Goal: Information Seeking & Learning: Learn about a topic

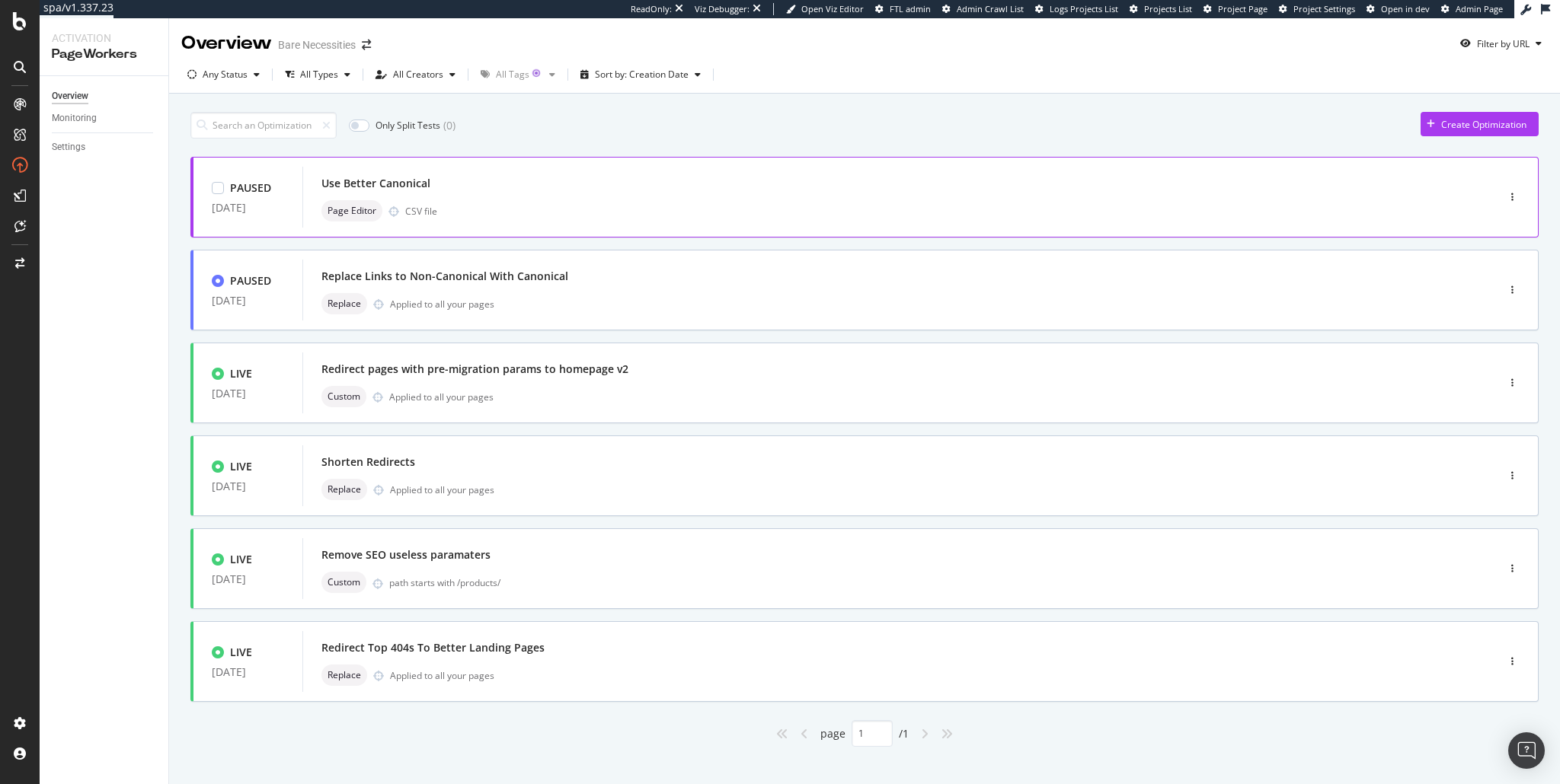
click at [476, 180] on div "Use Better Canonical" at bounding box center [877, 183] width 1110 height 21
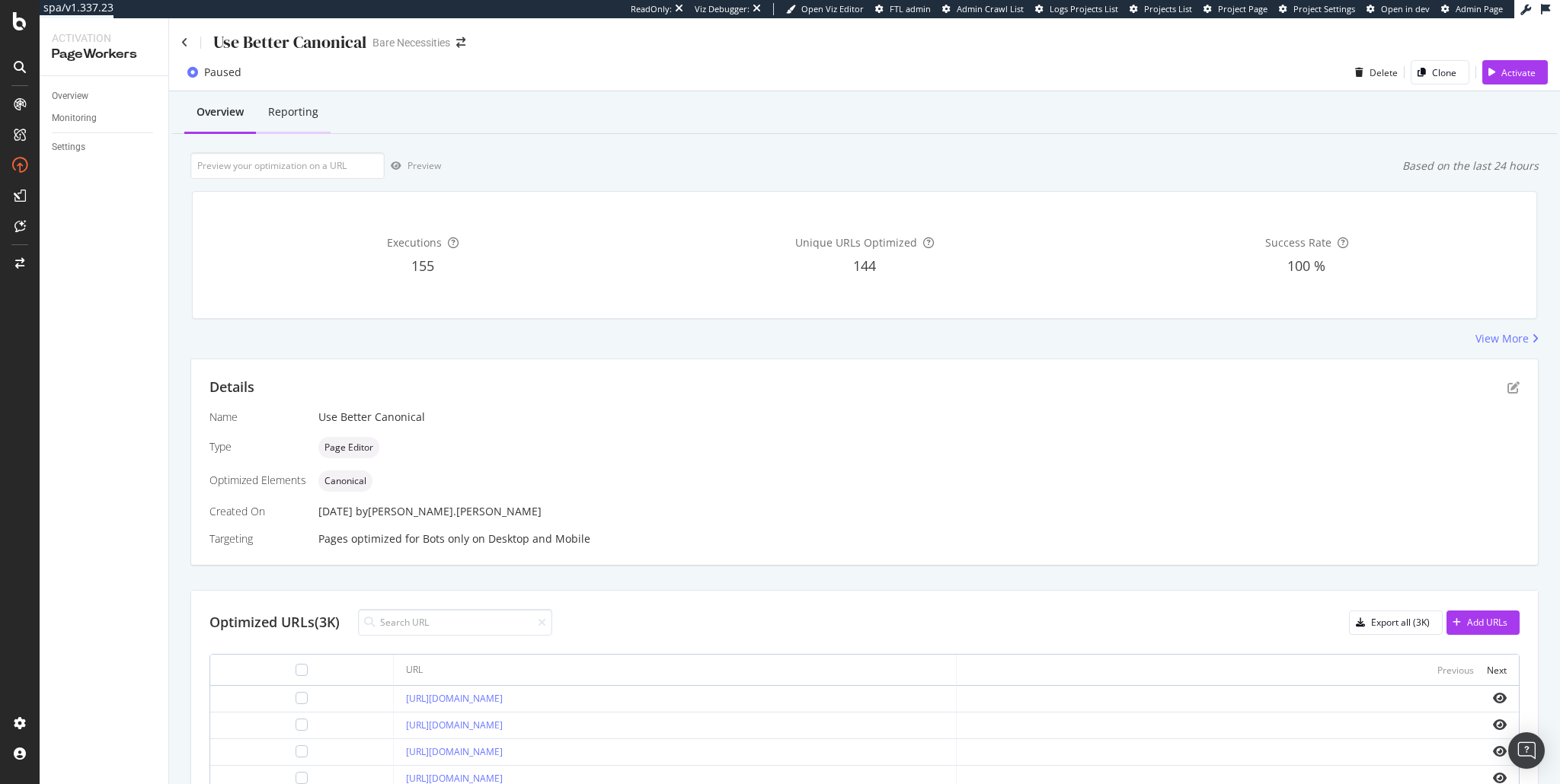
click at [296, 110] on div "Reporting" at bounding box center [293, 112] width 50 height 16
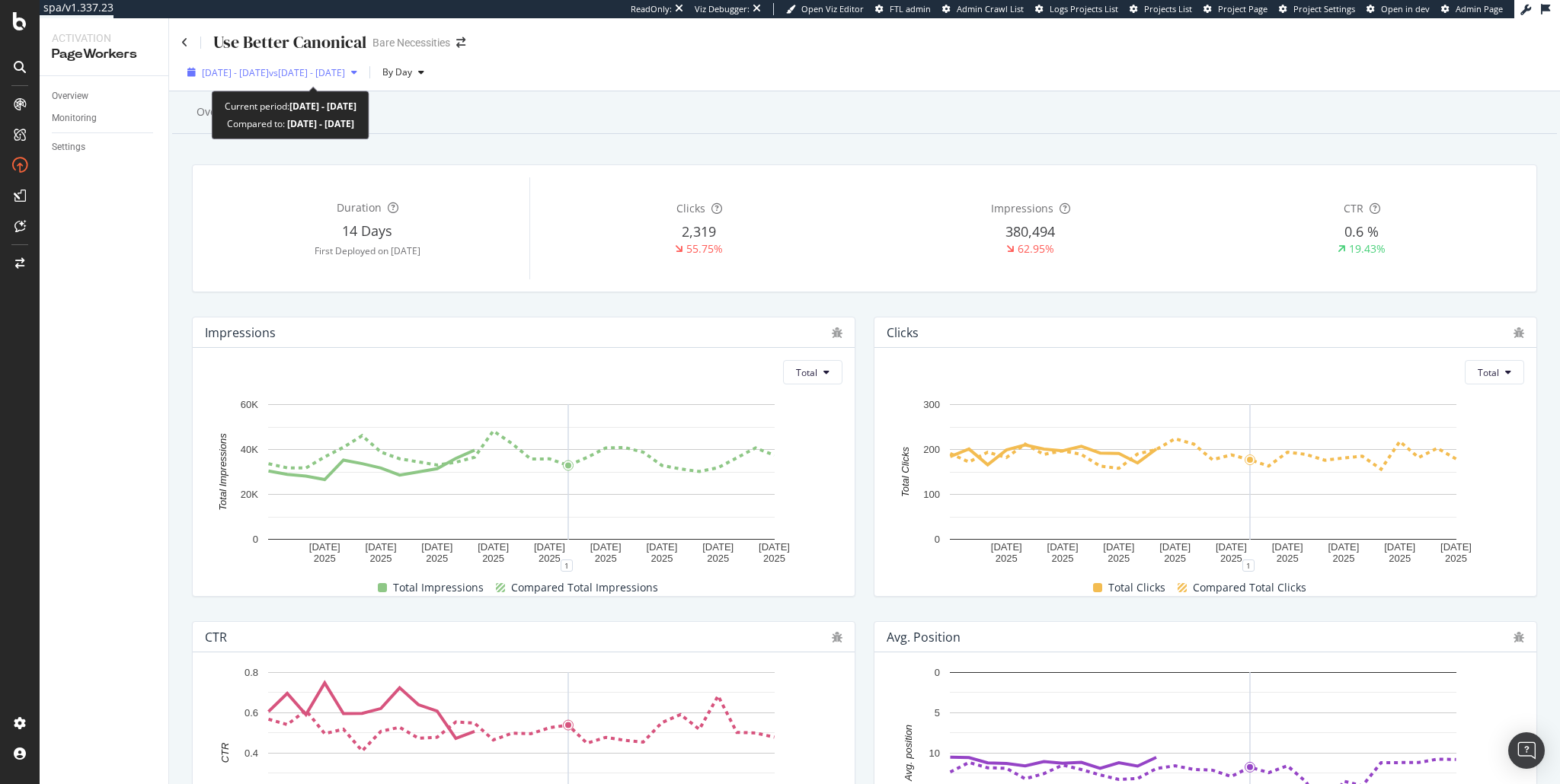
click at [363, 80] on div "2025 Aug. 12th - Sep. 8th vs 2025 Jul. 15th - Aug. 11th" at bounding box center [272, 71] width 182 height 23
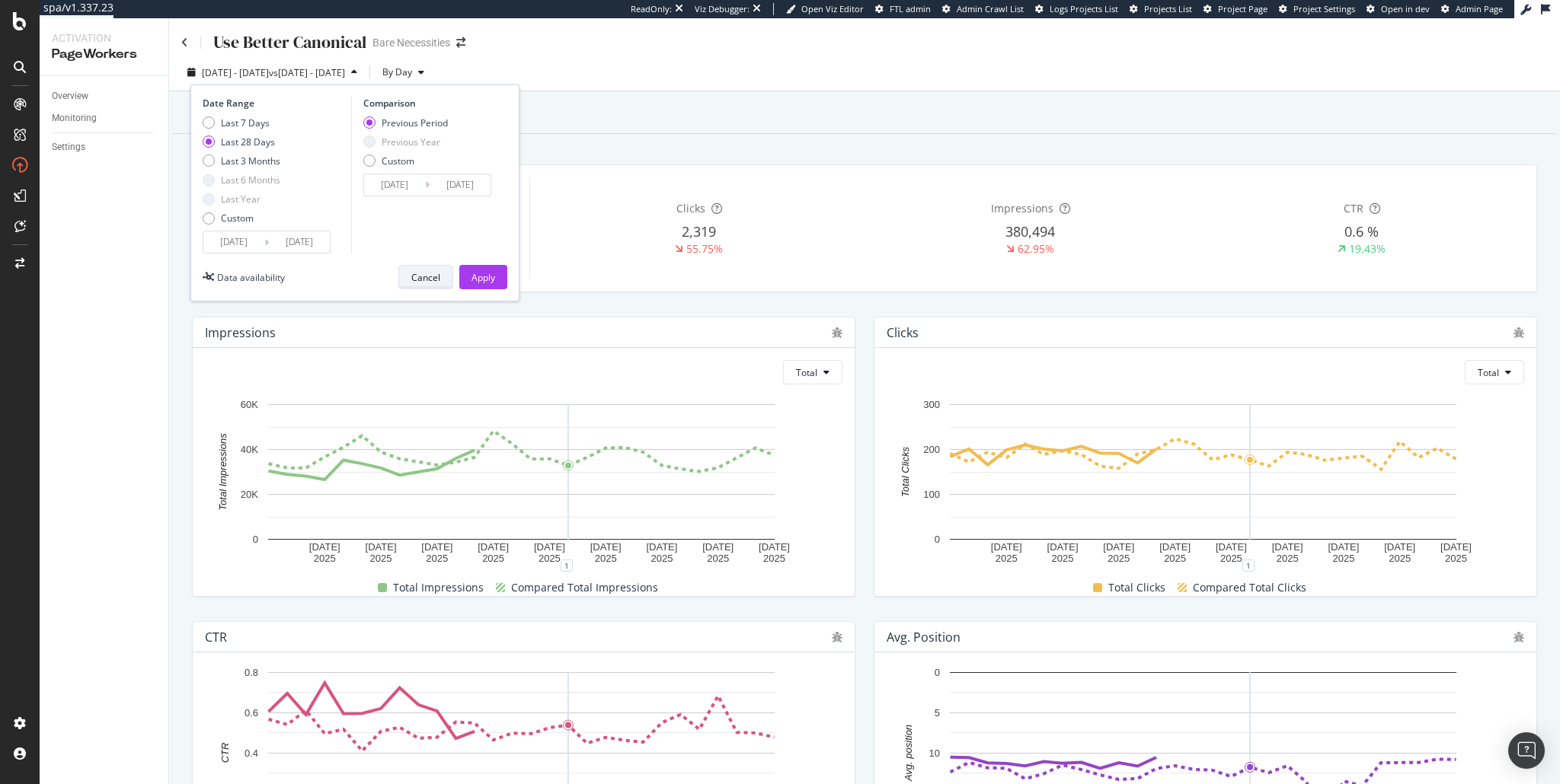
click at [423, 276] on div "Cancel" at bounding box center [426, 277] width 29 height 13
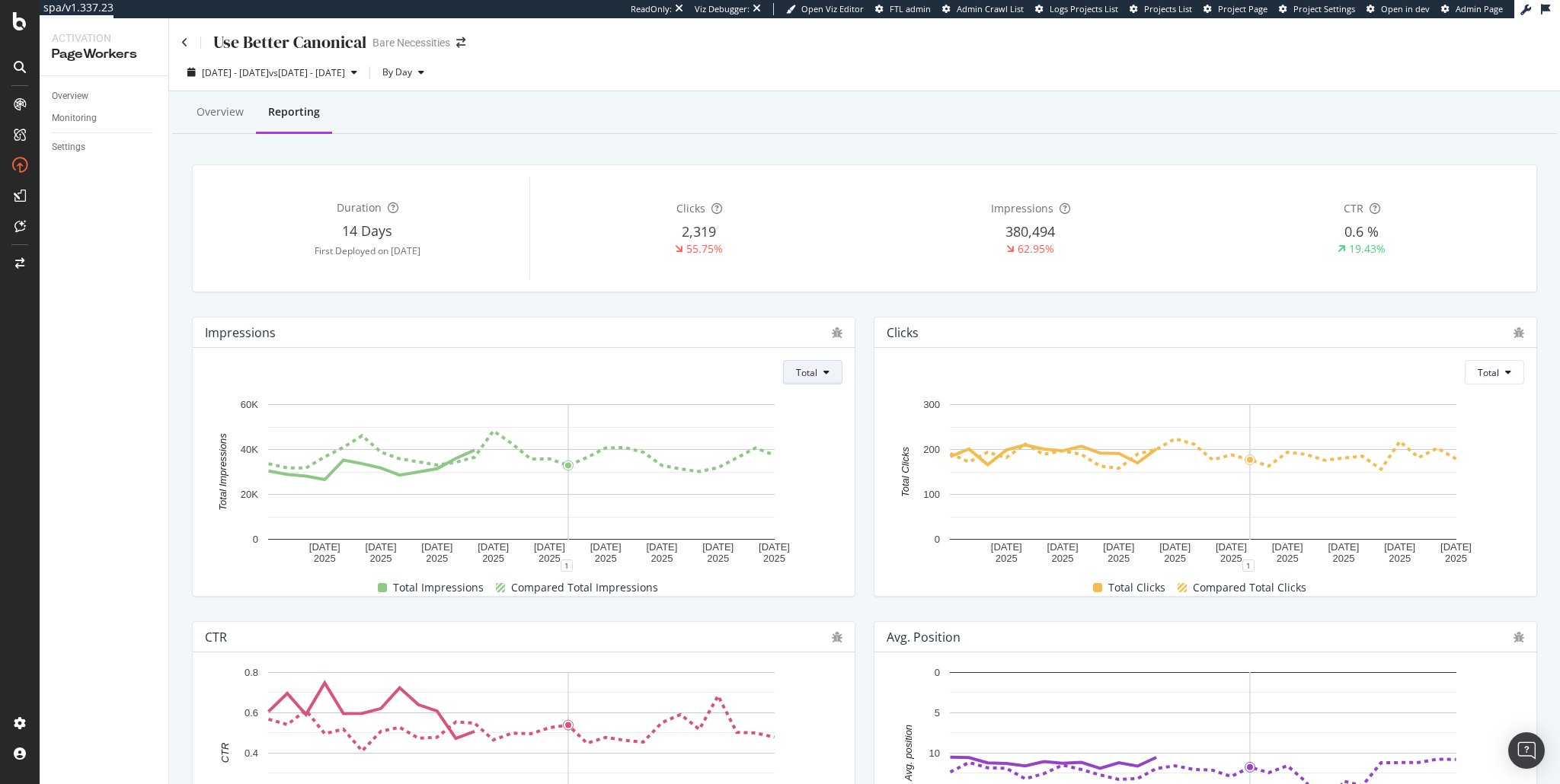
click at [818, 366] on button "Total" at bounding box center [812, 372] width 60 height 24
click at [774, 312] on div "Impressions Total 15 Aug. 2025 18 Aug. 2025 21 Aug. 2025 24 Aug. 2025 27 Aug. 2…" at bounding box center [523, 456] width 682 height 304
click at [220, 109] on div "Overview" at bounding box center [220, 112] width 47 height 16
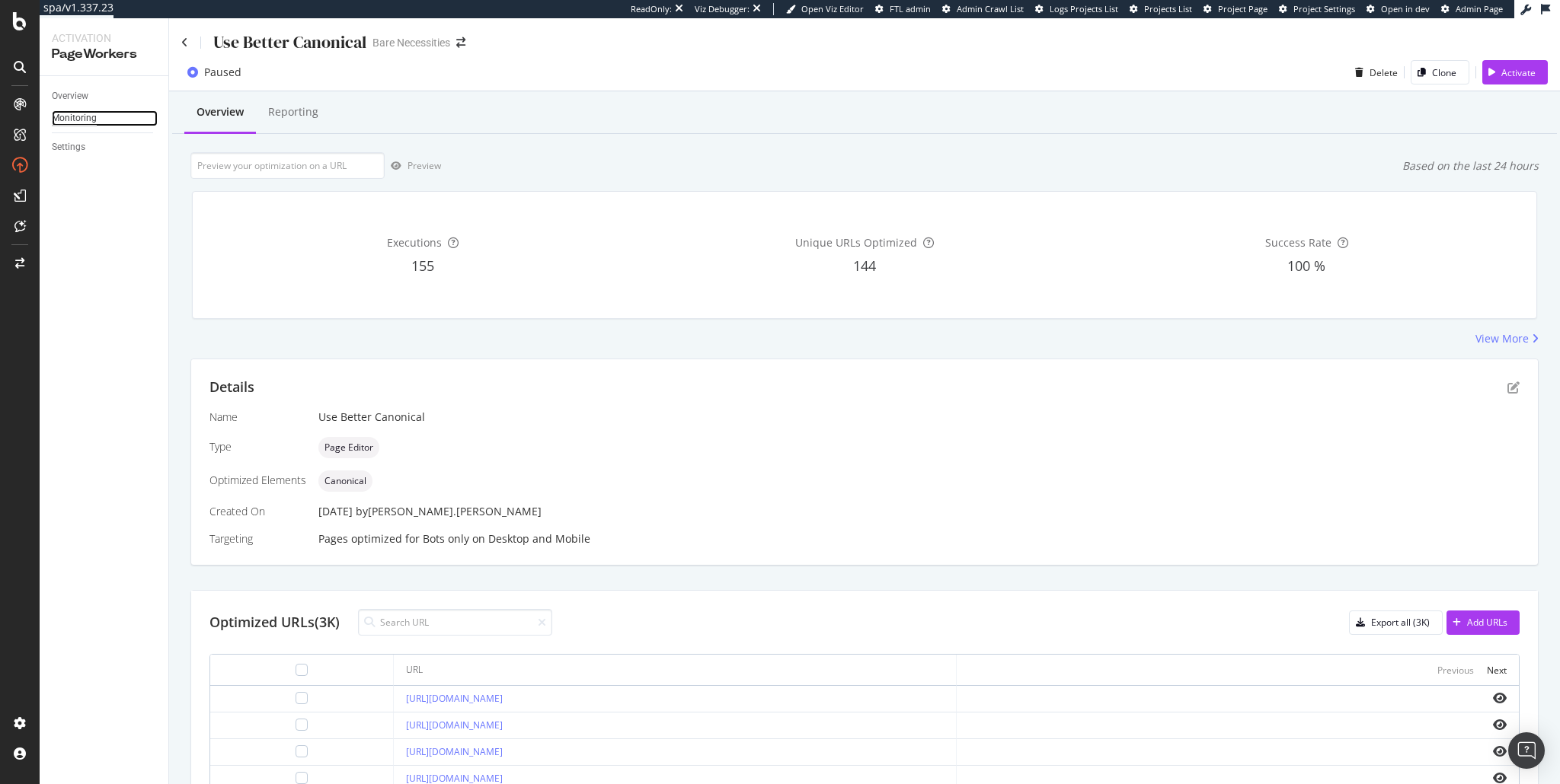
click at [75, 119] on div "Monitoring" at bounding box center [75, 118] width 45 height 16
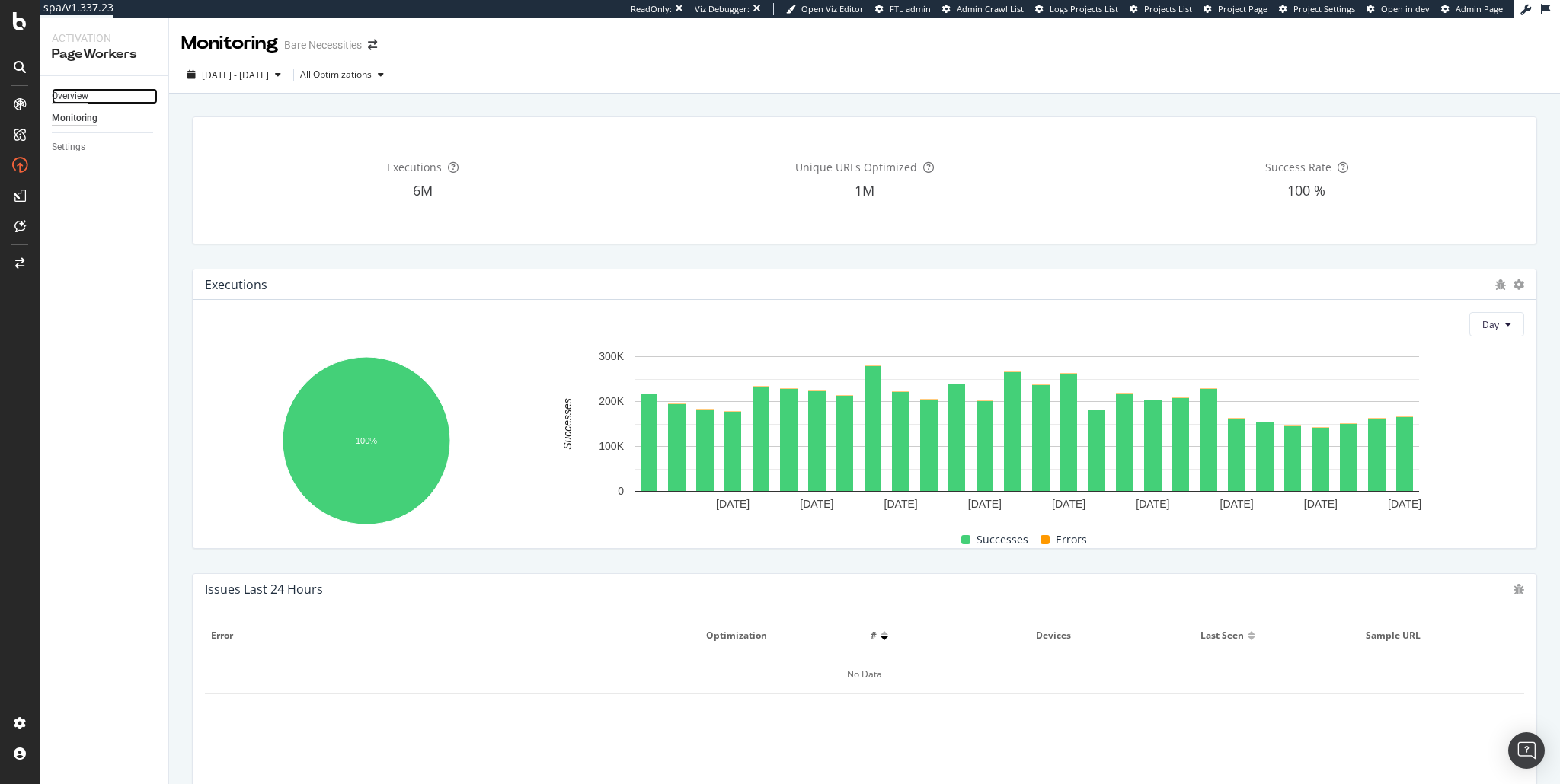
click at [77, 95] on div "Overview" at bounding box center [70, 96] width 36 height 16
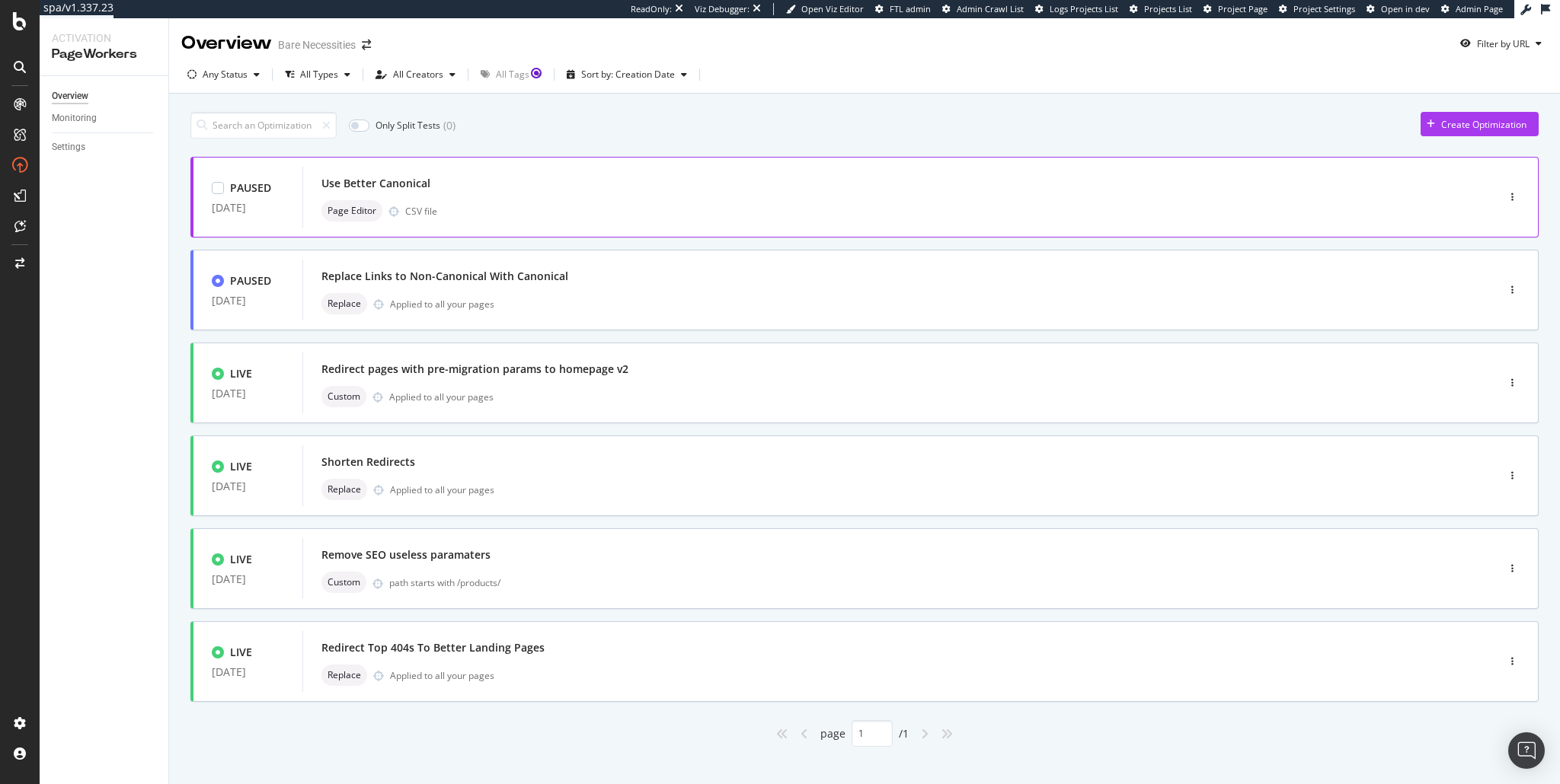
click at [410, 198] on div "Use Better Canonical Page Editor CSV file" at bounding box center [877, 197] width 1110 height 49
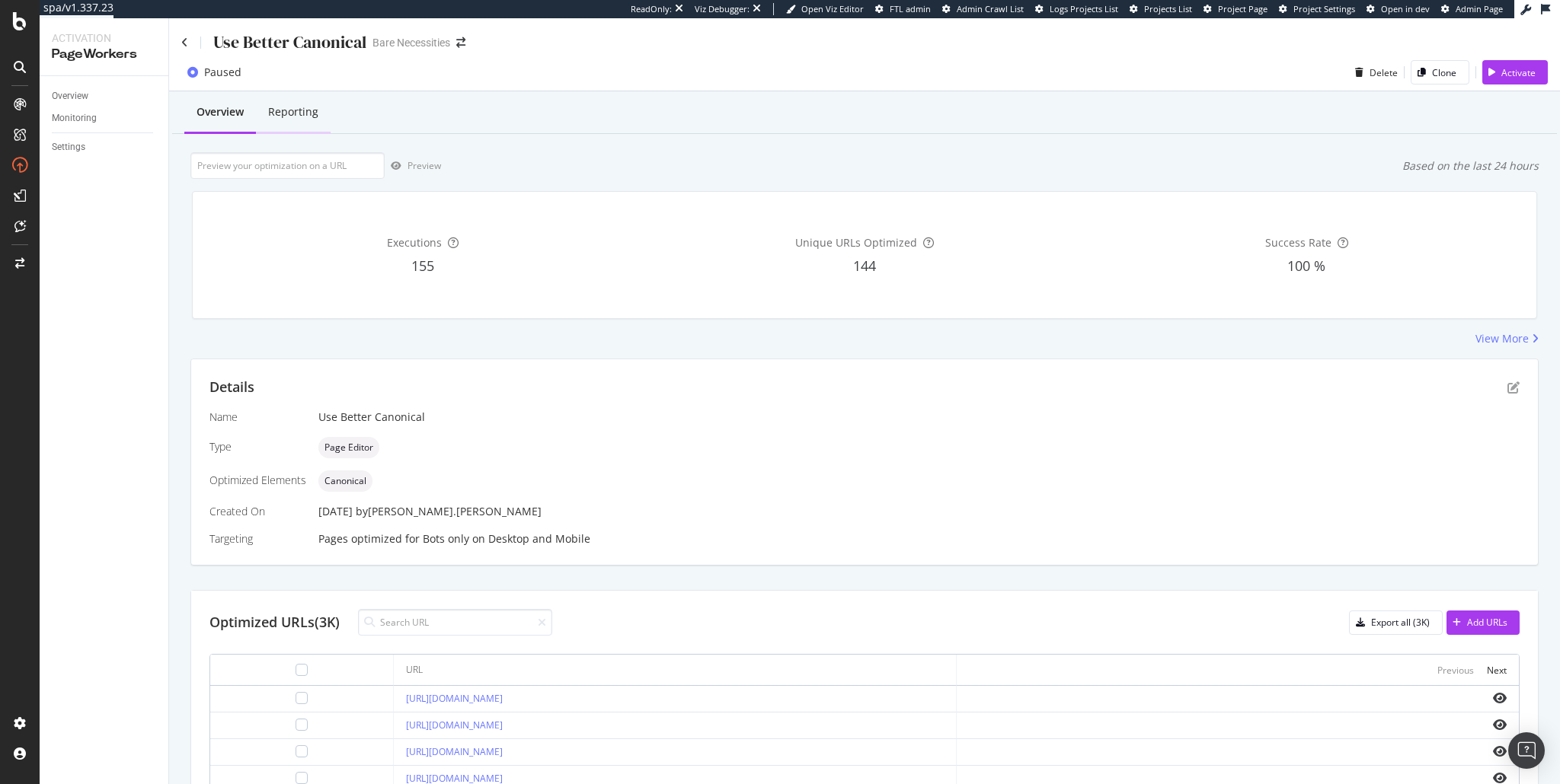
click at [288, 120] on div "Reporting" at bounding box center [293, 112] width 50 height 16
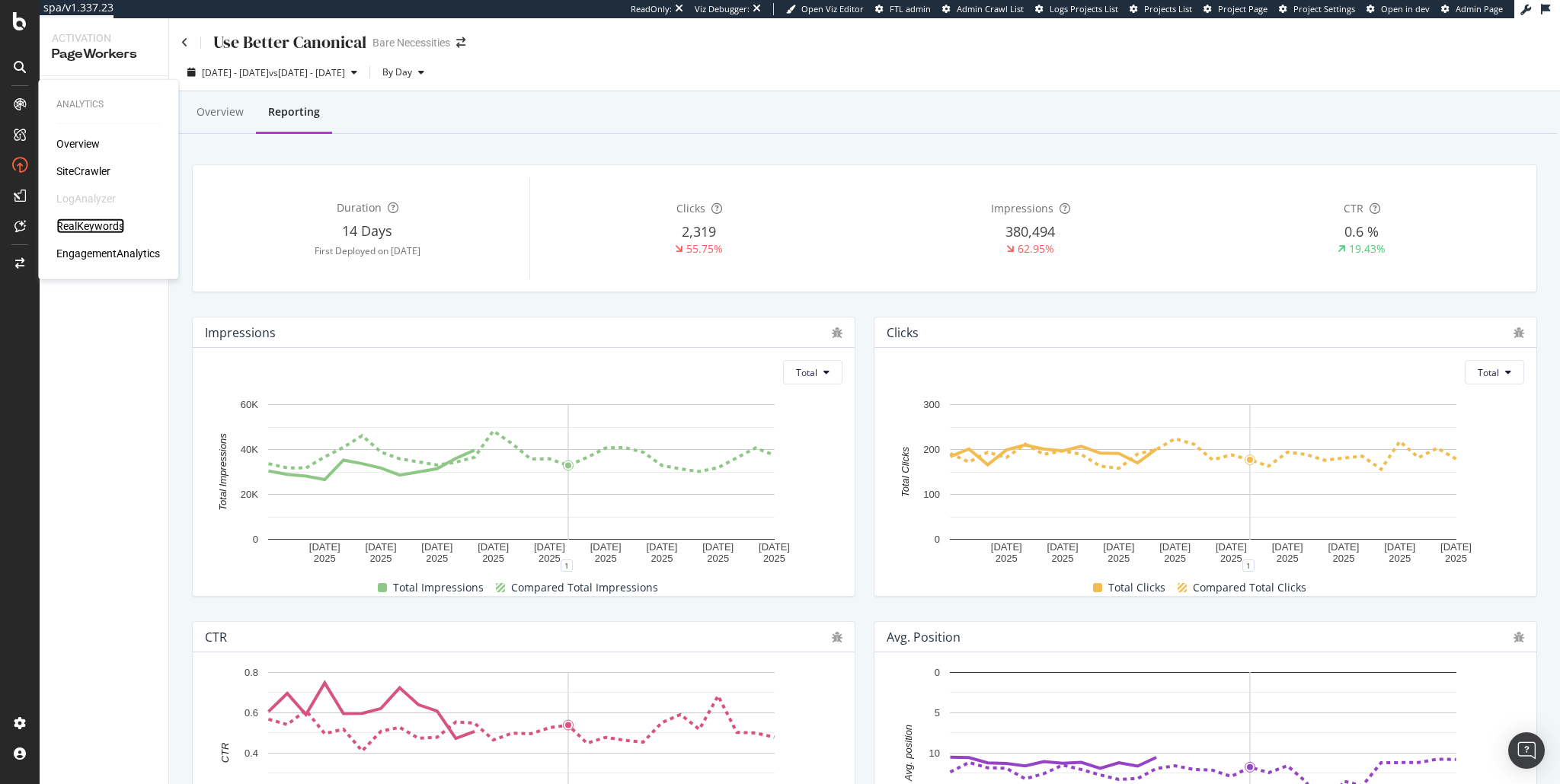
click at [103, 220] on div "RealKeywords" at bounding box center [90, 227] width 68 height 16
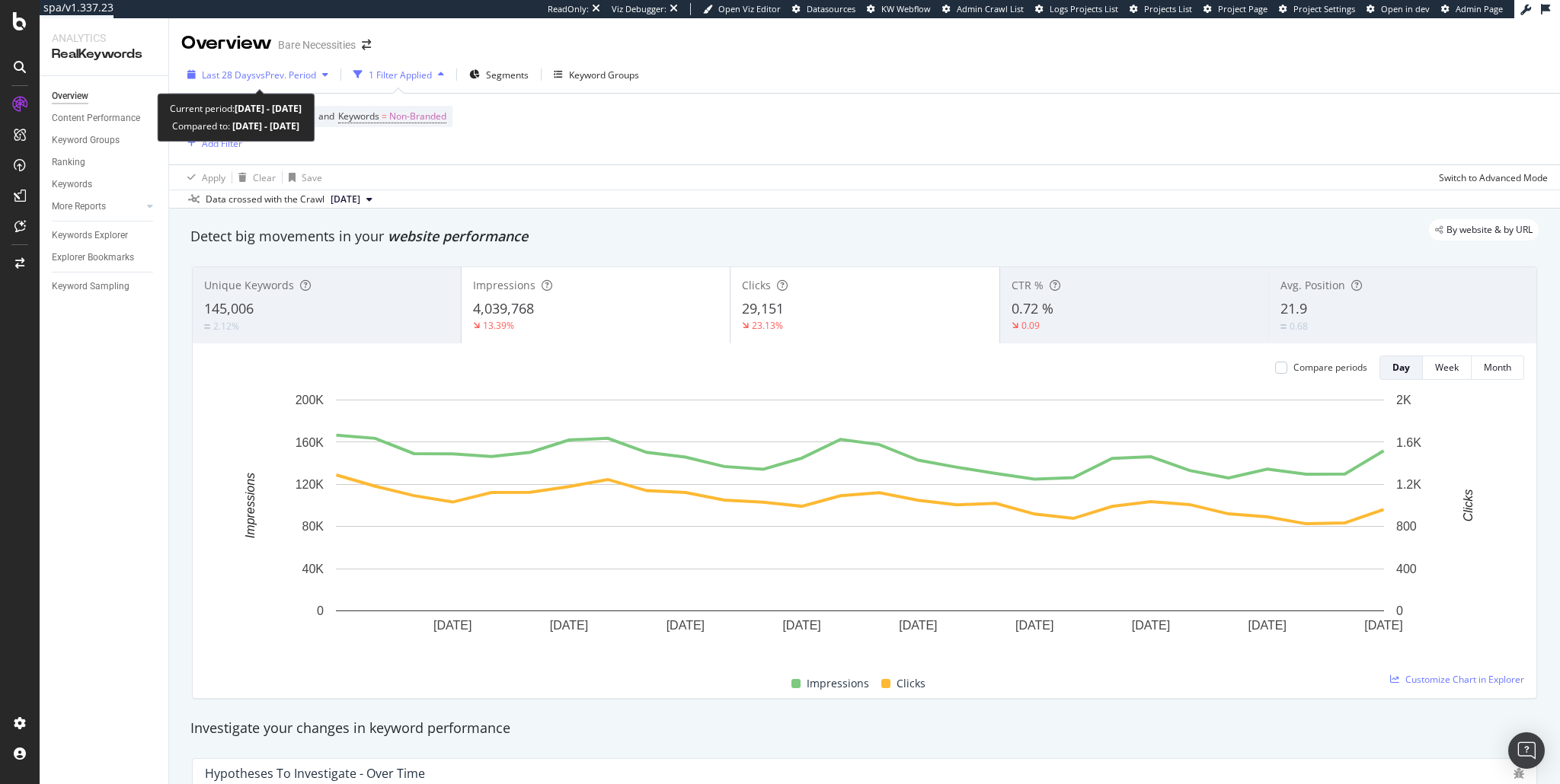
click at [303, 77] on span "vs Prev. Period" at bounding box center [286, 75] width 60 height 13
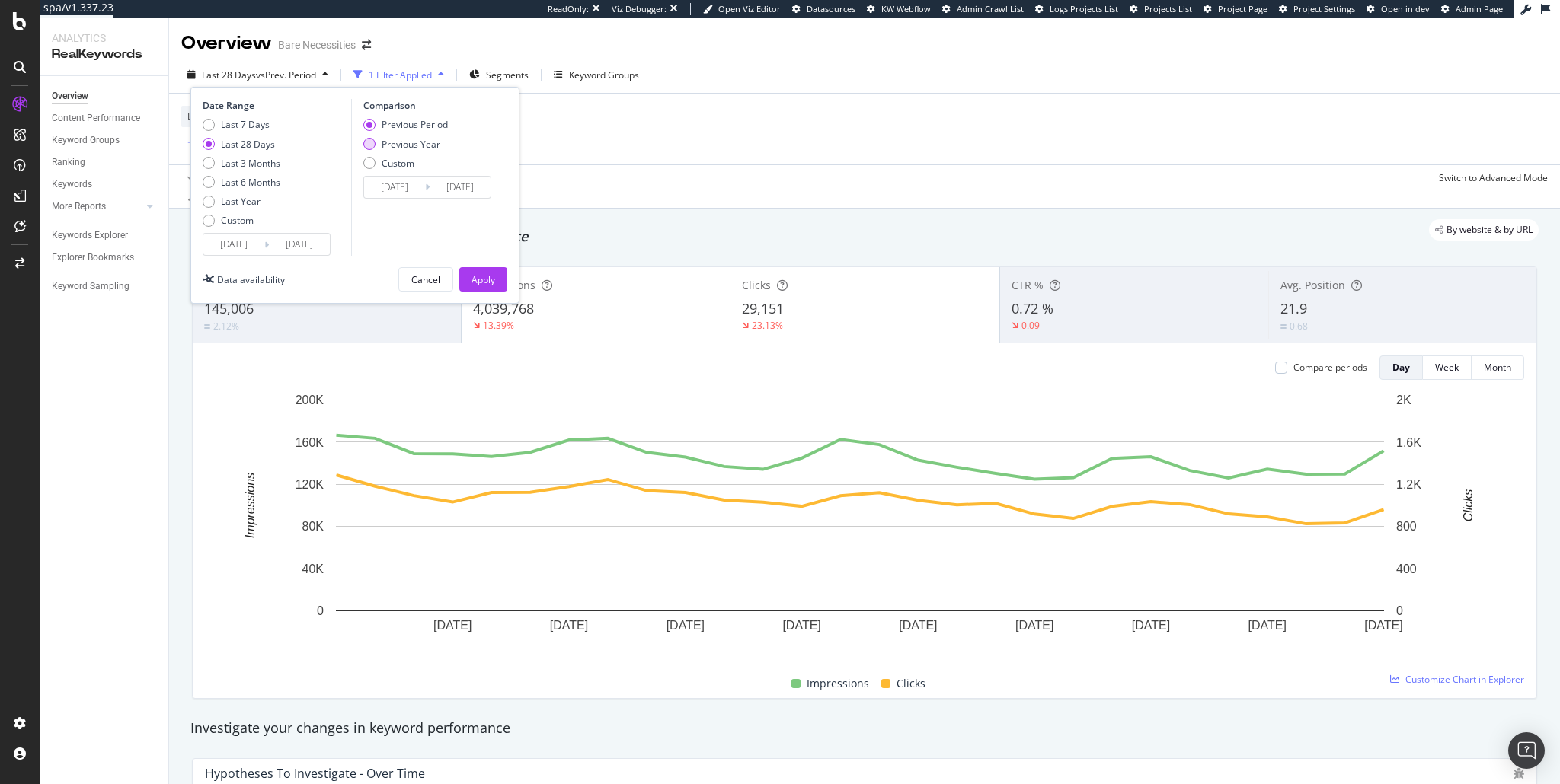
click at [367, 147] on div "Previous Year" at bounding box center [370, 144] width 12 height 12
type input "2024/07/28"
type input "2024/08/24"
click at [485, 277] on div "Apply" at bounding box center [483, 279] width 23 height 13
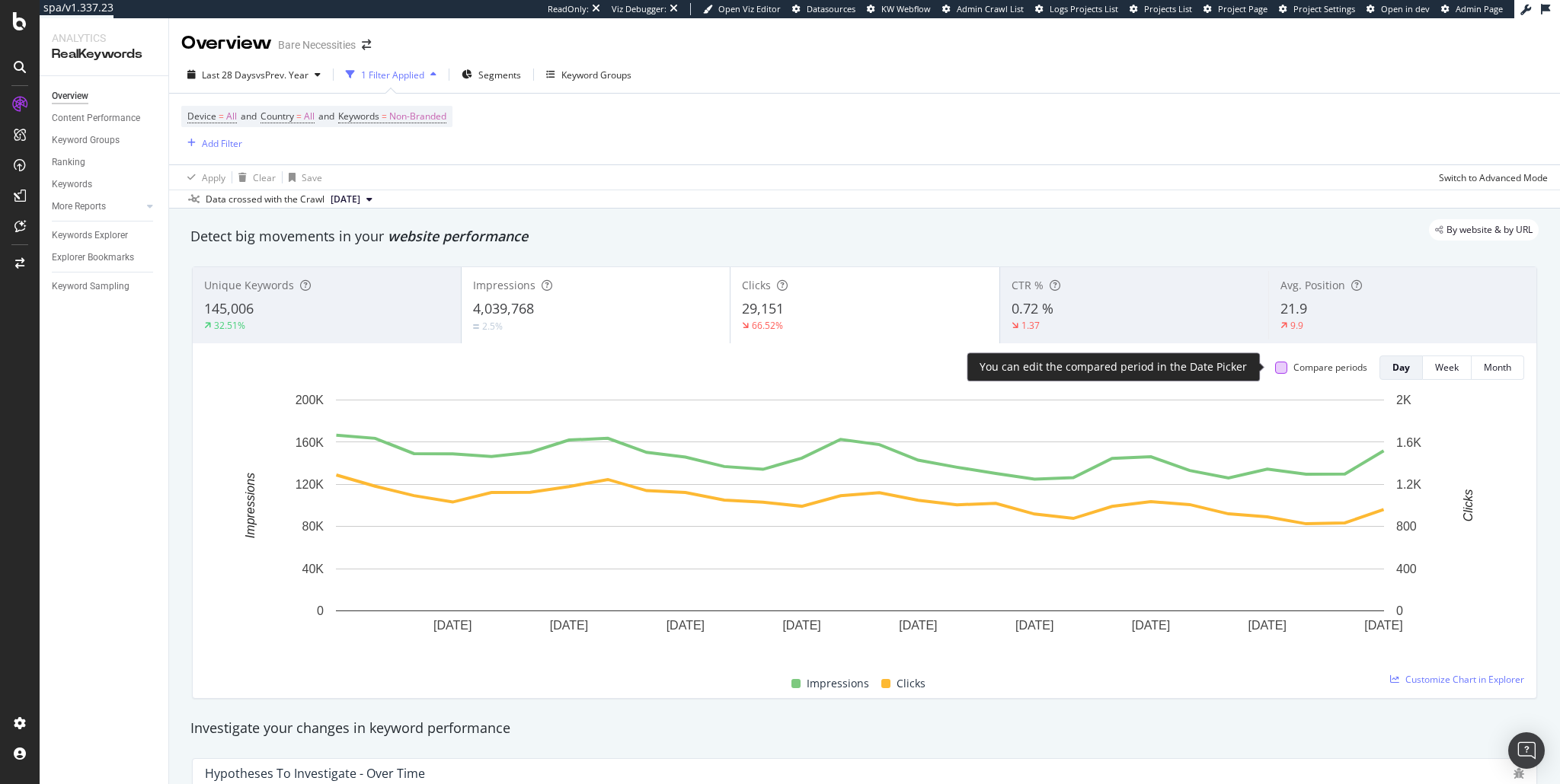
click at [1277, 367] on div at bounding box center [1281, 368] width 12 height 12
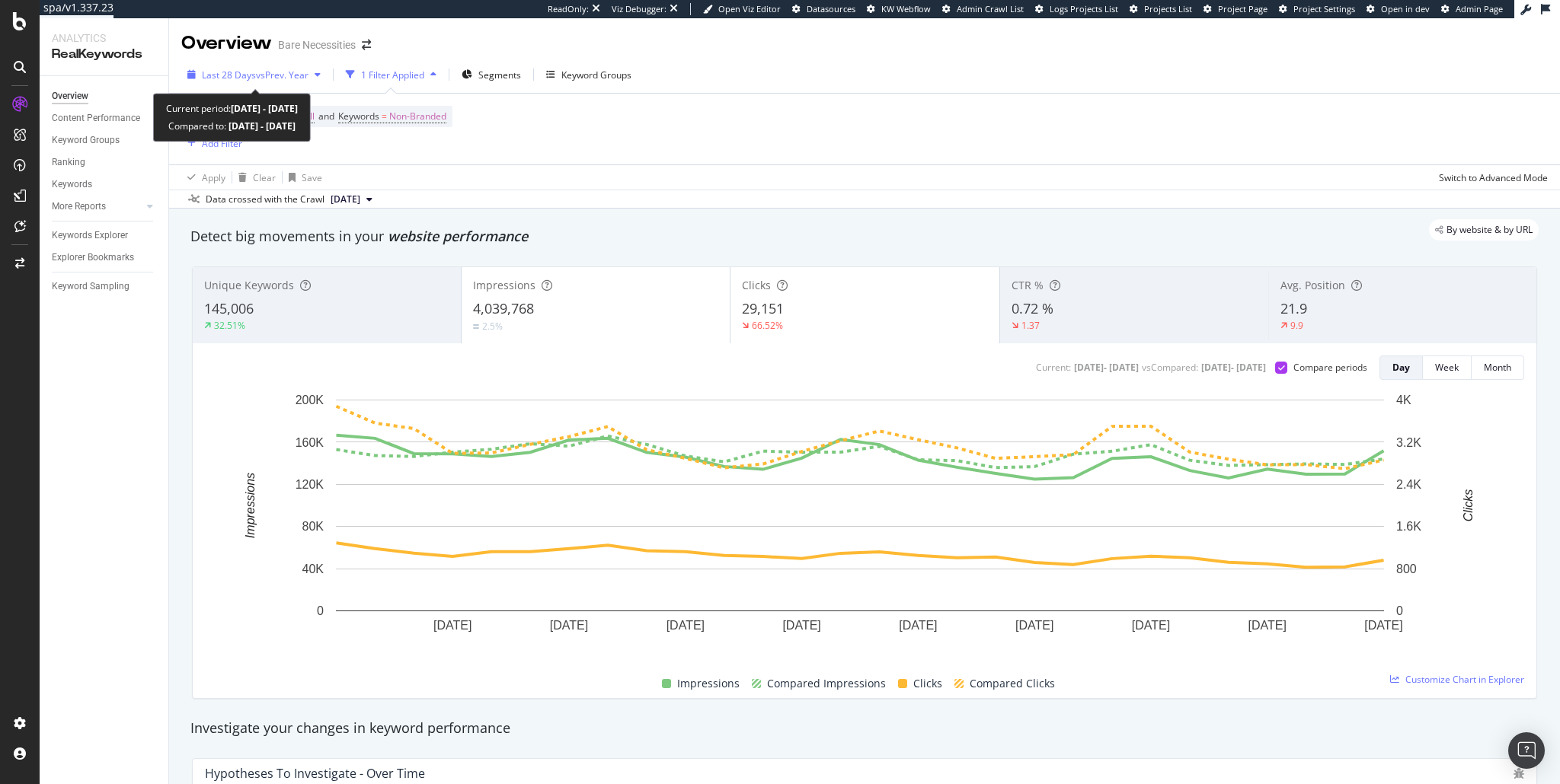
click at [317, 75] on icon "button" at bounding box center [318, 75] width 6 height 9
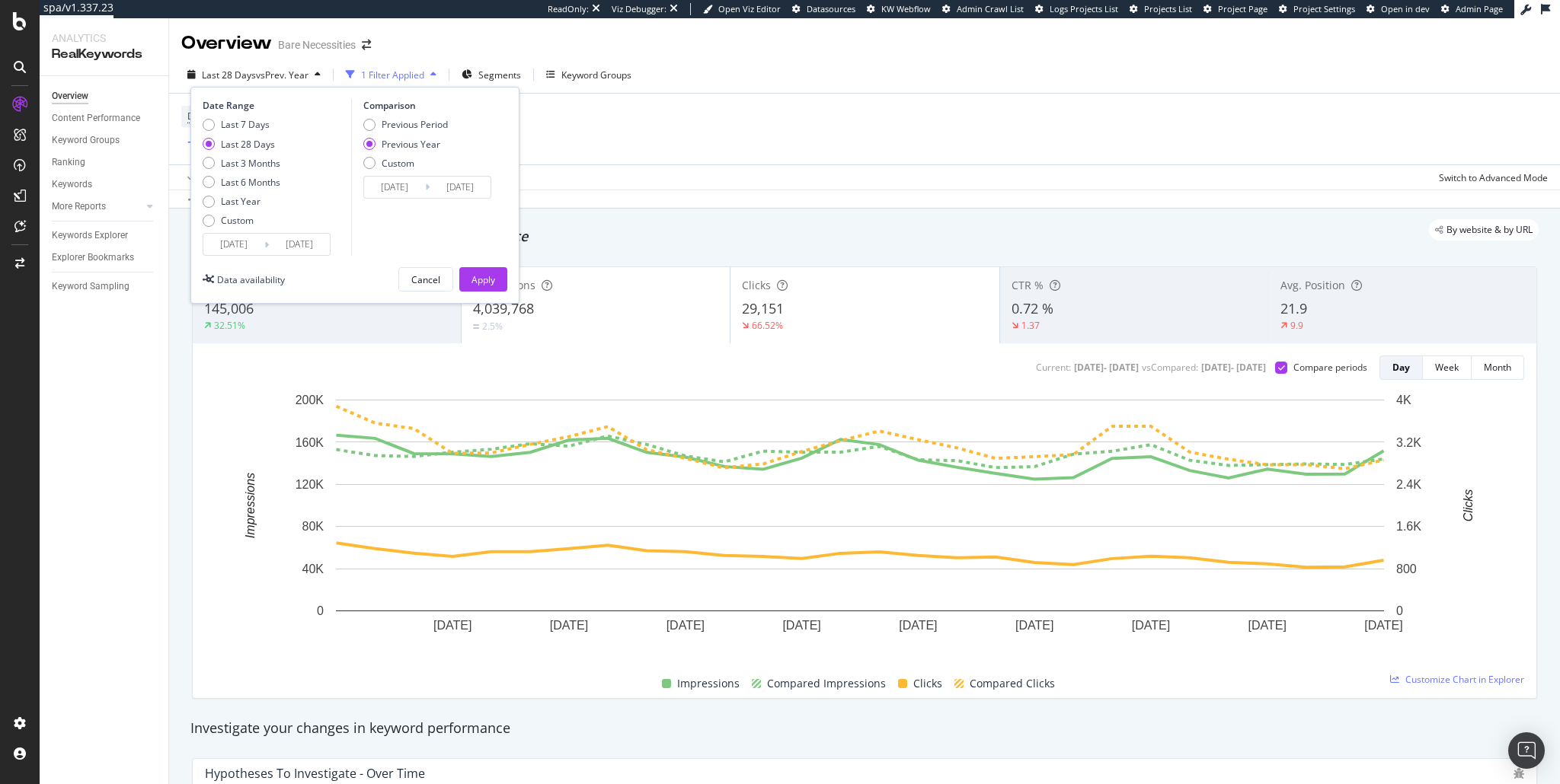
click at [632, 148] on div "Device = All and Country = All and Keywords = Non-Branded Add Filter" at bounding box center [864, 129] width 1367 height 71
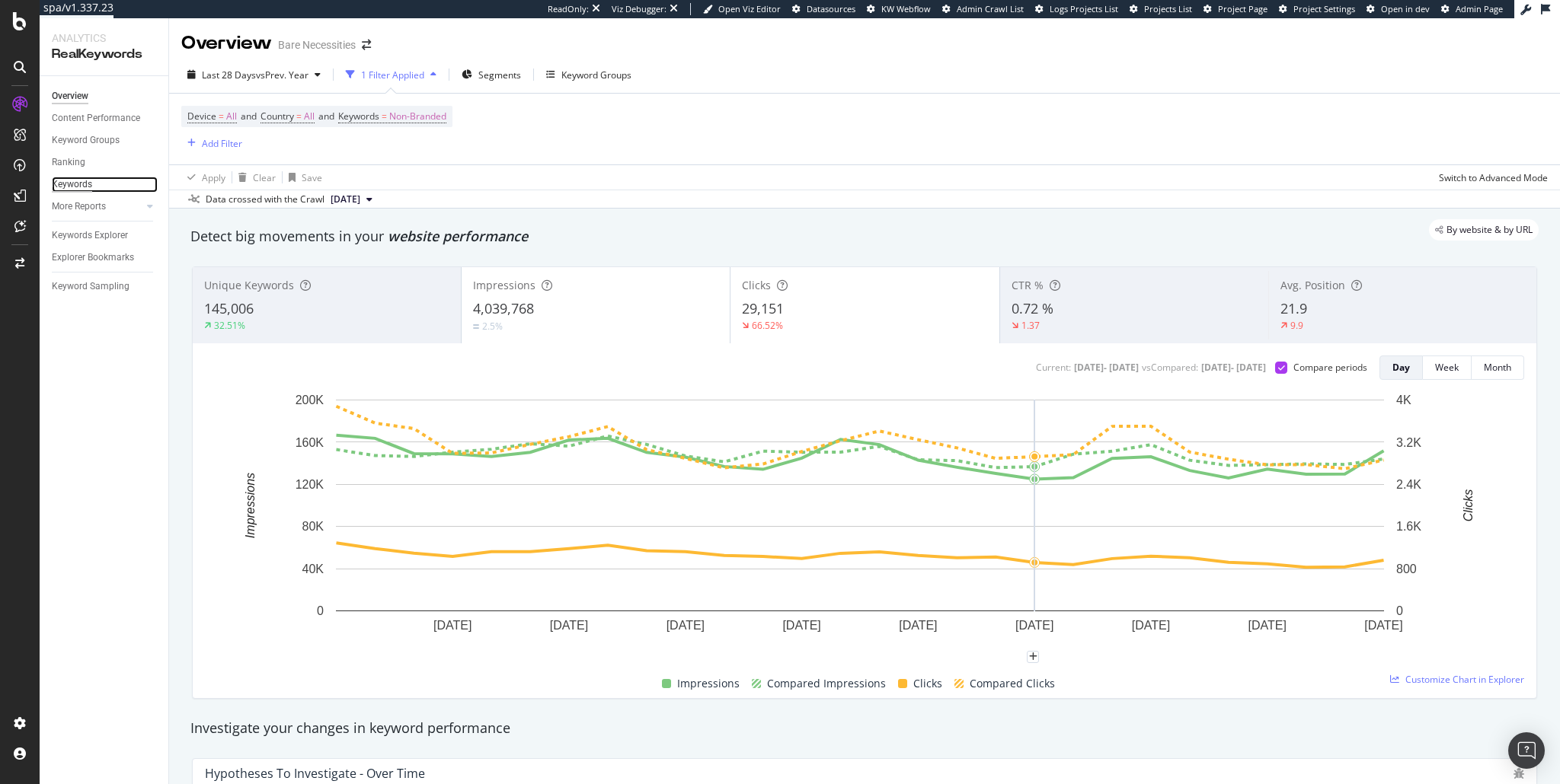
click at [67, 183] on div "Keywords" at bounding box center [72, 185] width 40 height 16
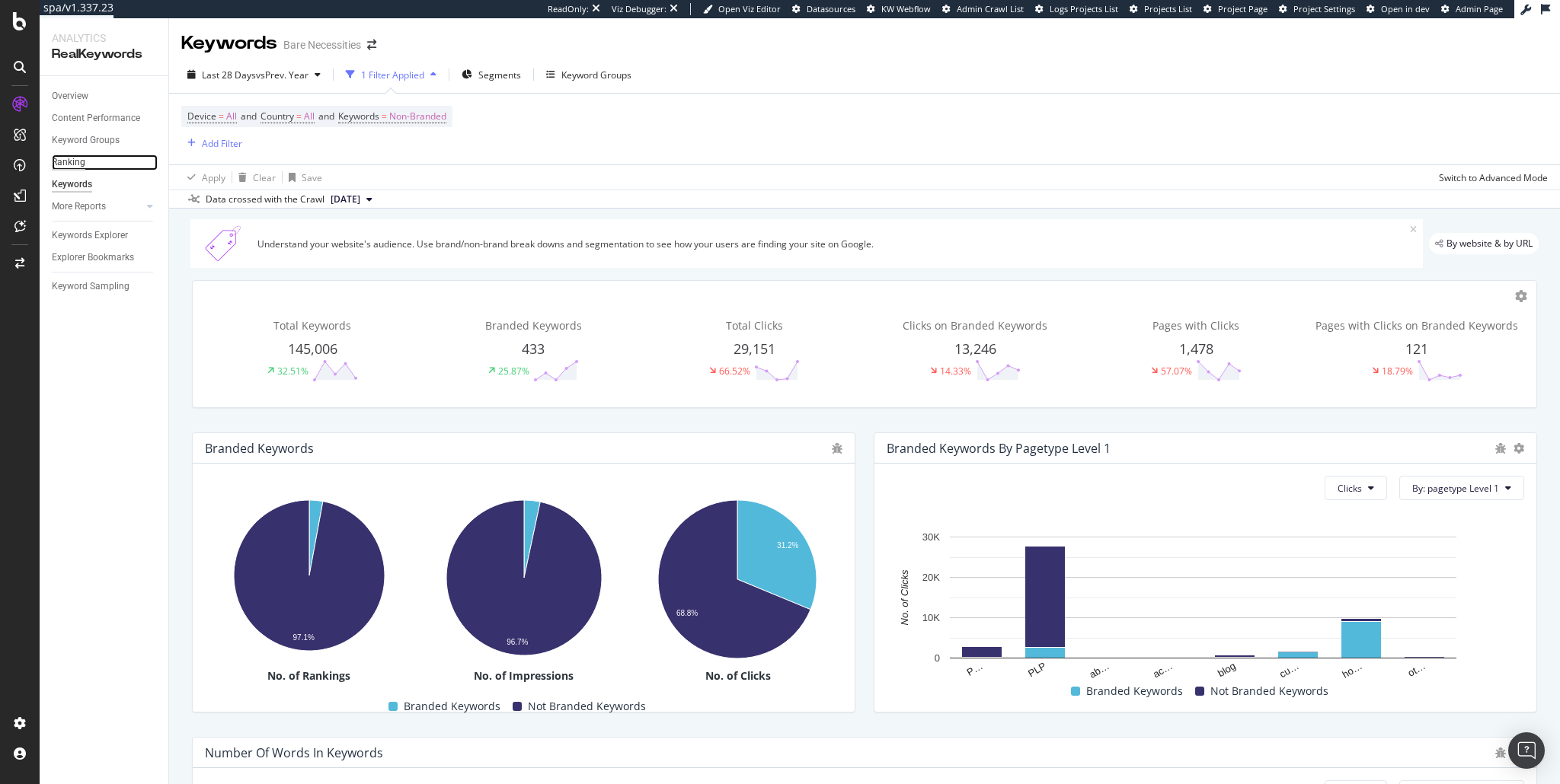
click at [69, 165] on div "Ranking" at bounding box center [68, 162] width 33 height 16
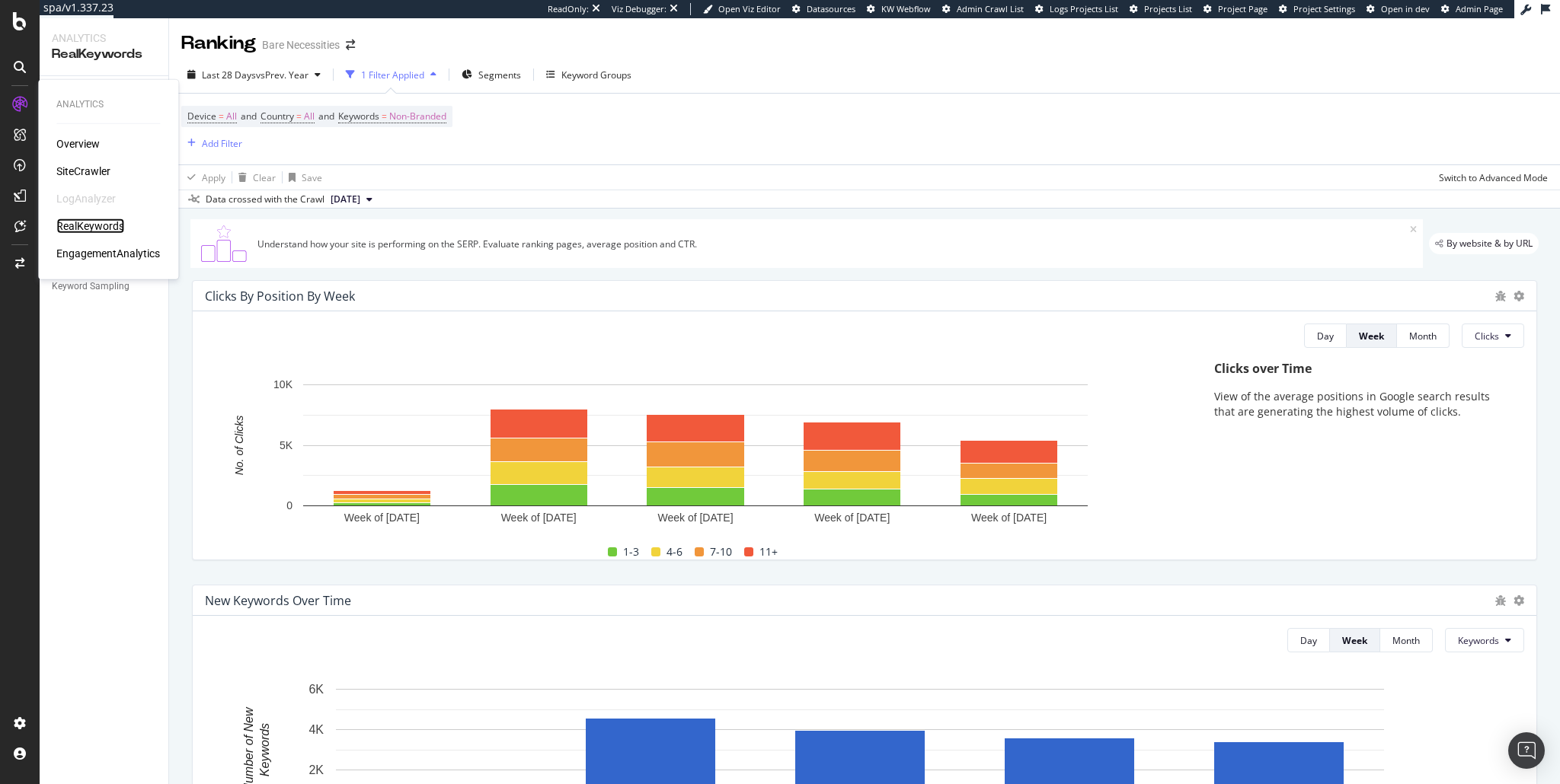
click at [100, 226] on div "RealKeywords" at bounding box center [90, 227] width 68 height 16
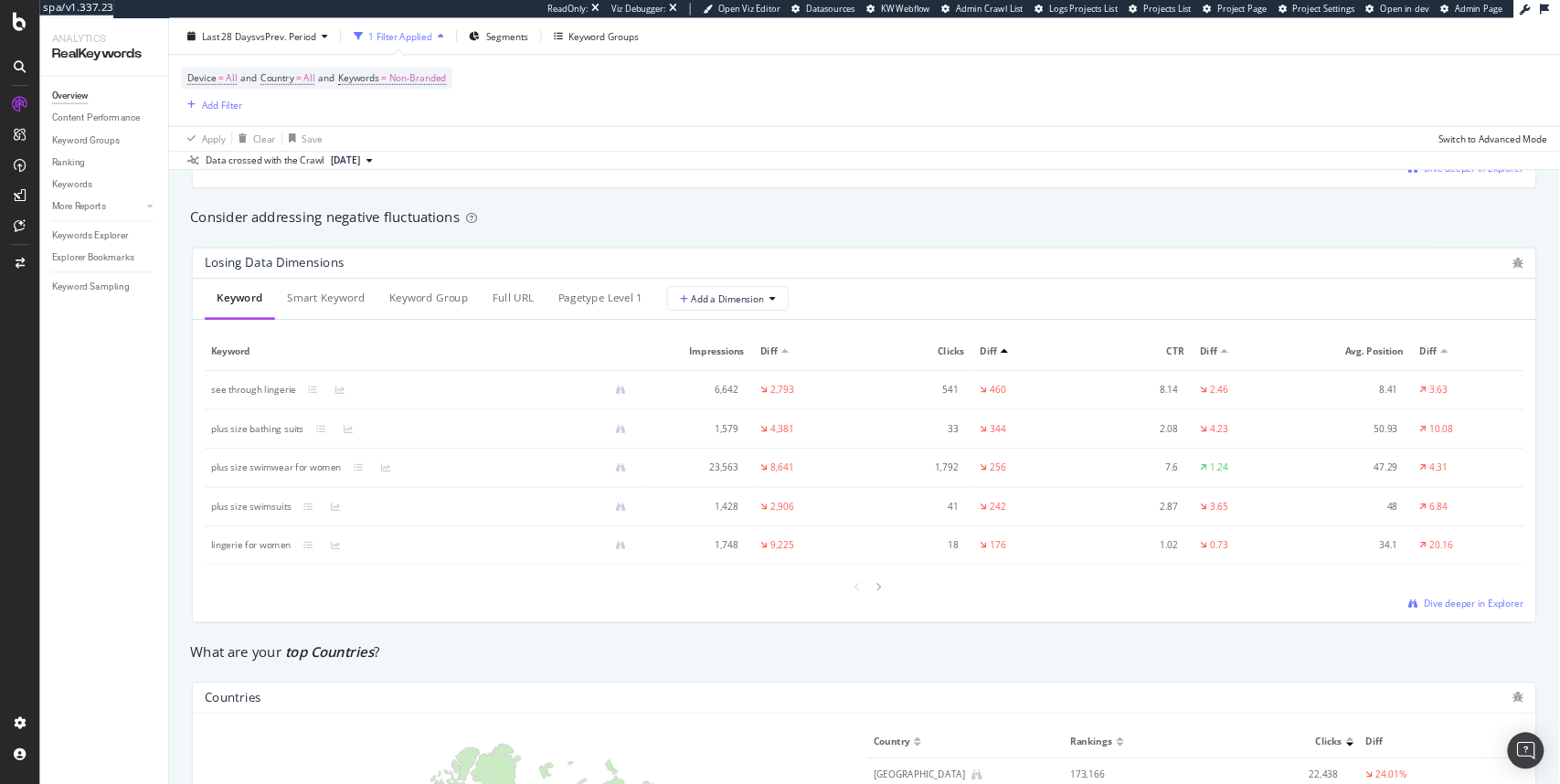
scroll to position [2104, 0]
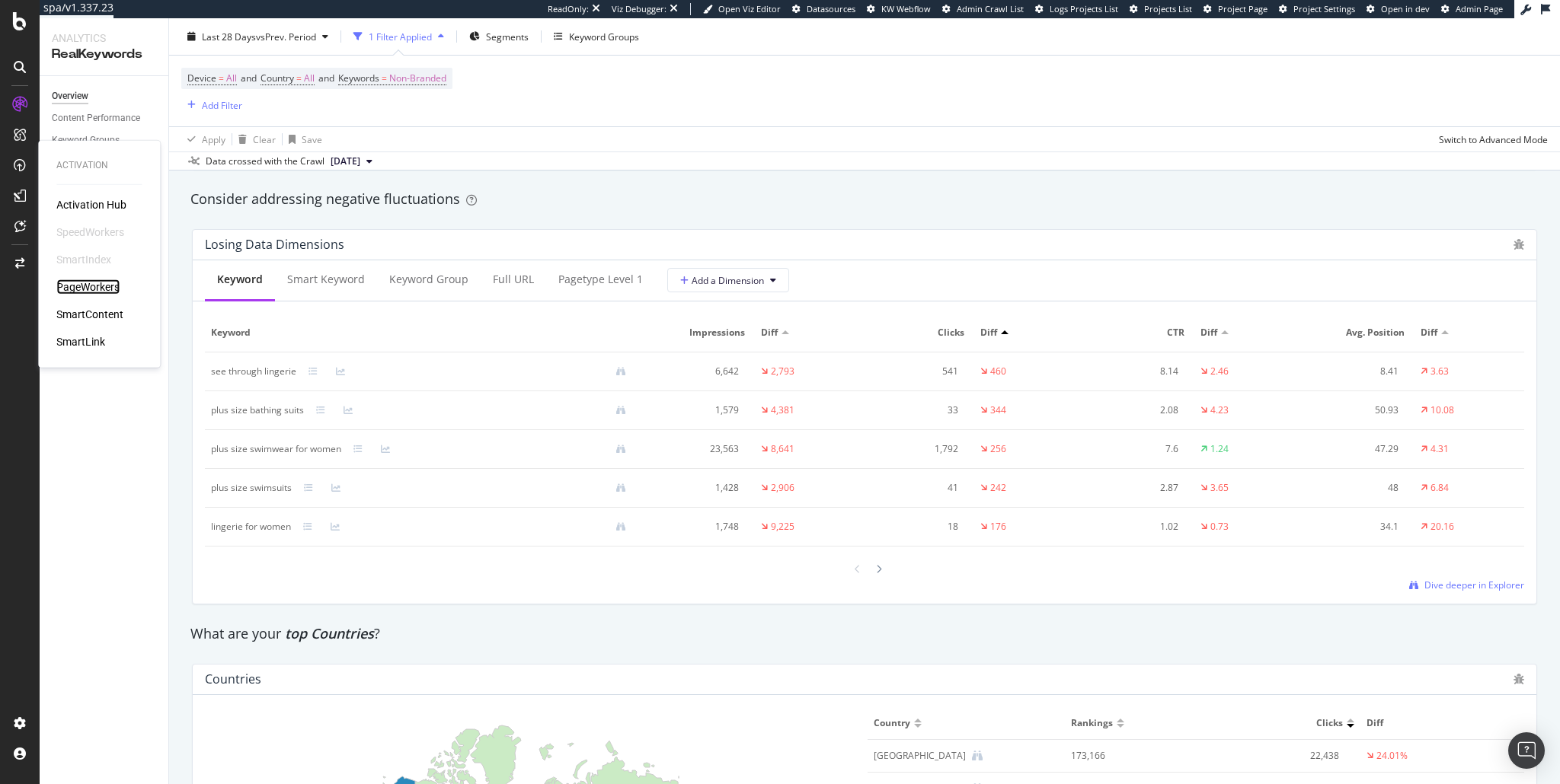
click at [99, 283] on div "PageWorkers" at bounding box center [88, 287] width 63 height 16
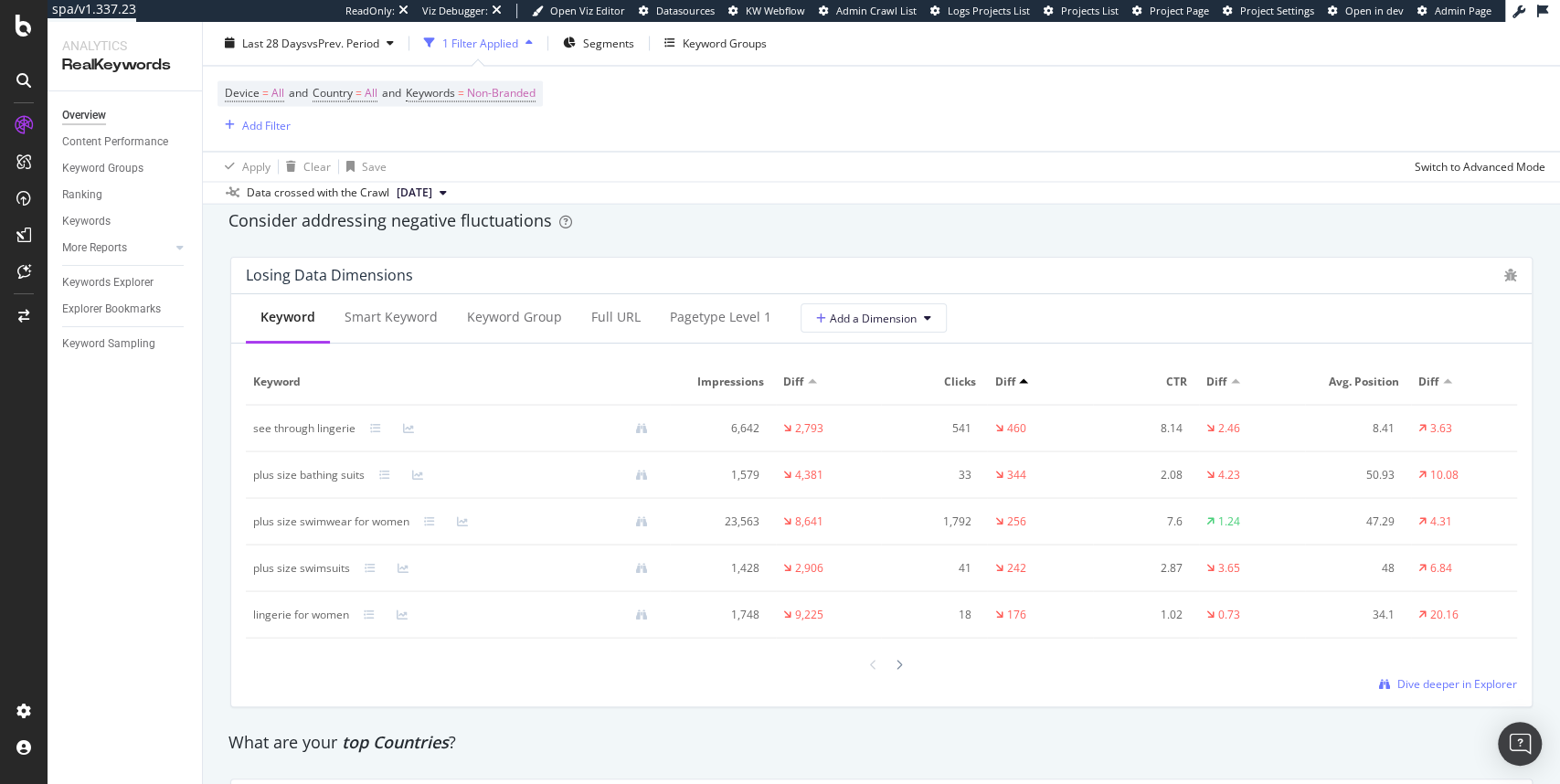
scroll to position [2099, 0]
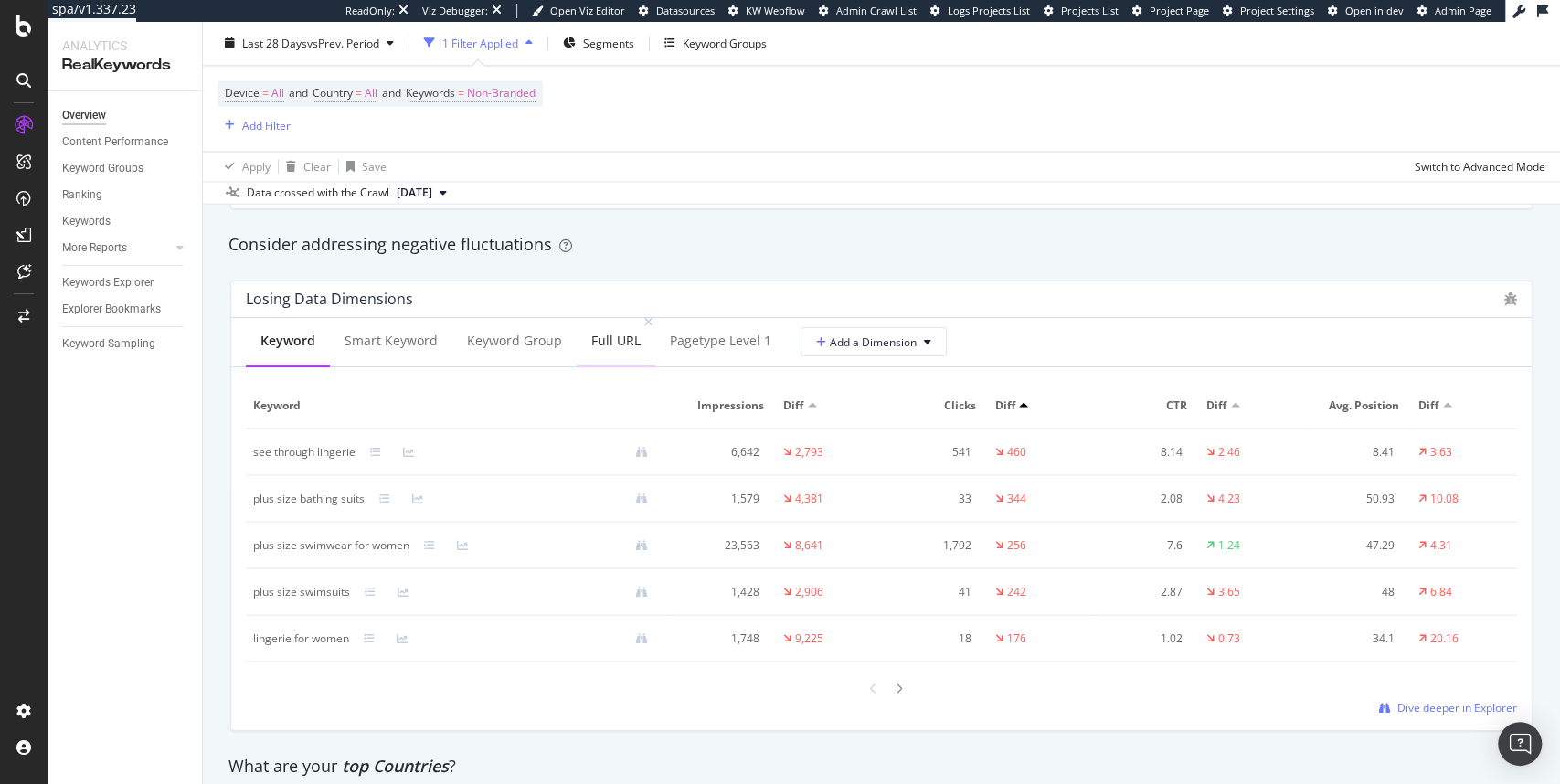
click at [610, 351] on div "Full URL" at bounding box center [616, 342] width 78 height 50
drag, startPoint x: 1229, startPoint y: 267, endPoint x: 1214, endPoint y: 254, distance: 19.8
click at [1214, 254] on div "Consider addressing negative fluctuations Losing Data Dimensions Keyword Smart …" at bounding box center [880, 486] width 1323 height 525
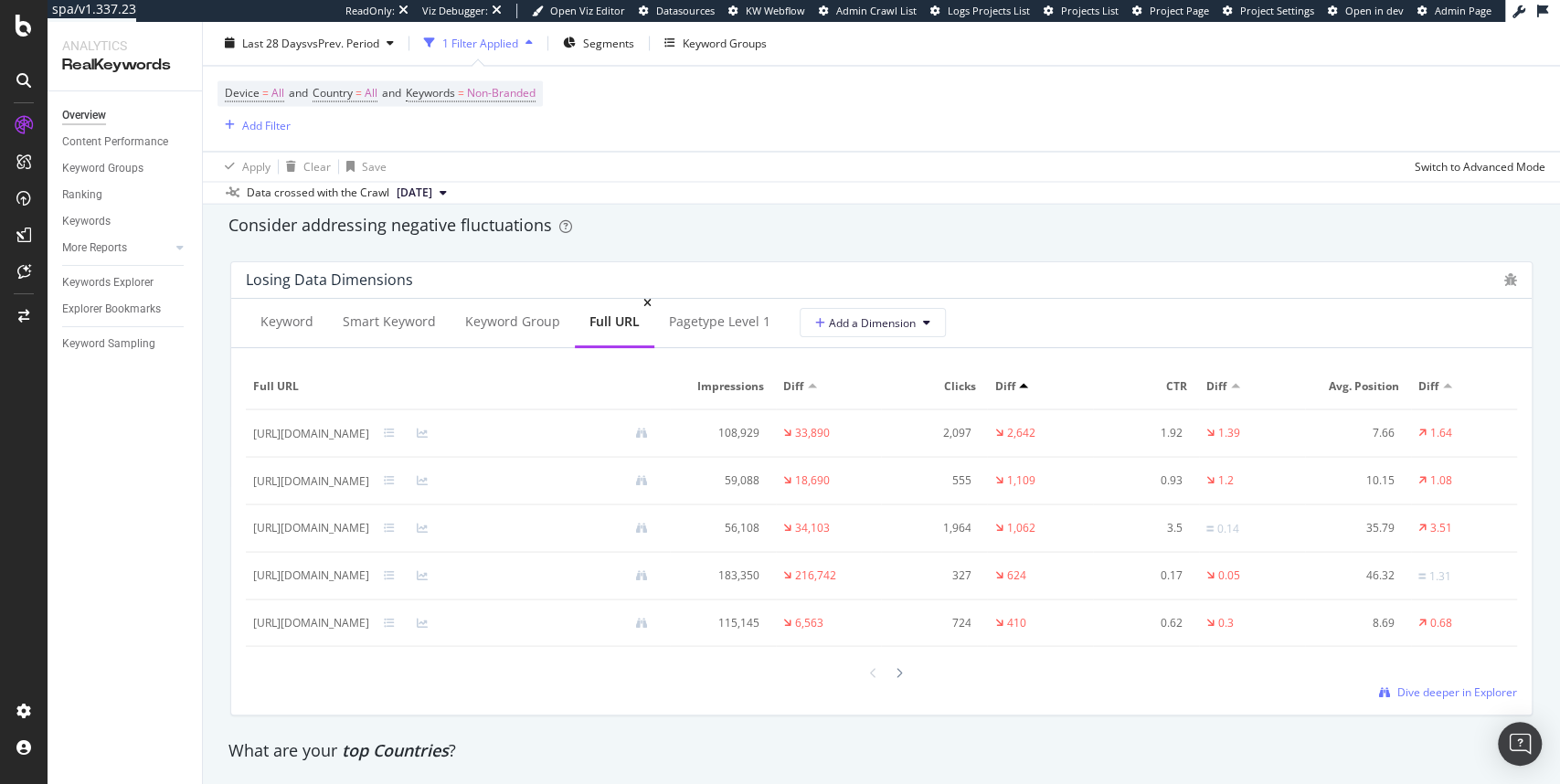
scroll to position [2117, 0]
click at [1472, 691] on span "Dive deeper in Explorer" at bounding box center [1457, 693] width 120 height 16
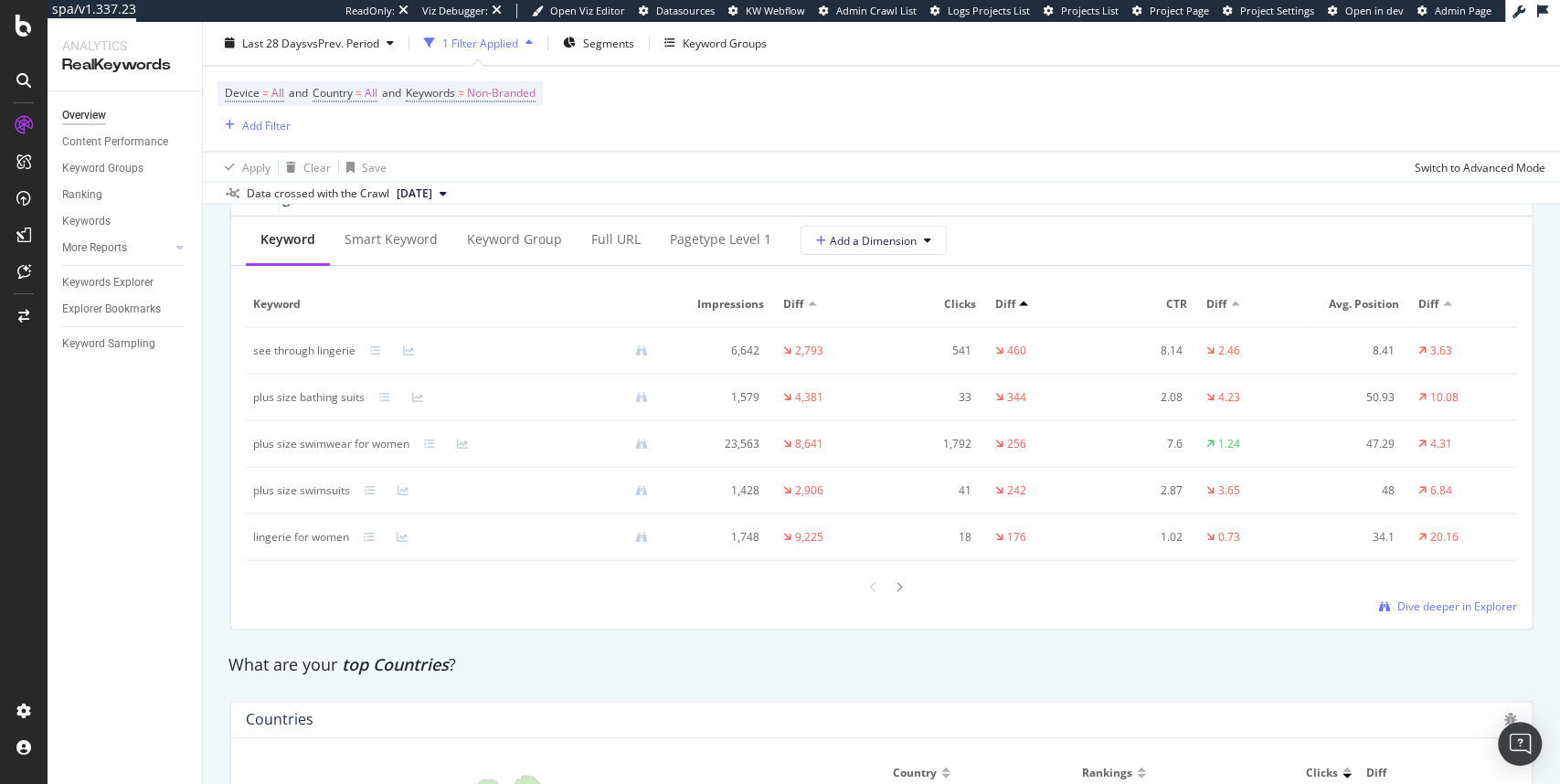
scroll to position [2156, 0]
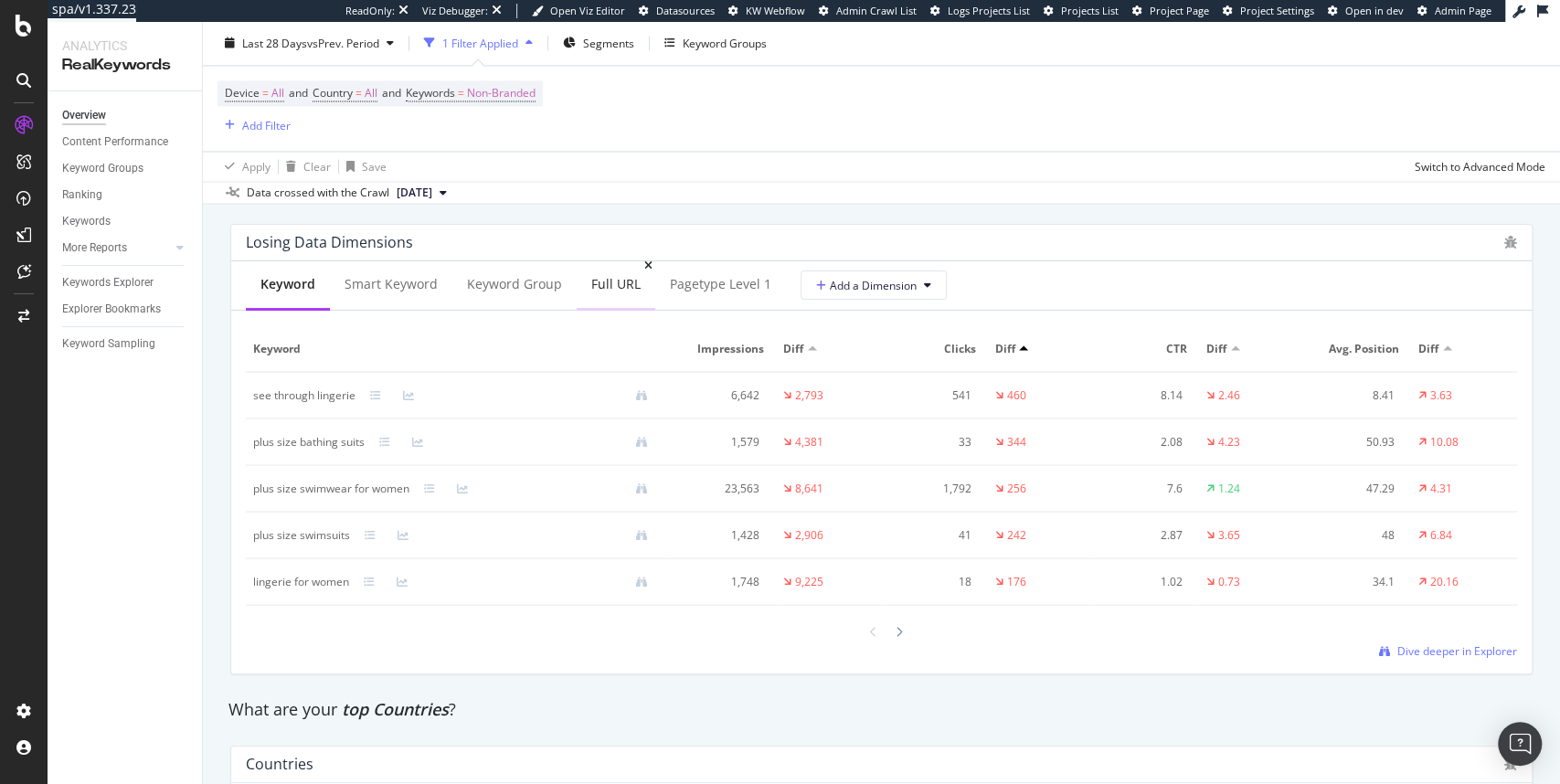
click at [629, 281] on div "Full URL" at bounding box center [616, 284] width 49 height 19
click at [901, 283] on span "Add a Dimension" at bounding box center [865, 285] width 101 height 16
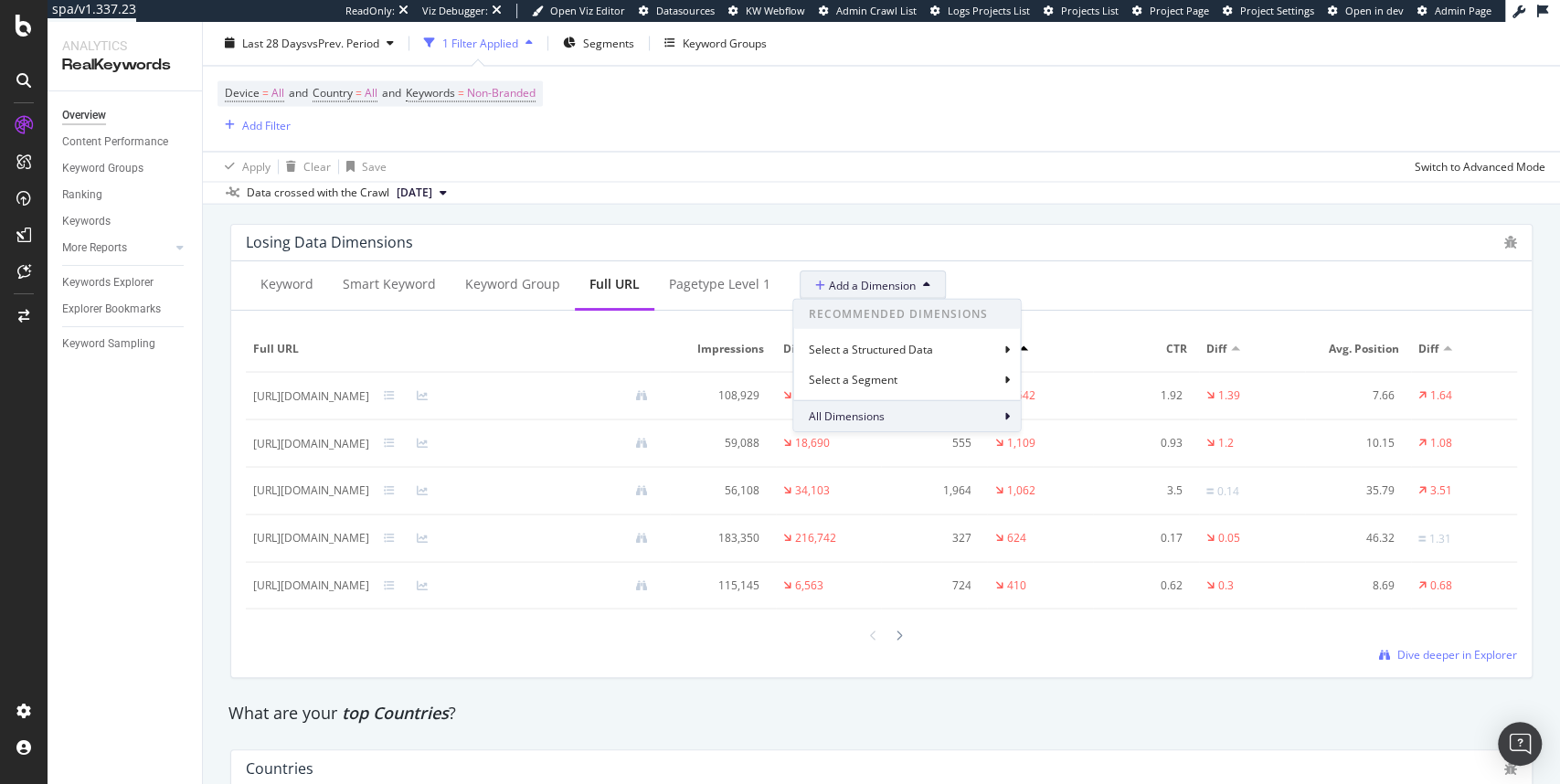
click at [988, 417] on div "All Dimensions" at bounding box center [906, 415] width 226 height 31
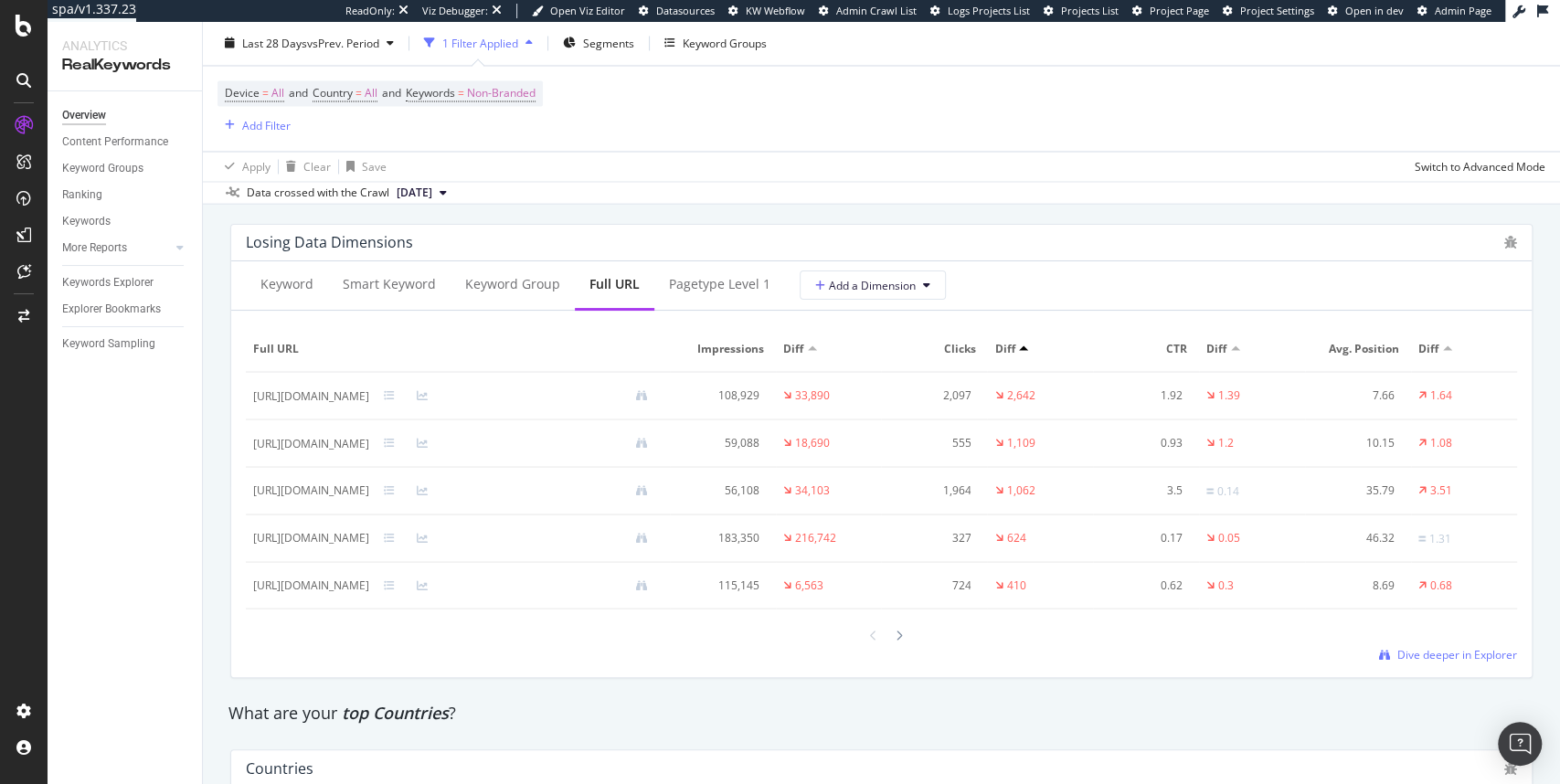
click at [1064, 239] on div "Losing Data Dimensions" at bounding box center [870, 242] width 1249 height 19
click at [1464, 654] on span "Dive deeper in Explorer" at bounding box center [1457, 655] width 120 height 16
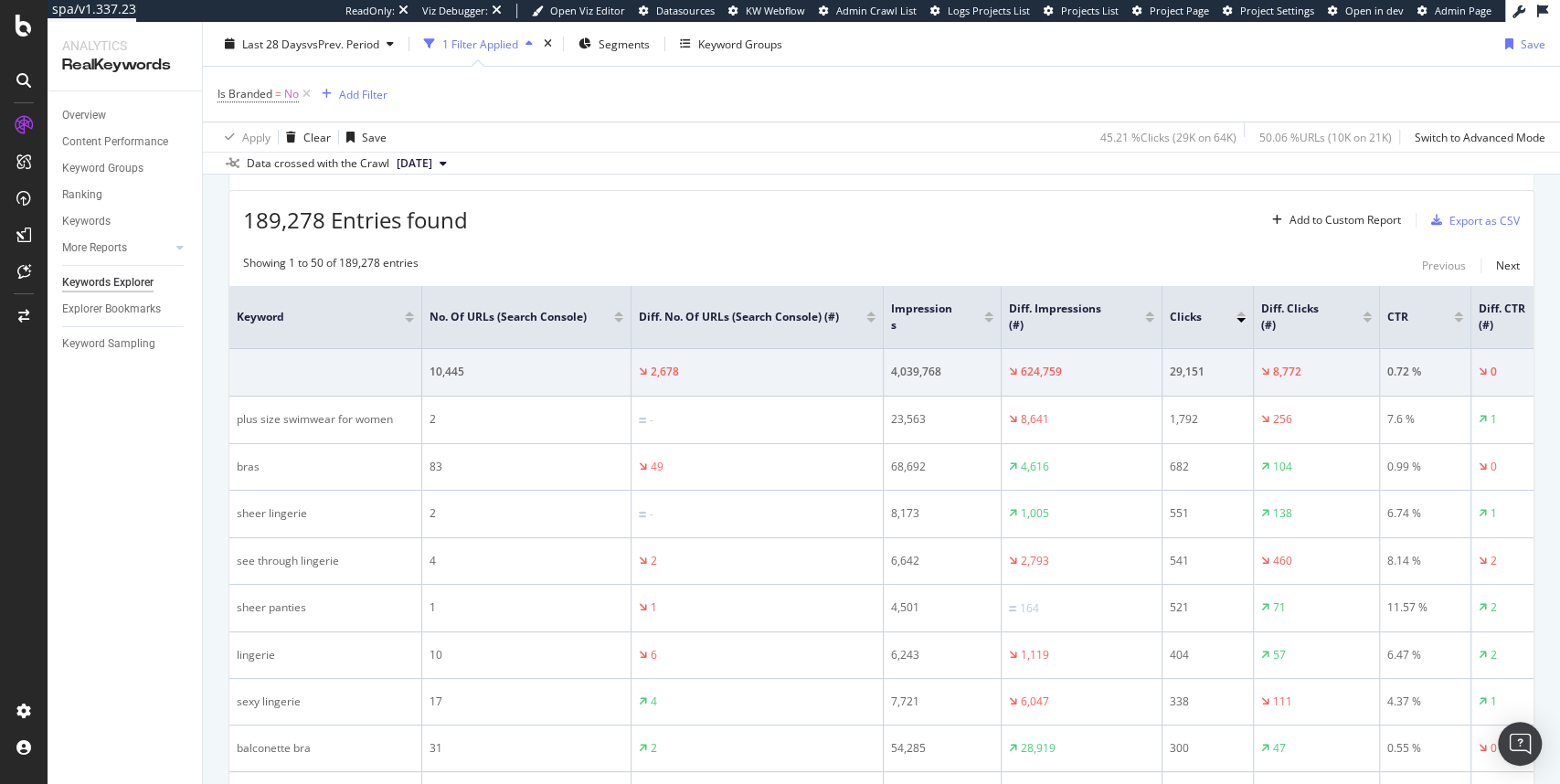
scroll to position [566, 0]
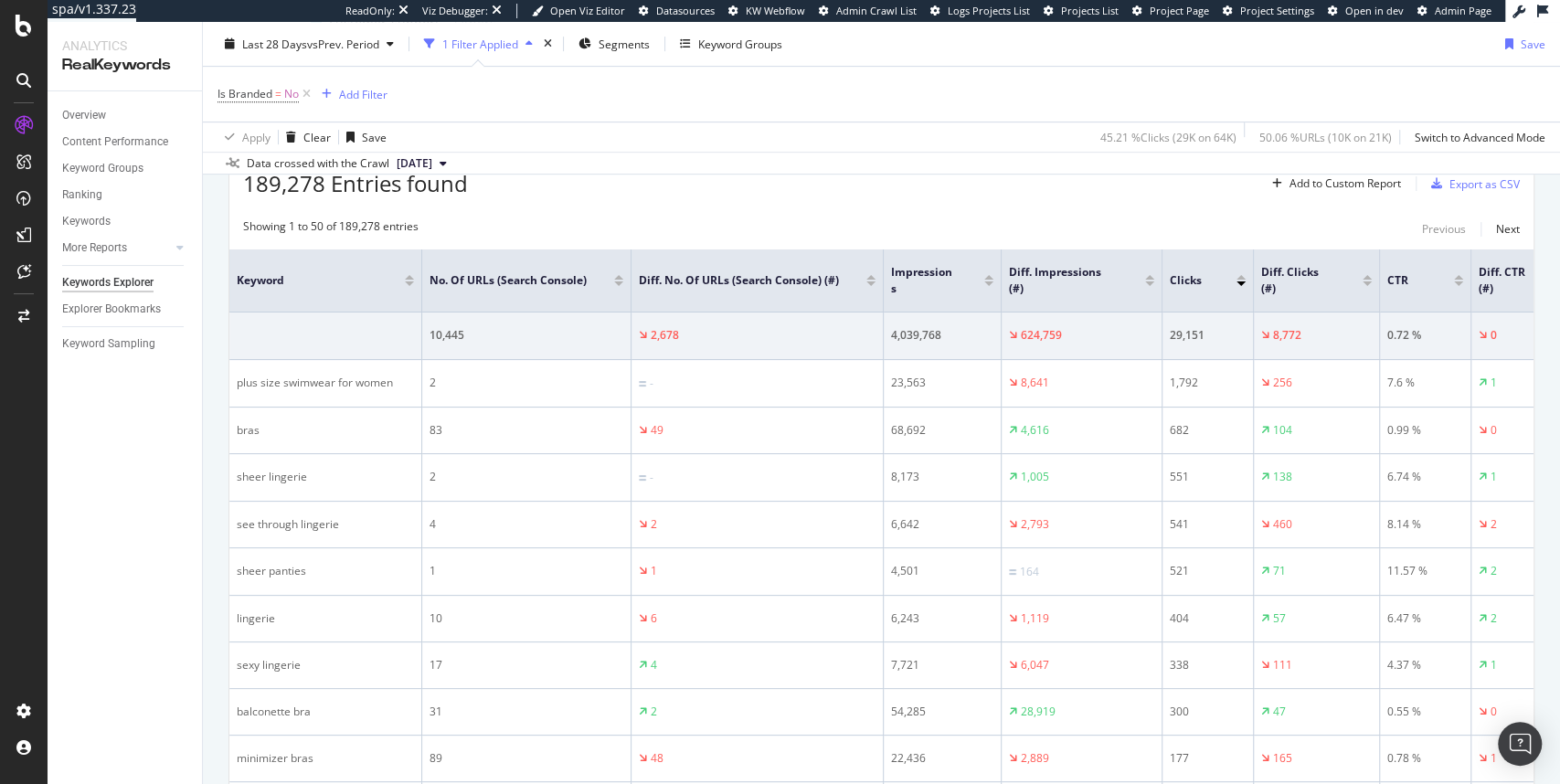
click at [1151, 281] on div at bounding box center [1149, 283] width 9 height 5
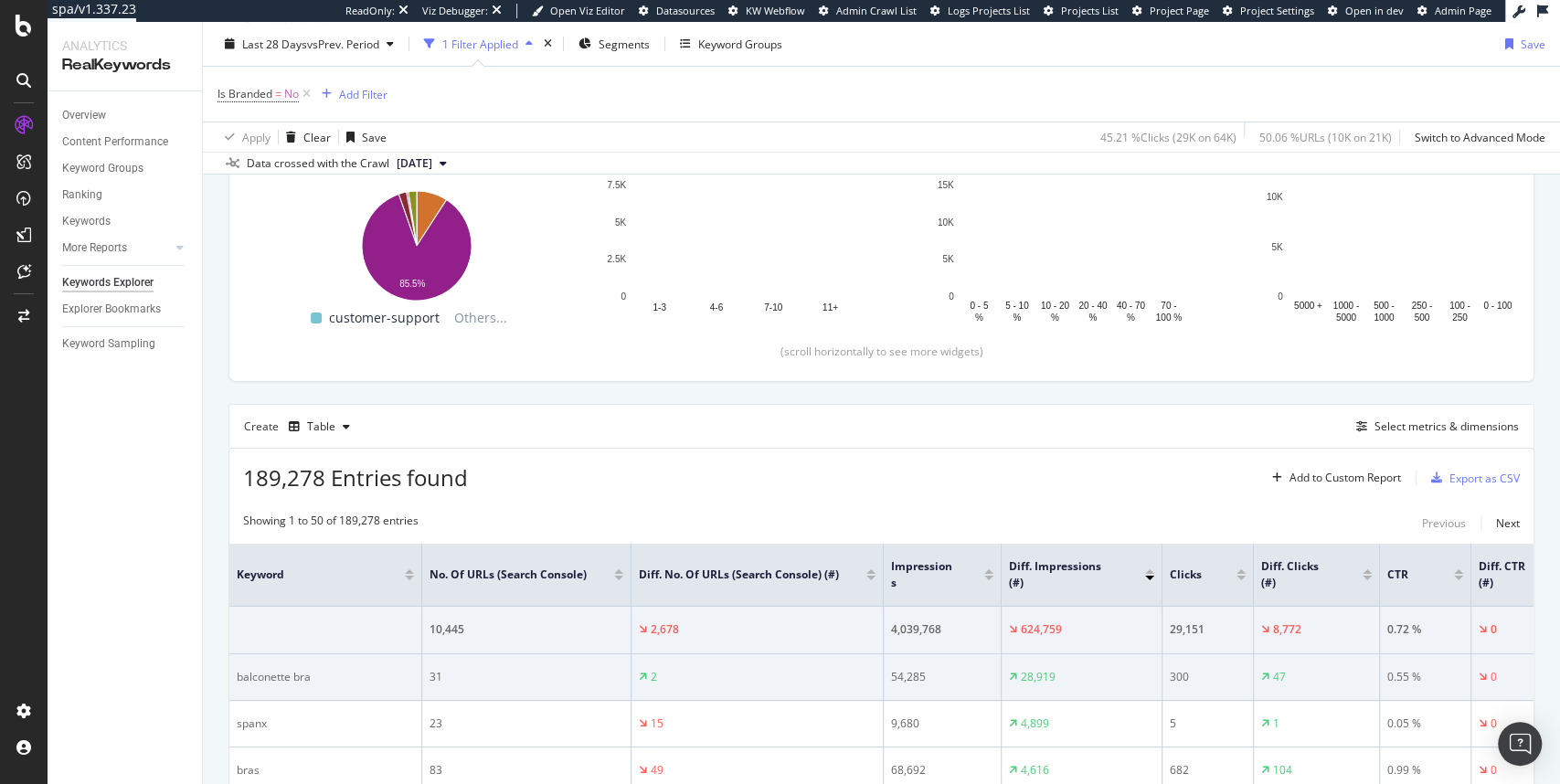
scroll to position [566, 0]
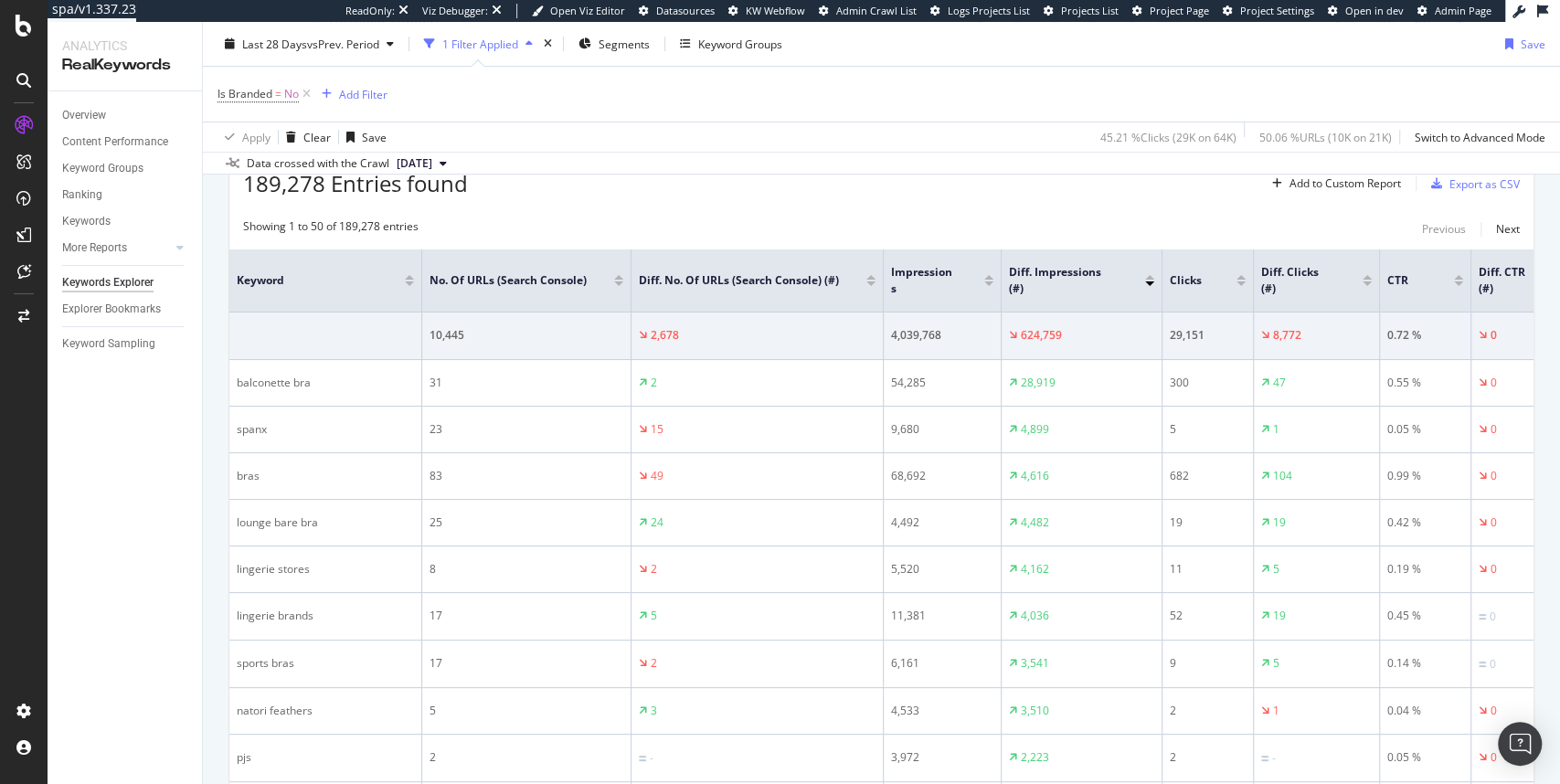
click at [1146, 275] on div at bounding box center [1149, 277] width 9 height 5
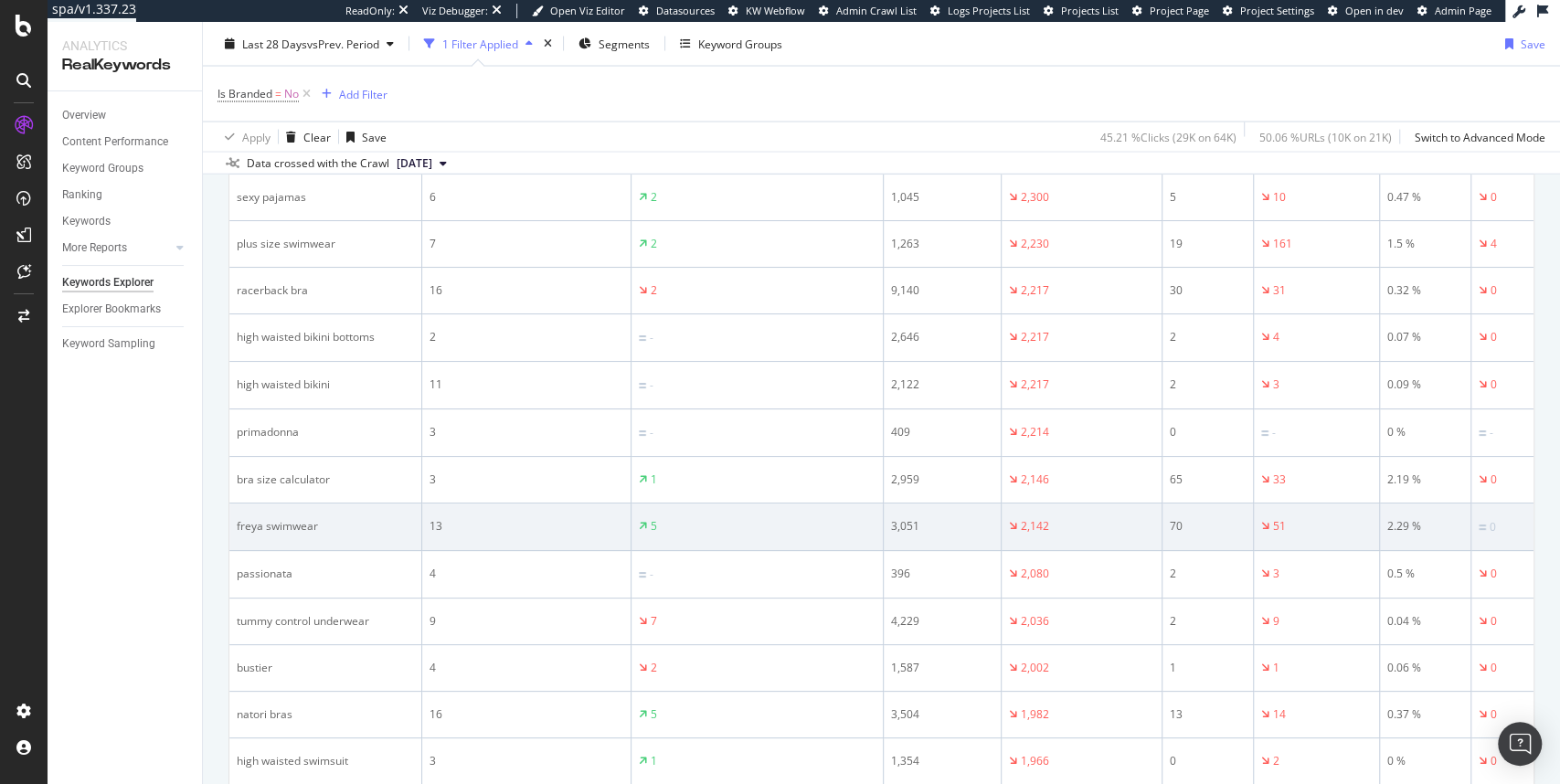
scroll to position [2600, 0]
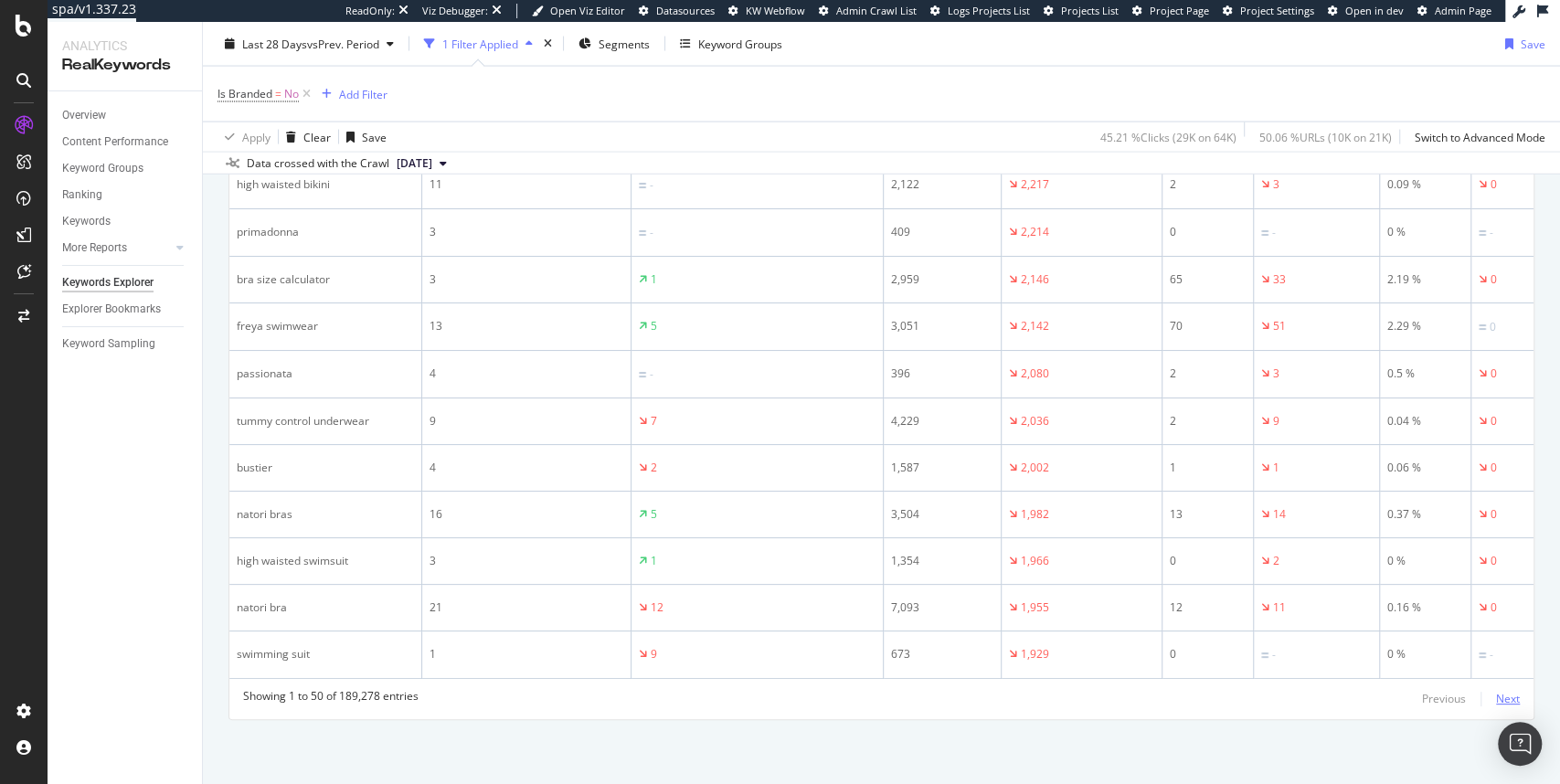
click at [1508, 697] on div "Next" at bounding box center [1508, 698] width 24 height 16
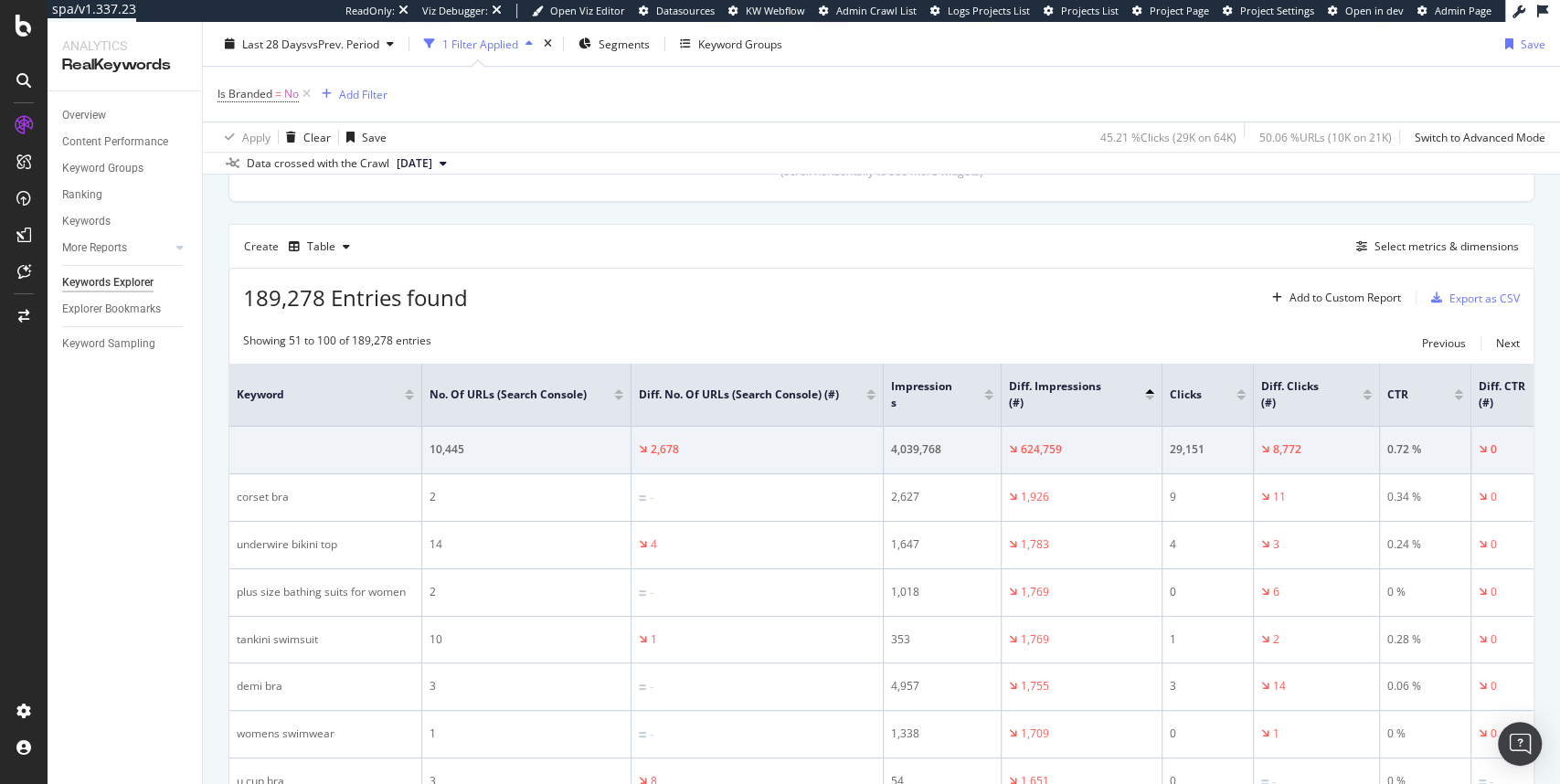
scroll to position [444, 0]
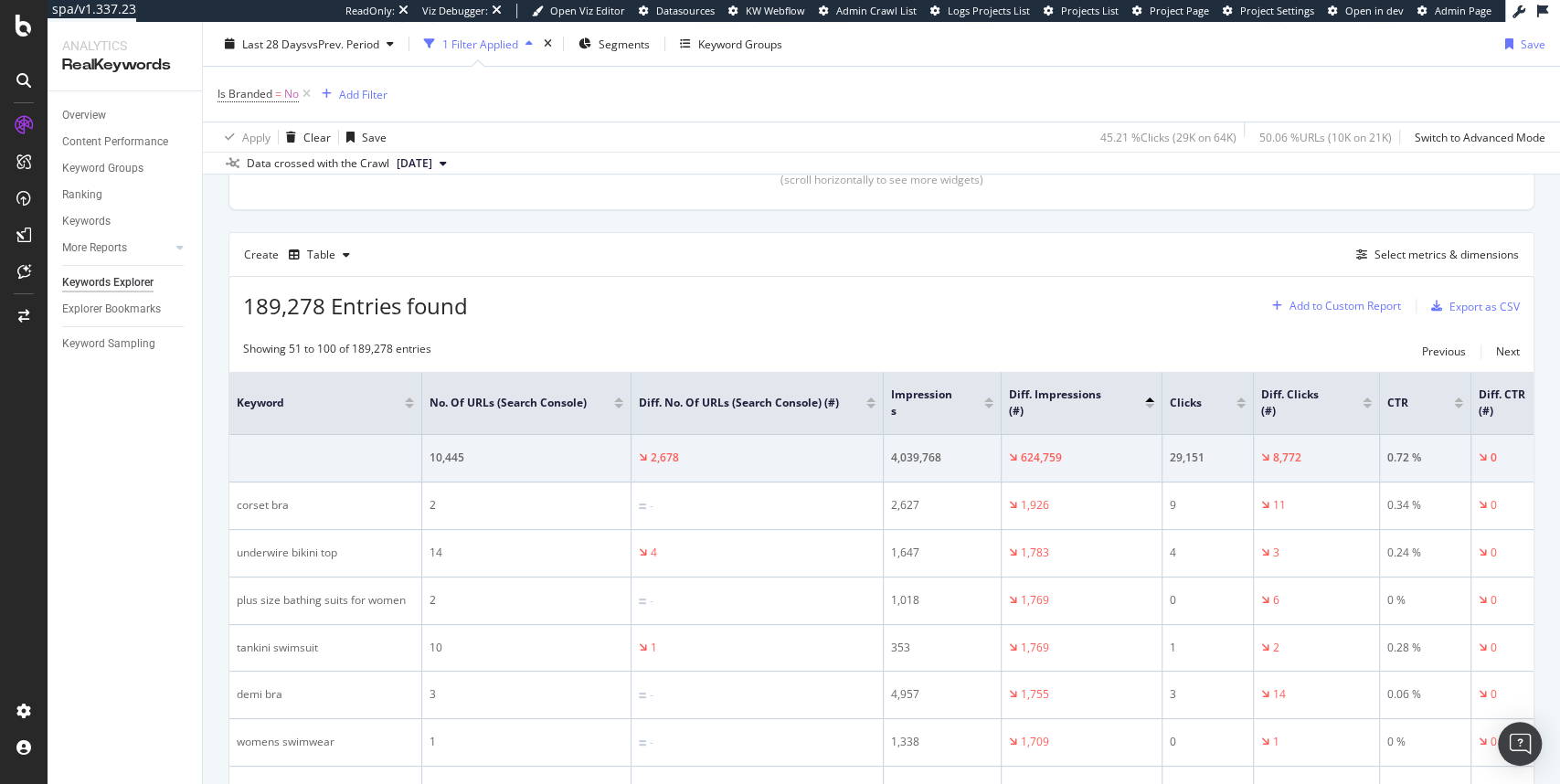
click at [1324, 305] on div "Add to Custom Report" at bounding box center [1345, 306] width 112 height 11
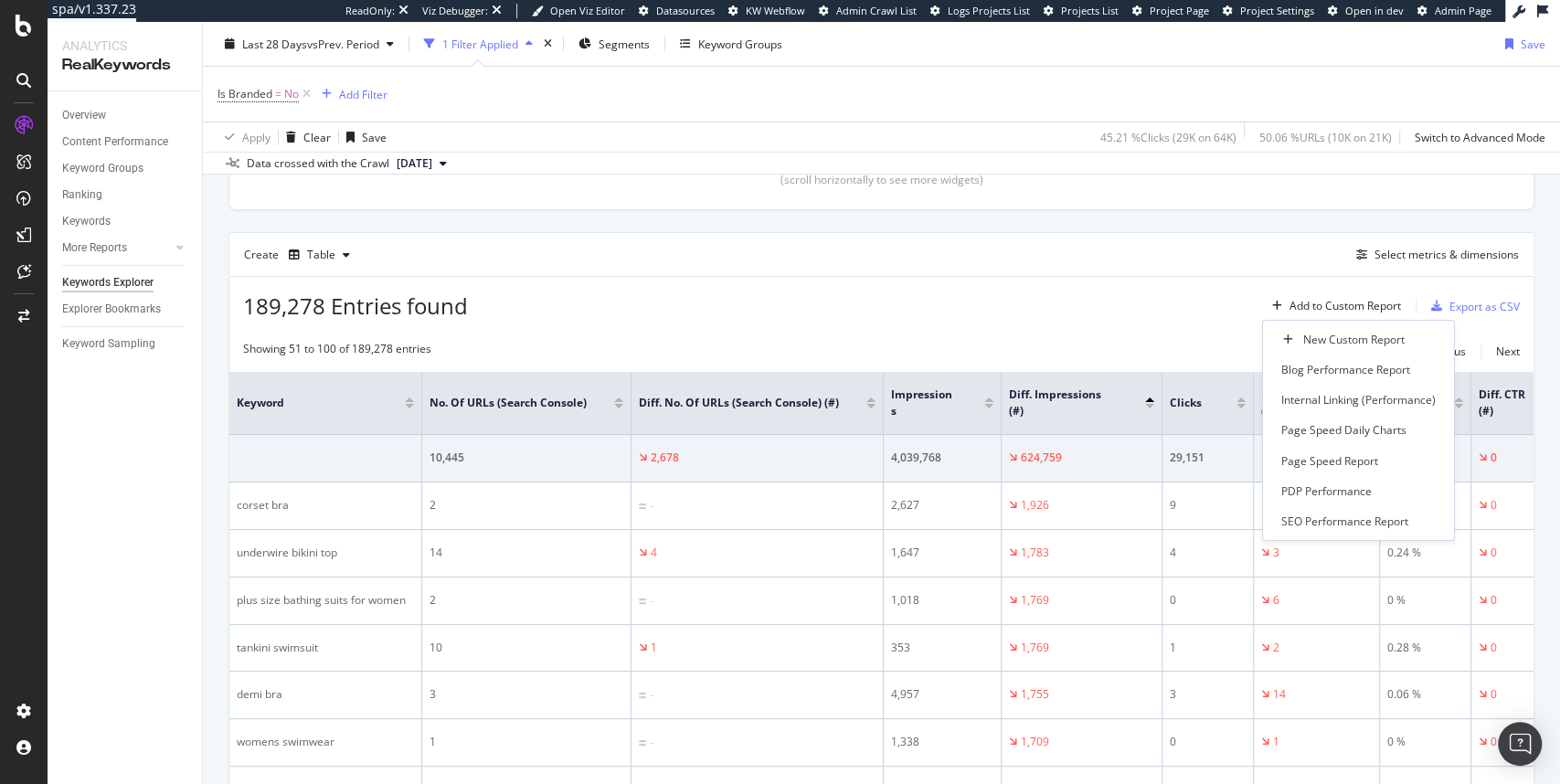
click at [1306, 277] on div "189,278 Entries found Add to Custom Report Export as CSV" at bounding box center [881, 299] width 1304 height 45
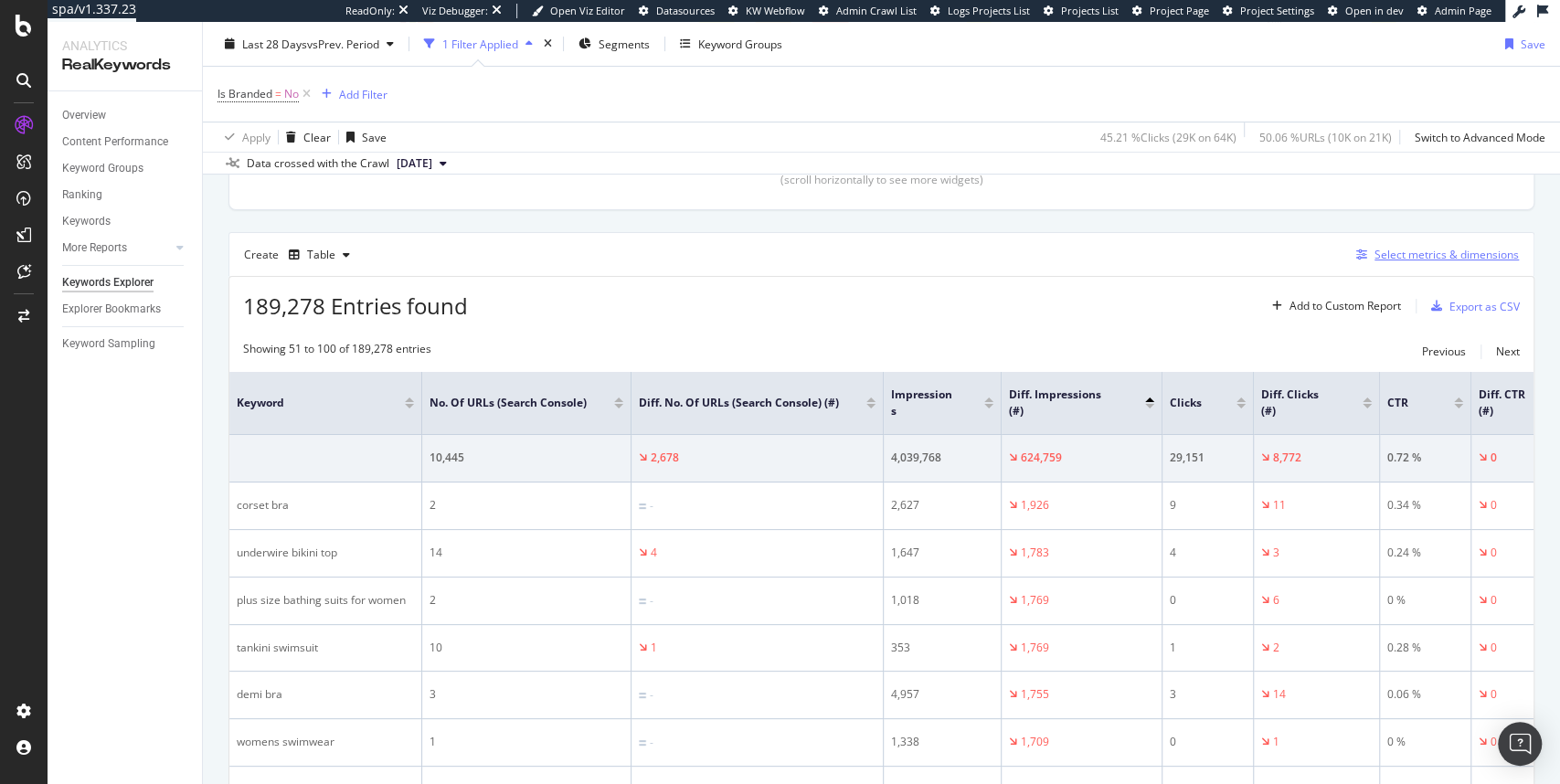
click at [1442, 254] on div "Select metrics & dimensions" at bounding box center [1445, 254] width 144 height 16
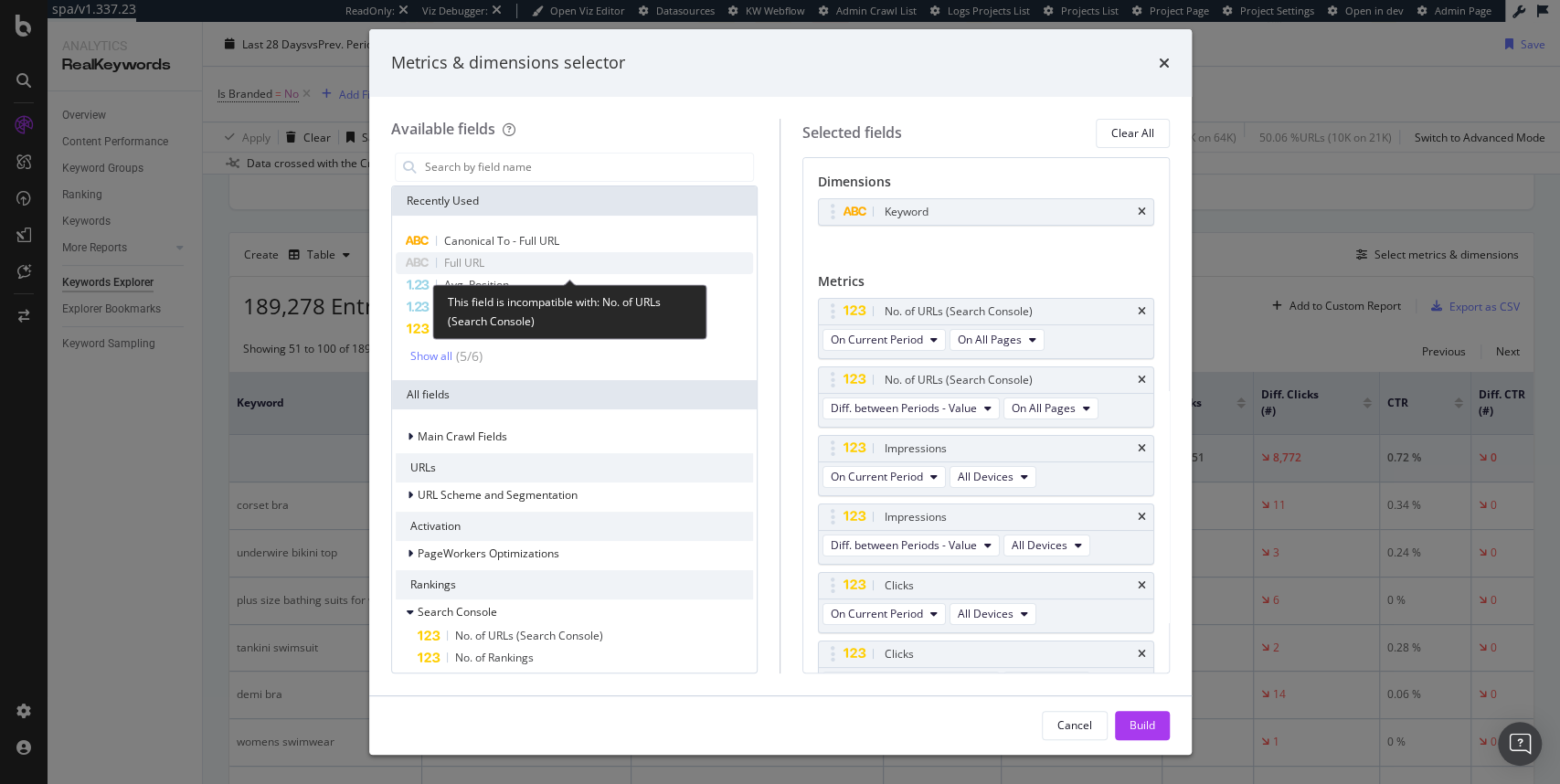
click at [484, 266] on div "Full URL" at bounding box center [575, 264] width 359 height 22
click at [454, 268] on span "Full URL" at bounding box center [464, 263] width 40 height 16
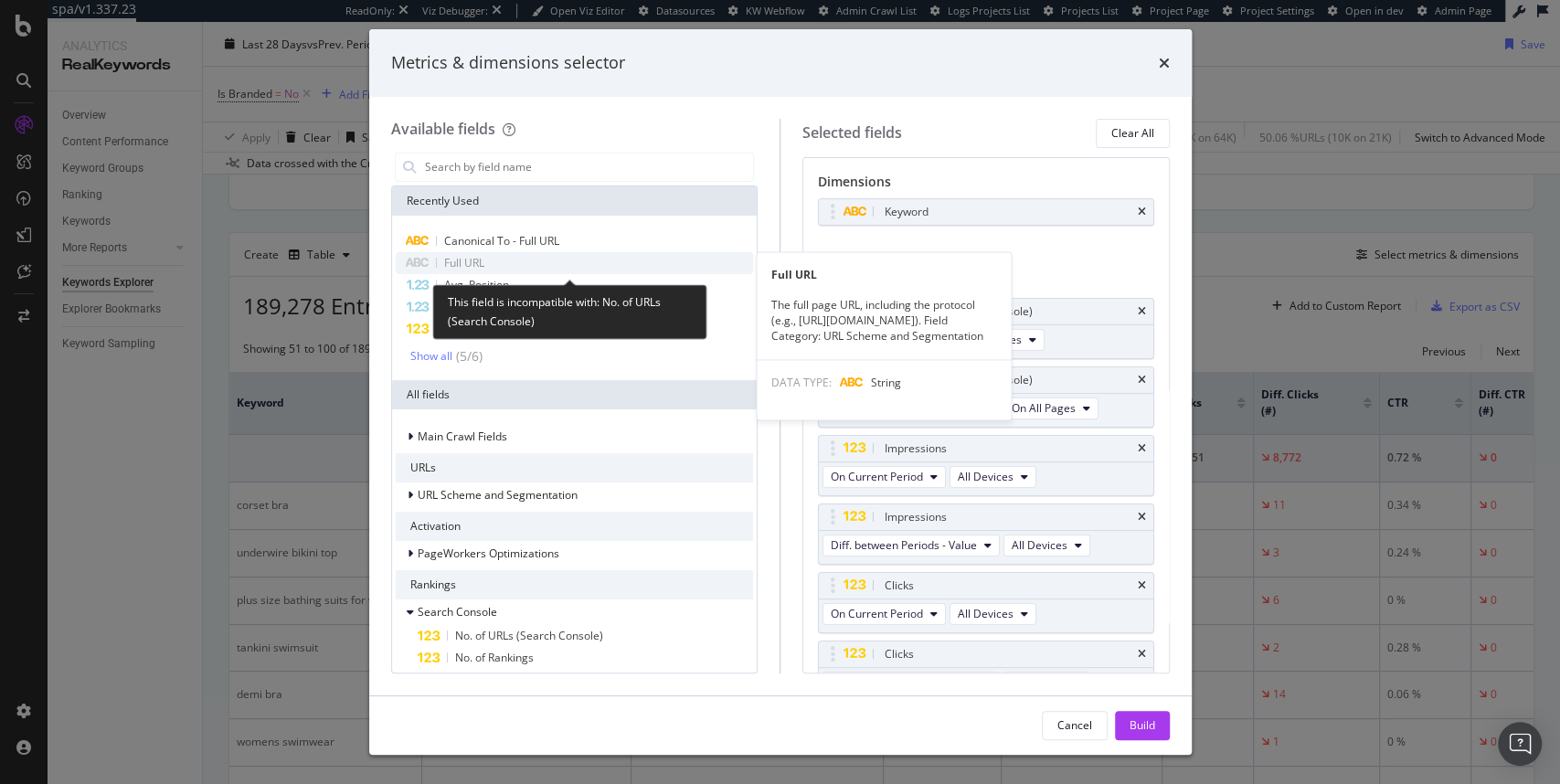
click at [499, 264] on div "Full URL" at bounding box center [575, 264] width 359 height 22
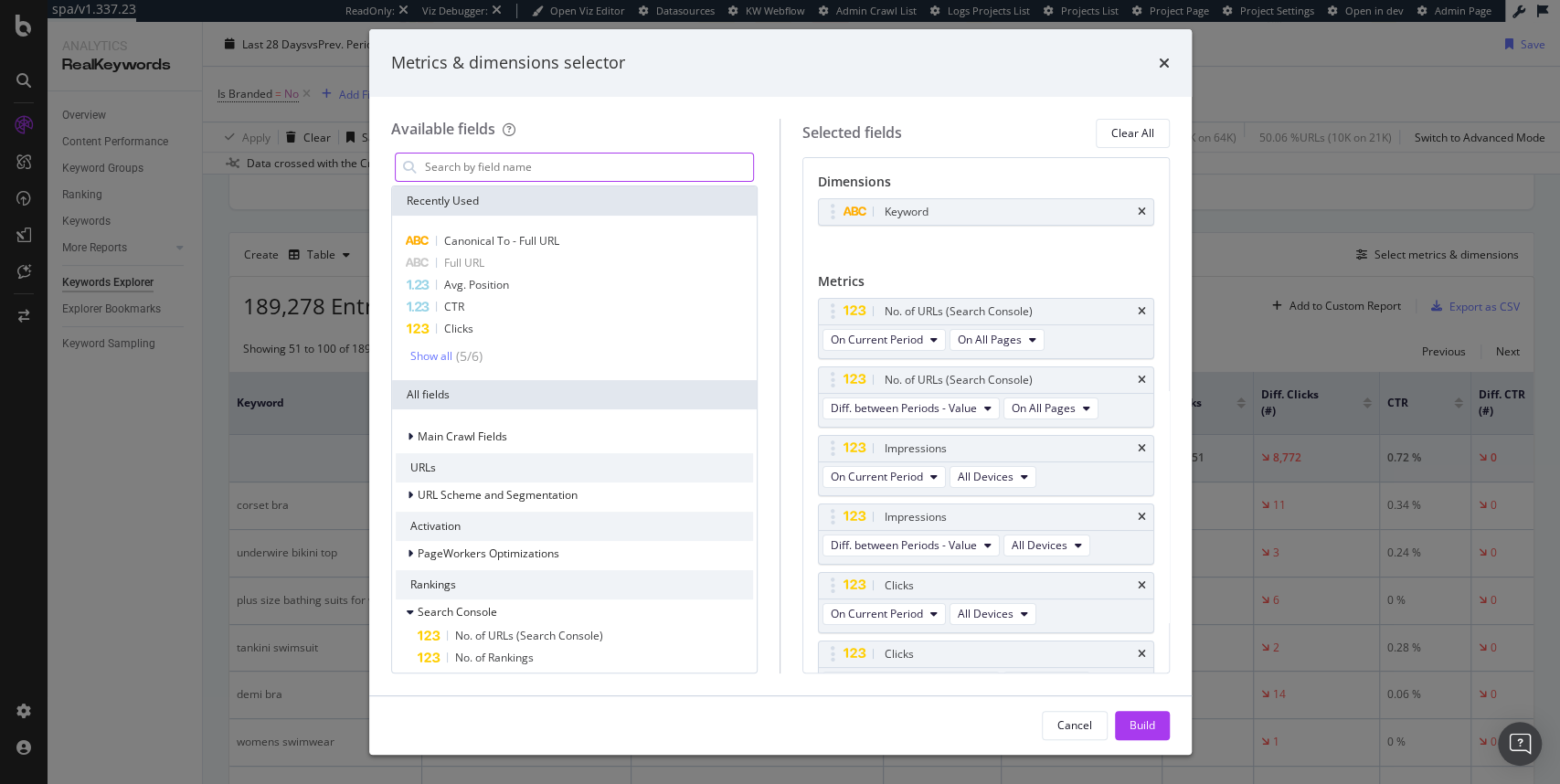
click at [502, 167] on input "modal" at bounding box center [588, 167] width 331 height 27
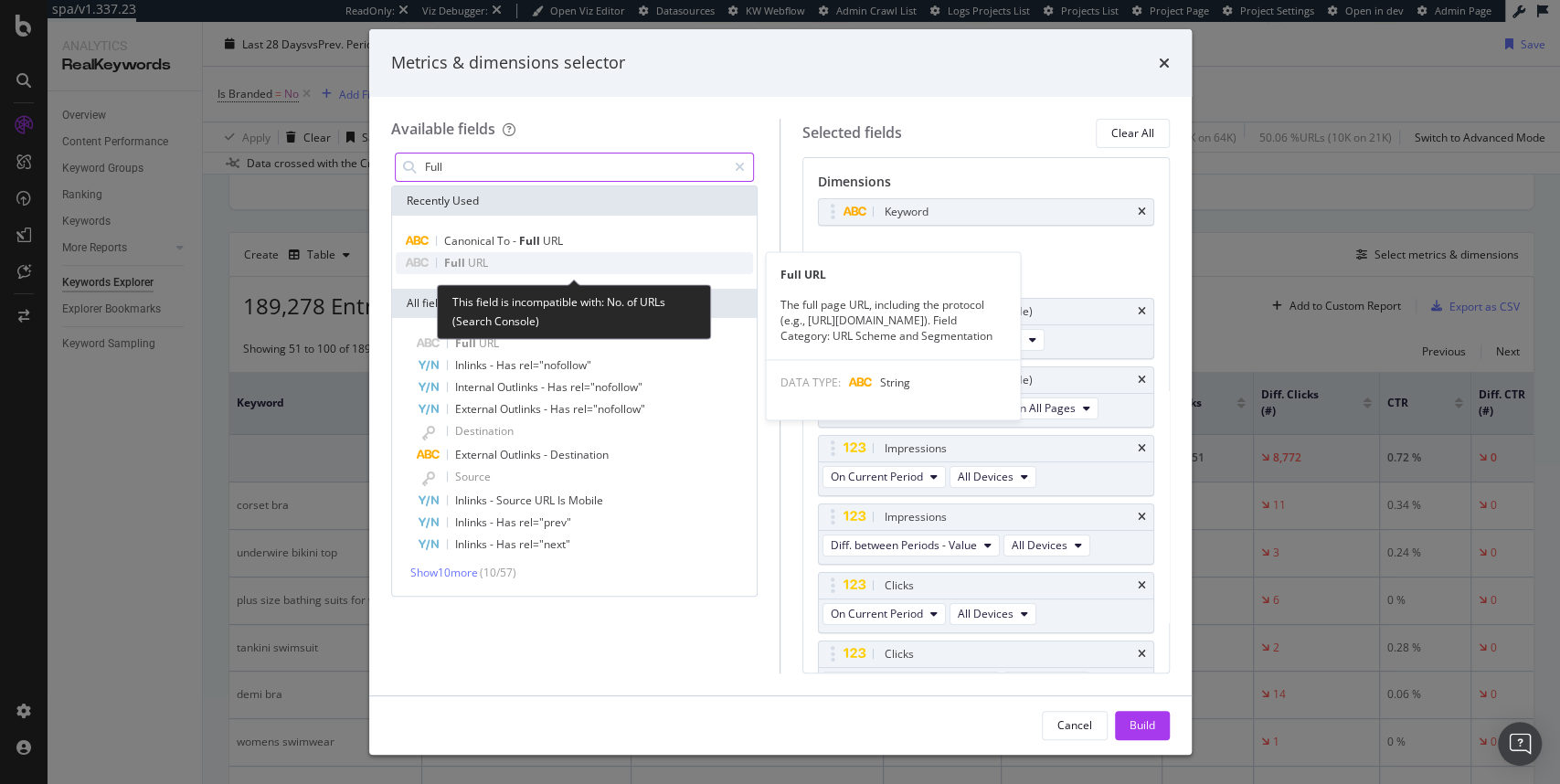
type input "Full"
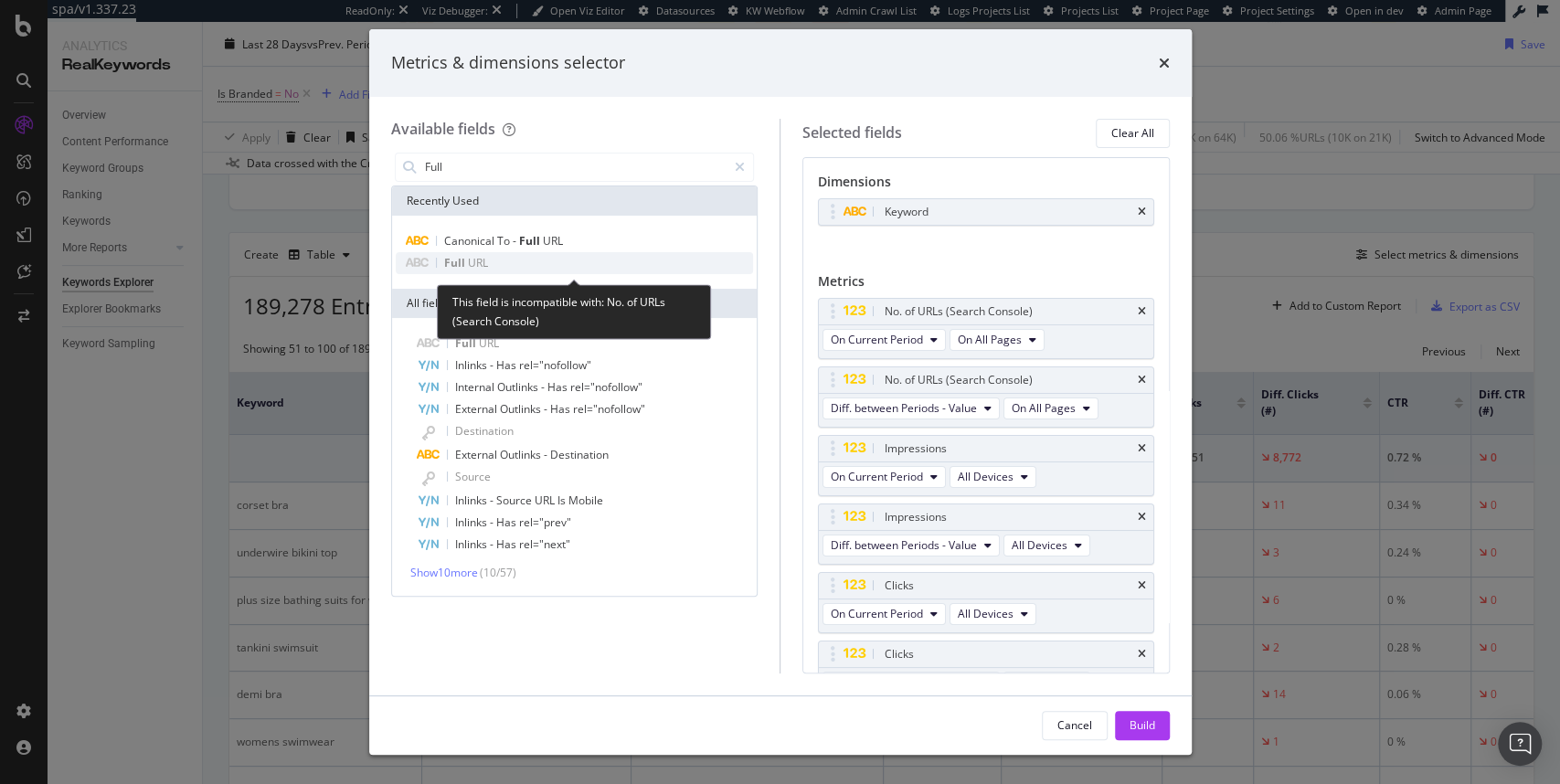
click at [480, 264] on span "URL" at bounding box center [478, 263] width 20 height 16
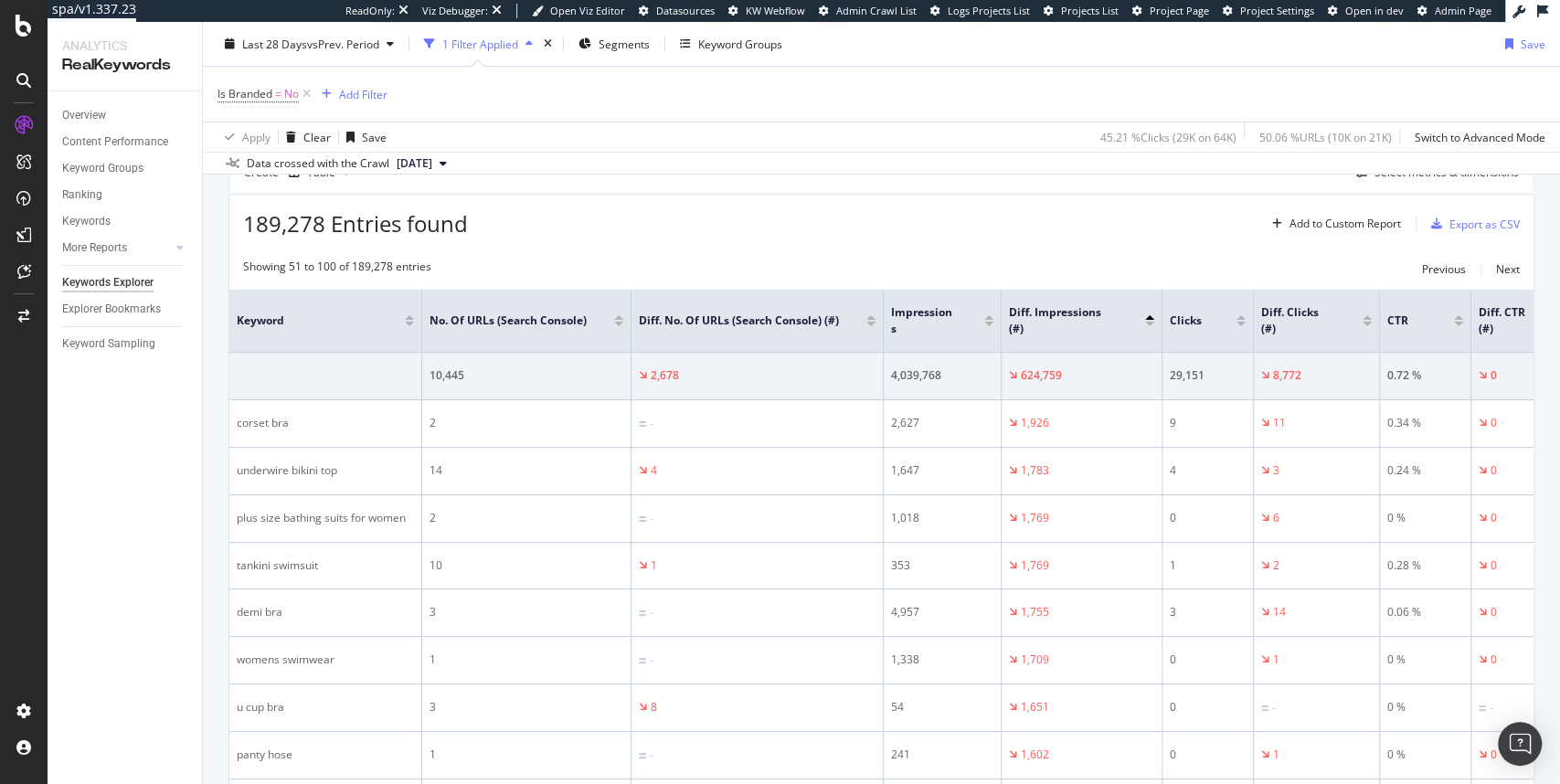
scroll to position [522, 0]
click at [600, 320] on icon at bounding box center [598, 322] width 14 height 14
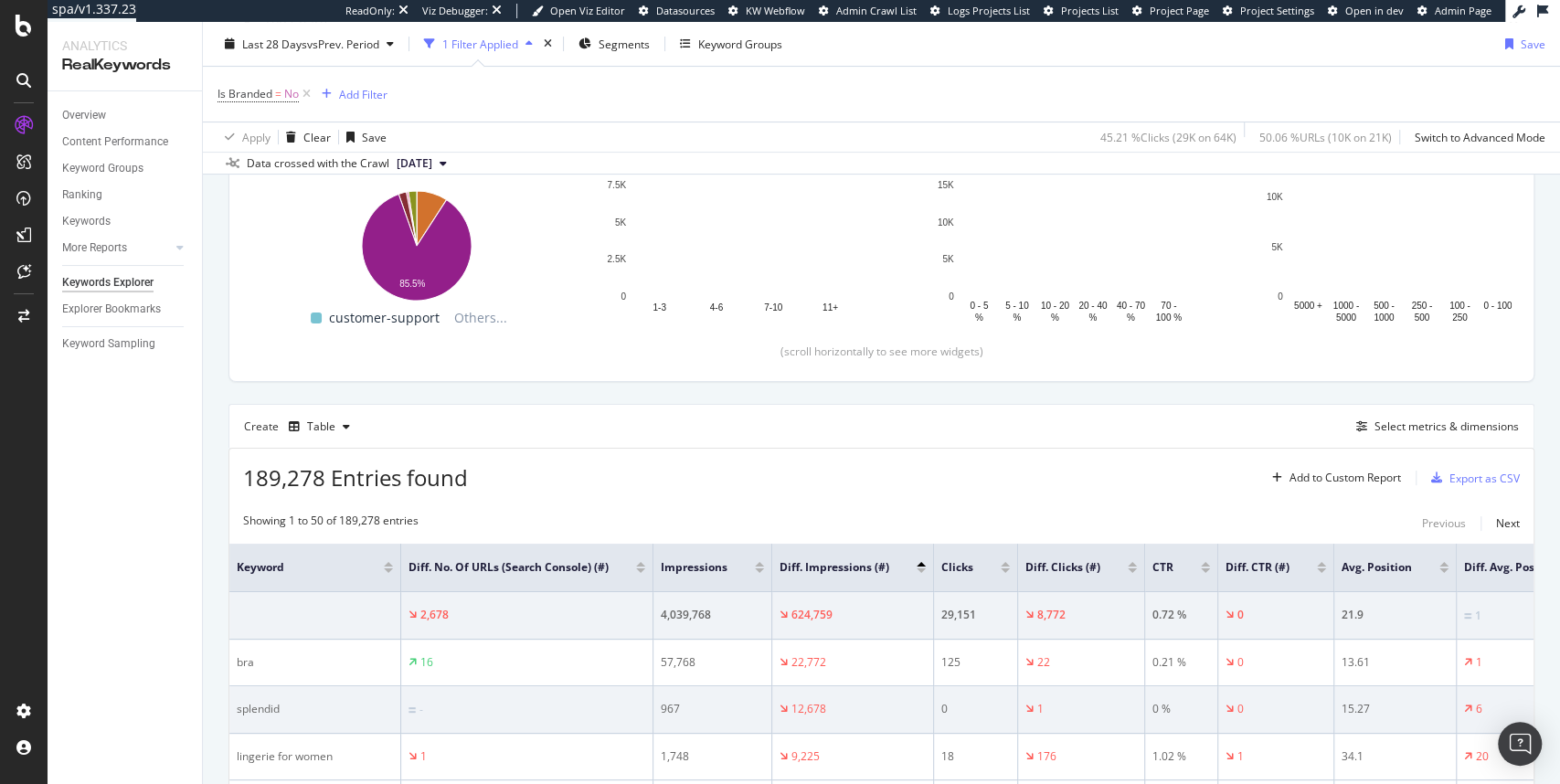
scroll to position [522, 0]
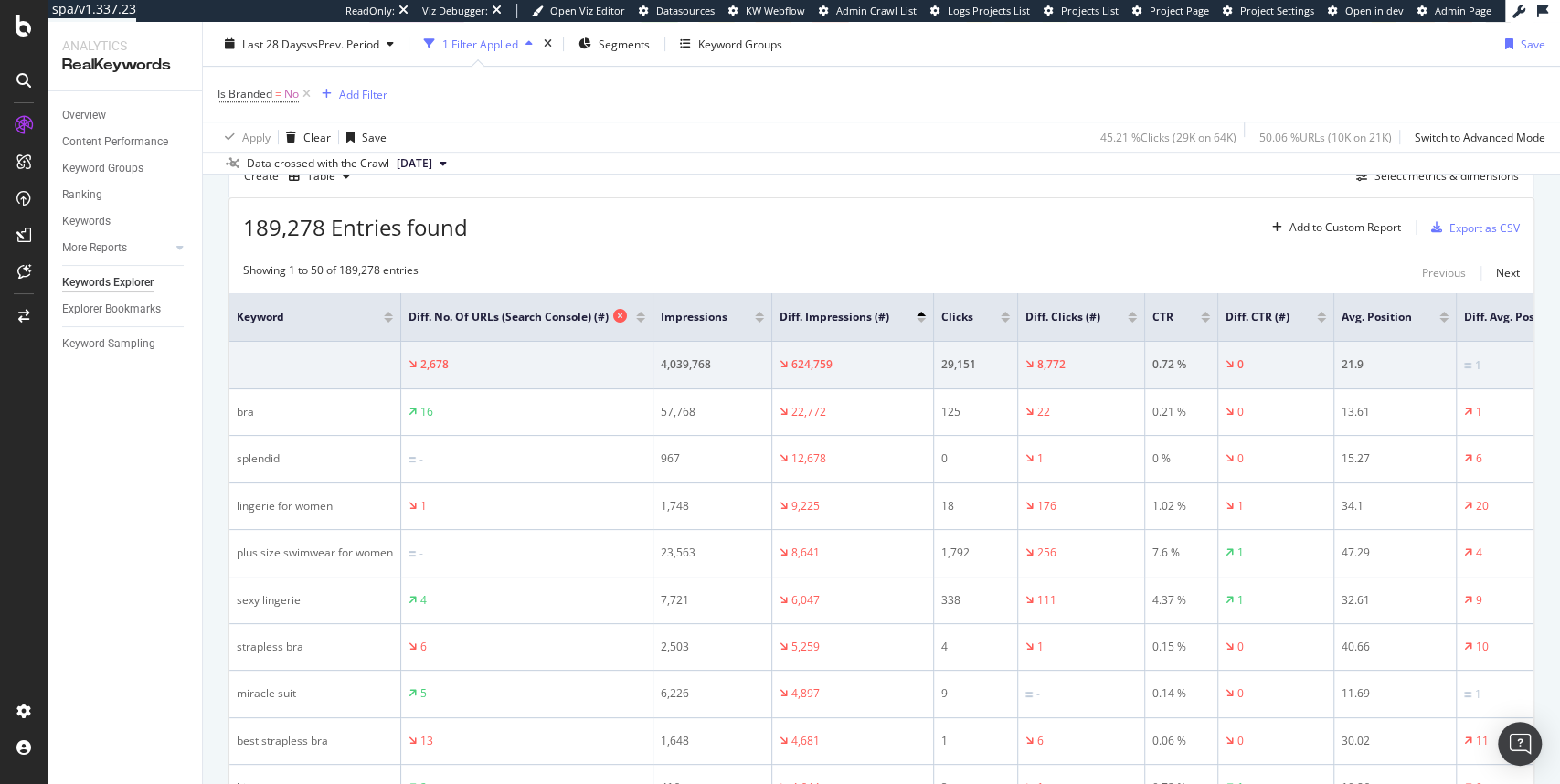
click at [621, 312] on icon at bounding box center [619, 316] width 14 height 14
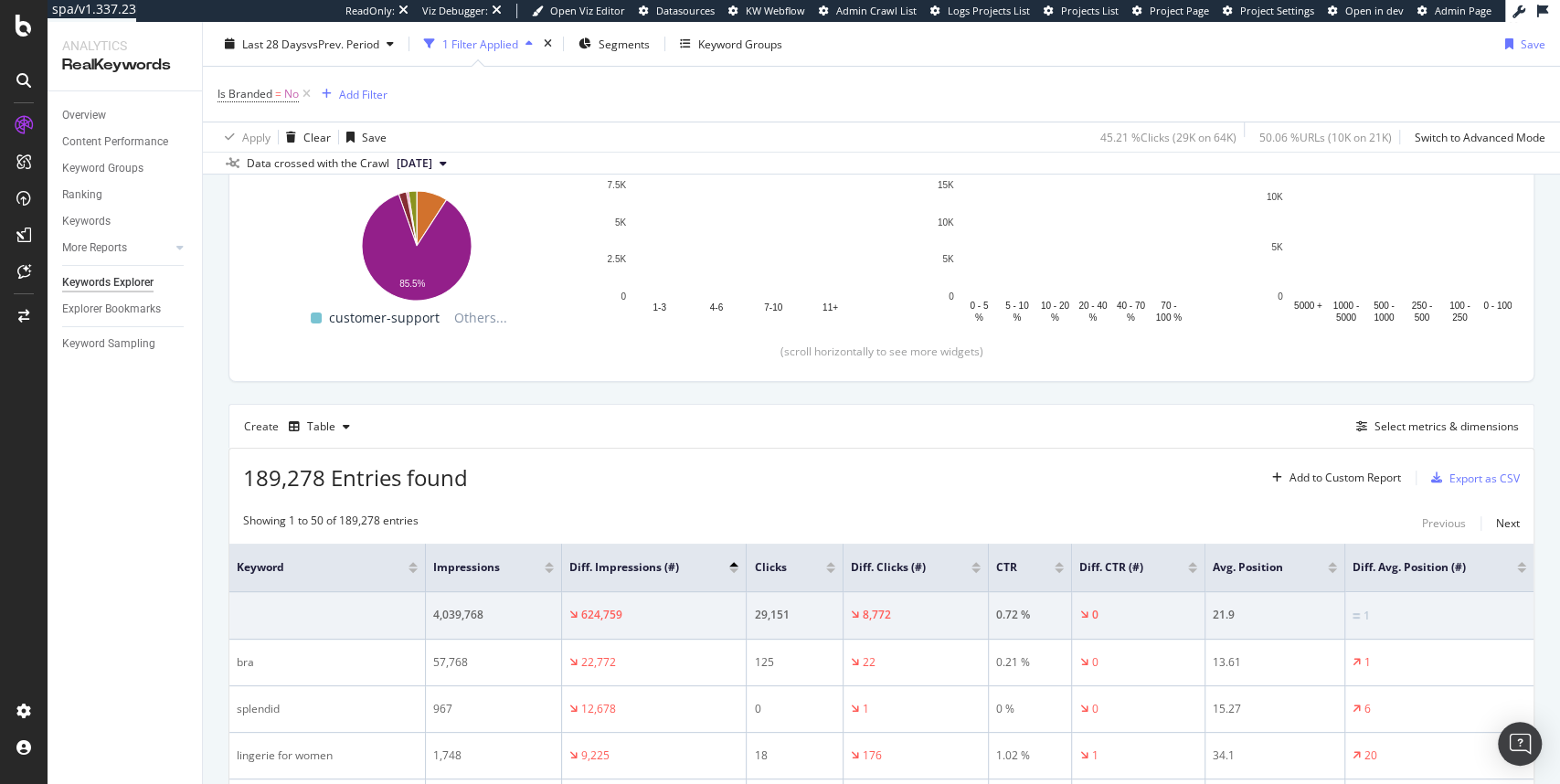
scroll to position [522, 0]
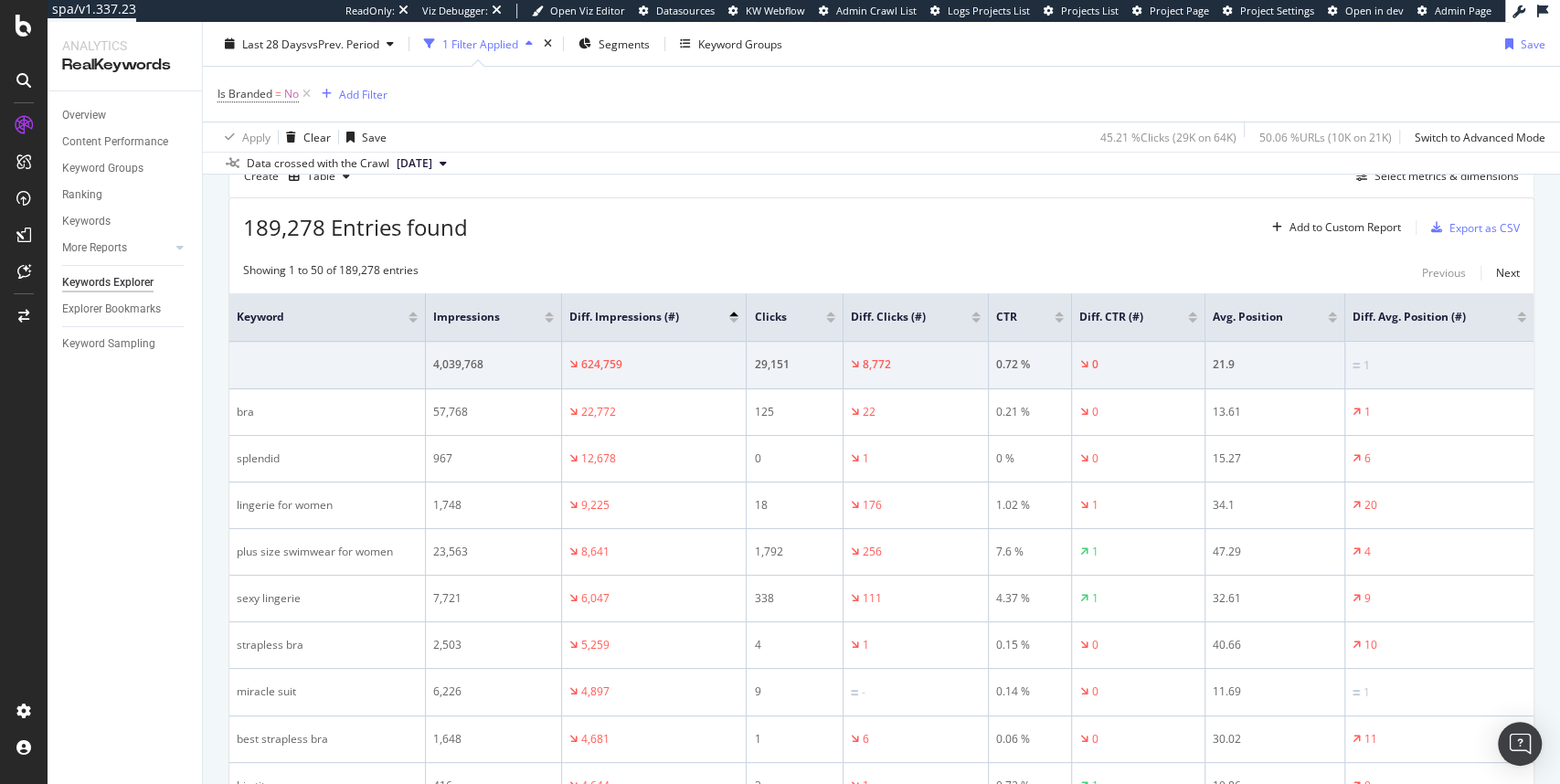
drag, startPoint x: 1341, startPoint y: 226, endPoint x: 1312, endPoint y: 197, distance: 41.0
click at [1318, 198] on div "189,278 Entries found Add to Custom Report Export as CSV" at bounding box center [881, 221] width 1304 height 45
click at [1393, 174] on div "Select metrics & dimensions" at bounding box center [1445, 176] width 144 height 16
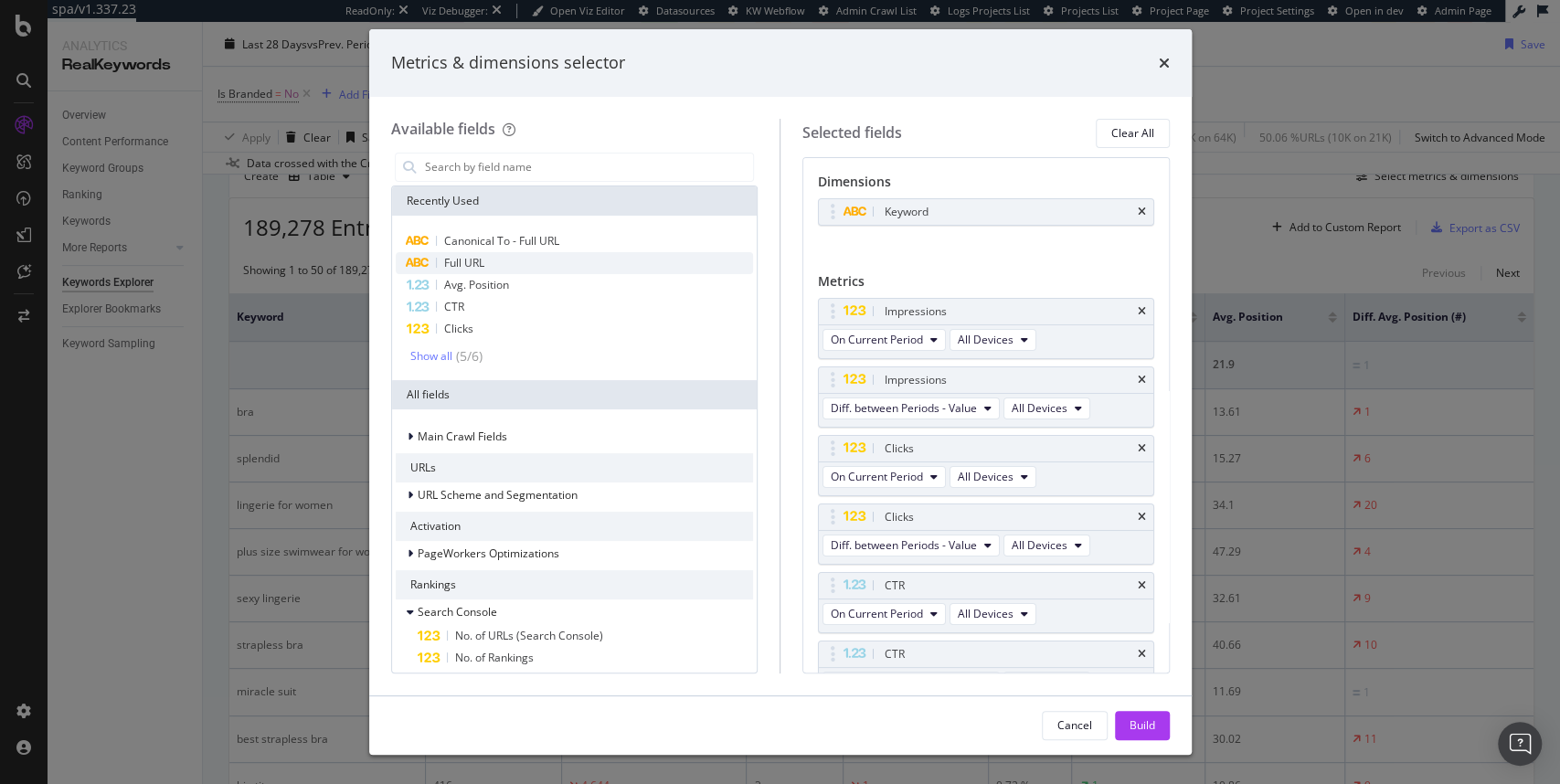
click at [455, 266] on span "Full URL" at bounding box center [464, 263] width 40 height 16
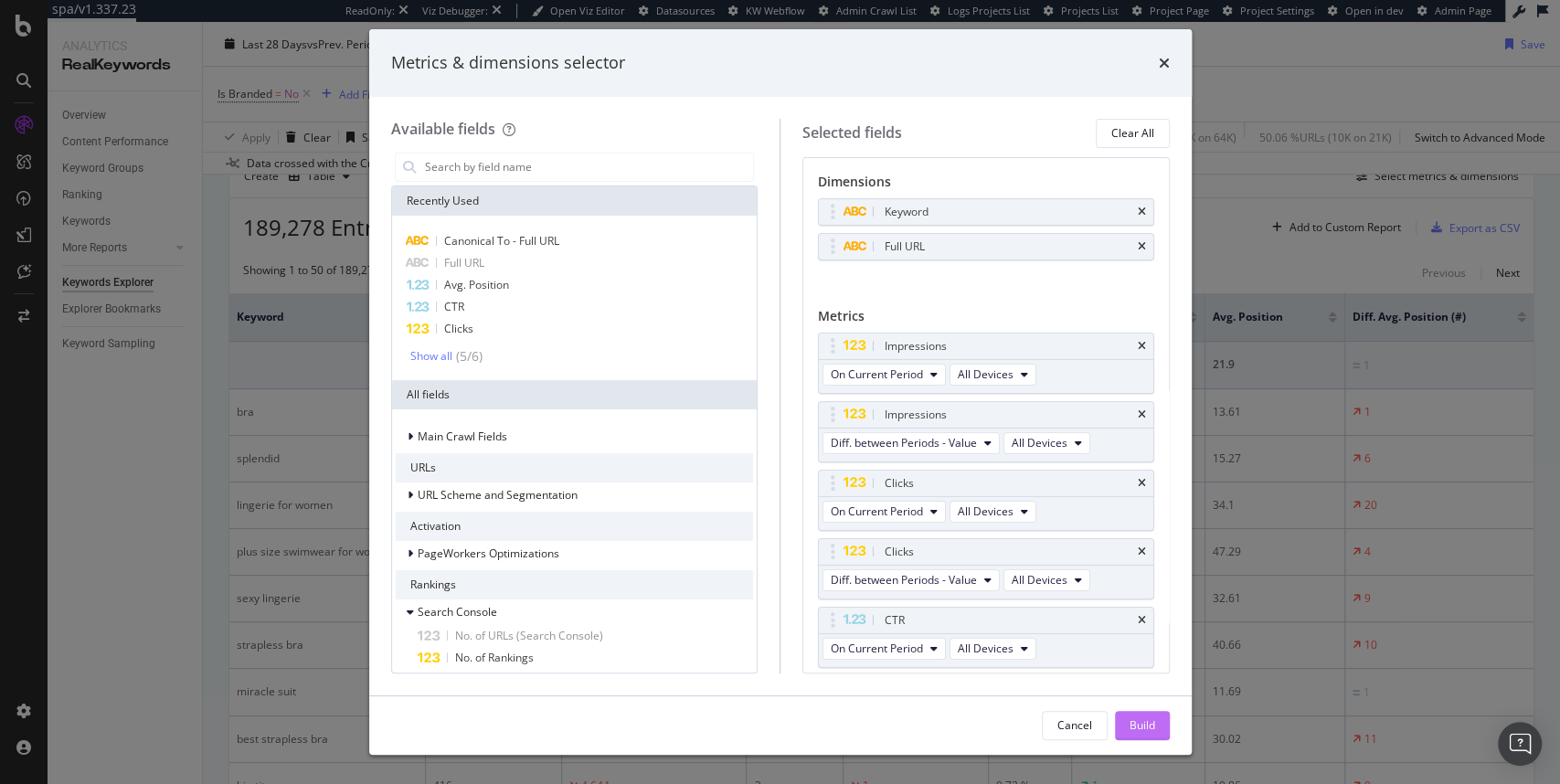
click at [1147, 718] on div "Build" at bounding box center [1142, 724] width 25 height 16
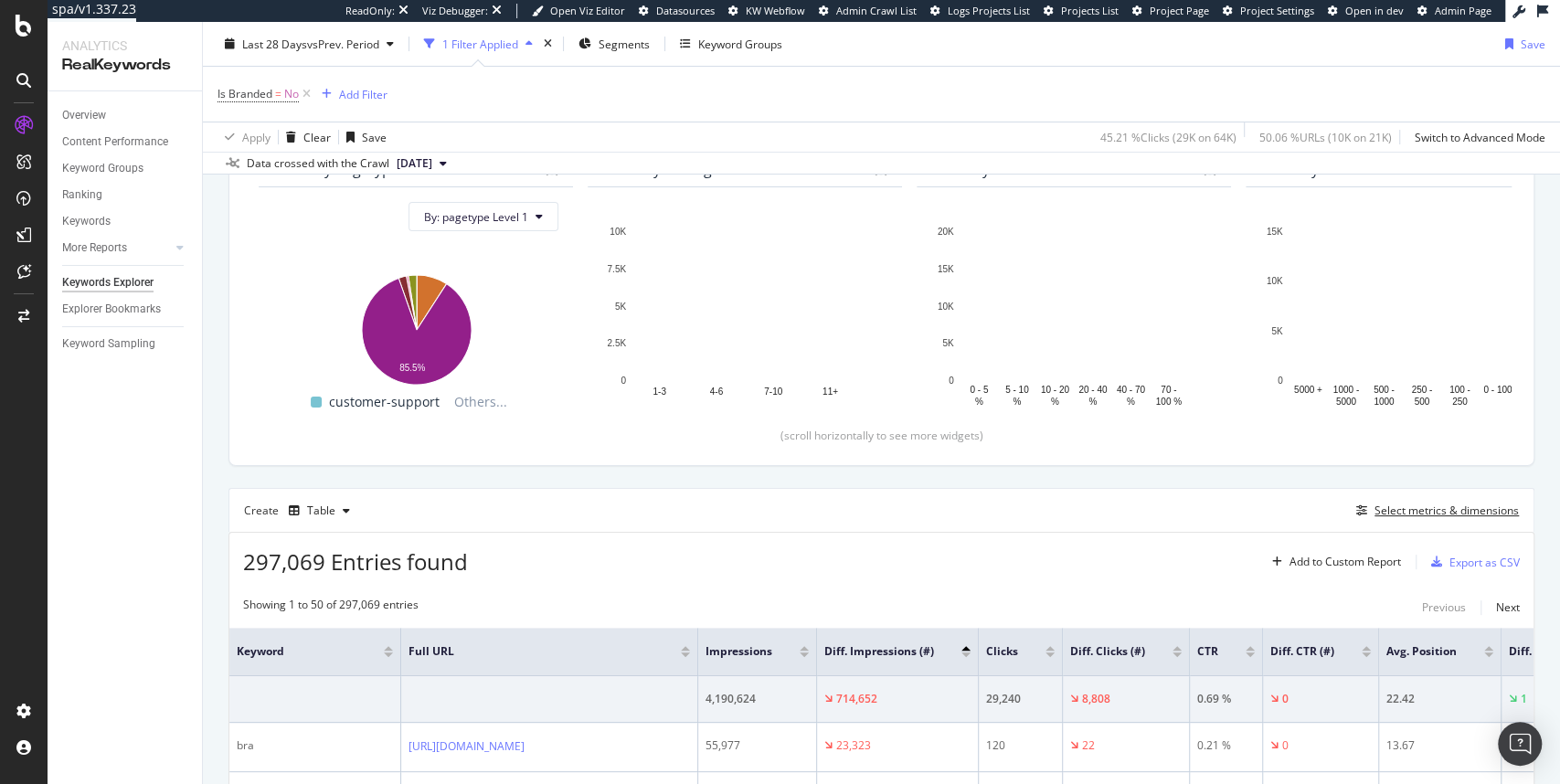
scroll to position [181, 0]
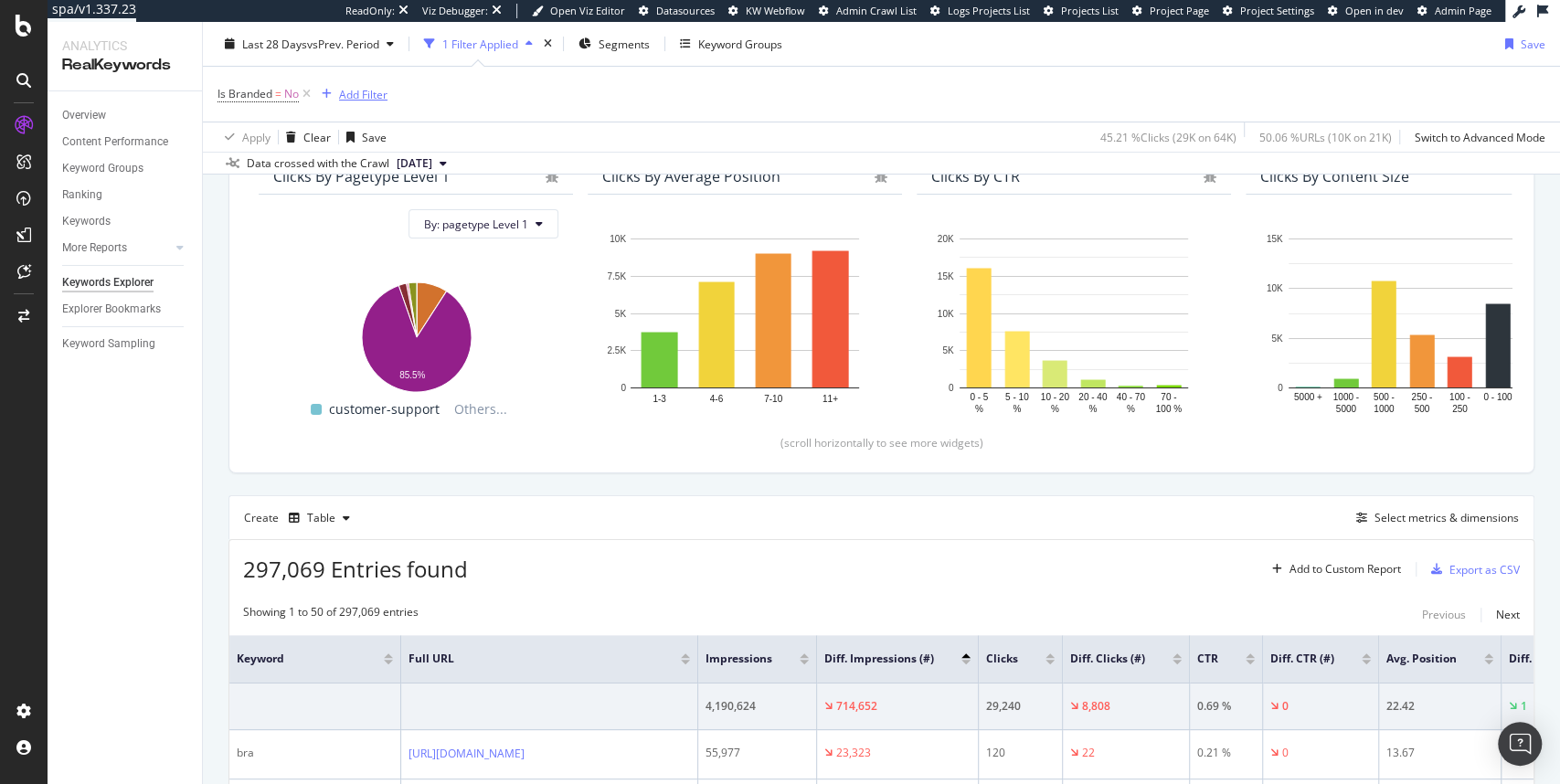
click at [374, 91] on div "Add Filter" at bounding box center [363, 93] width 48 height 16
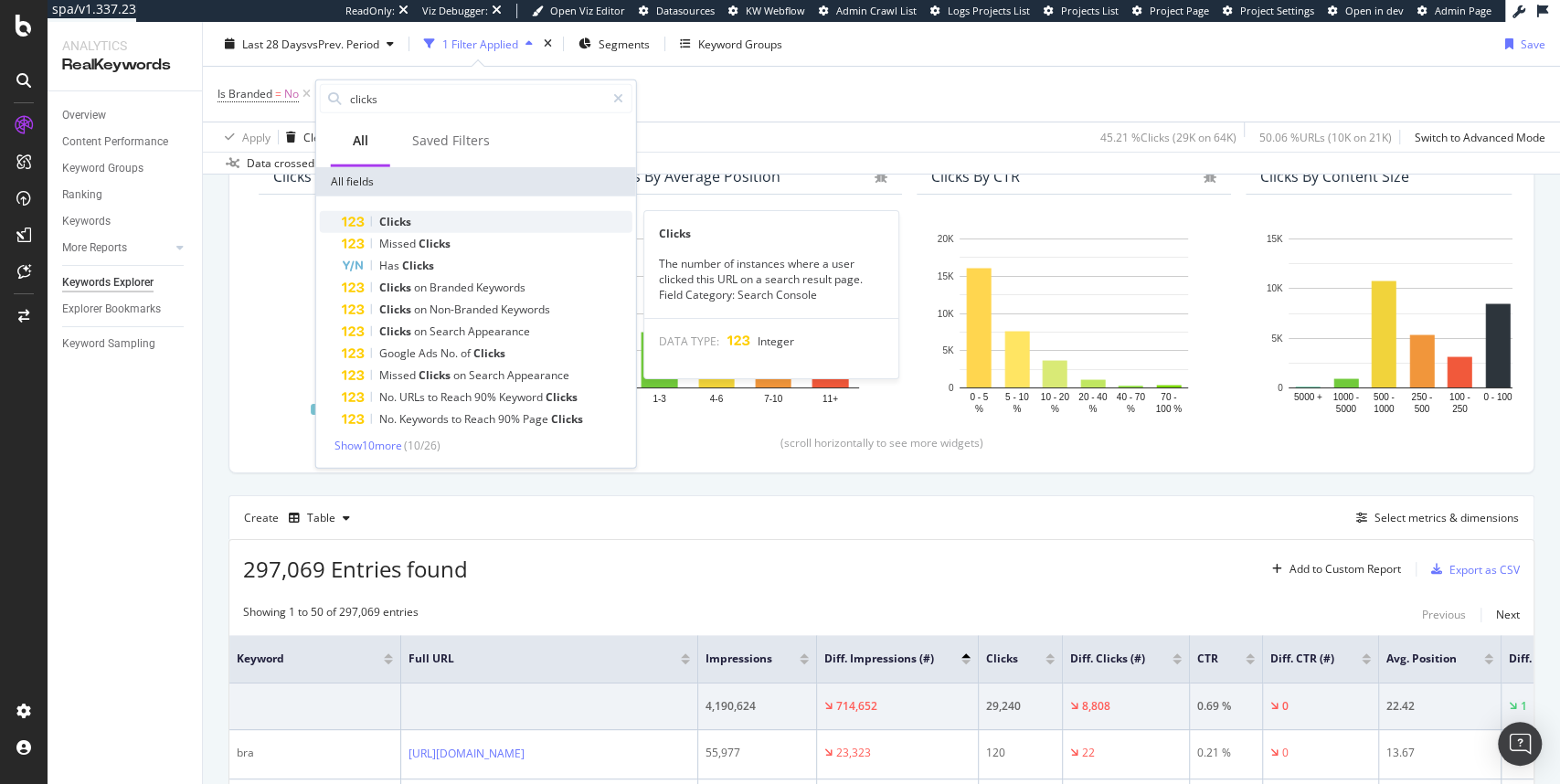
type input "clicks"
click at [409, 220] on span "Clicks" at bounding box center [395, 222] width 32 height 16
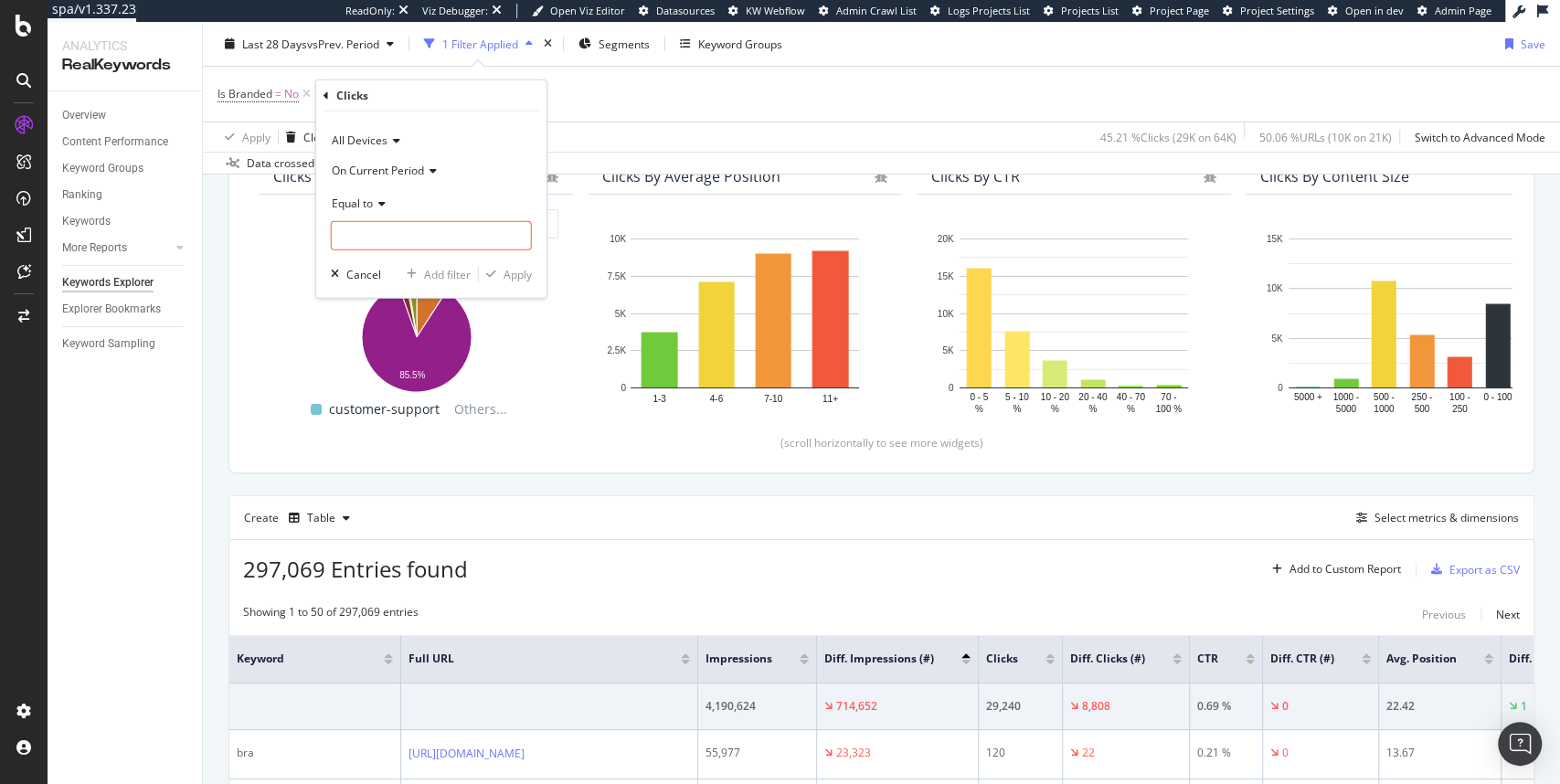
click at [360, 203] on span "Equal to" at bounding box center [352, 202] width 41 height 16
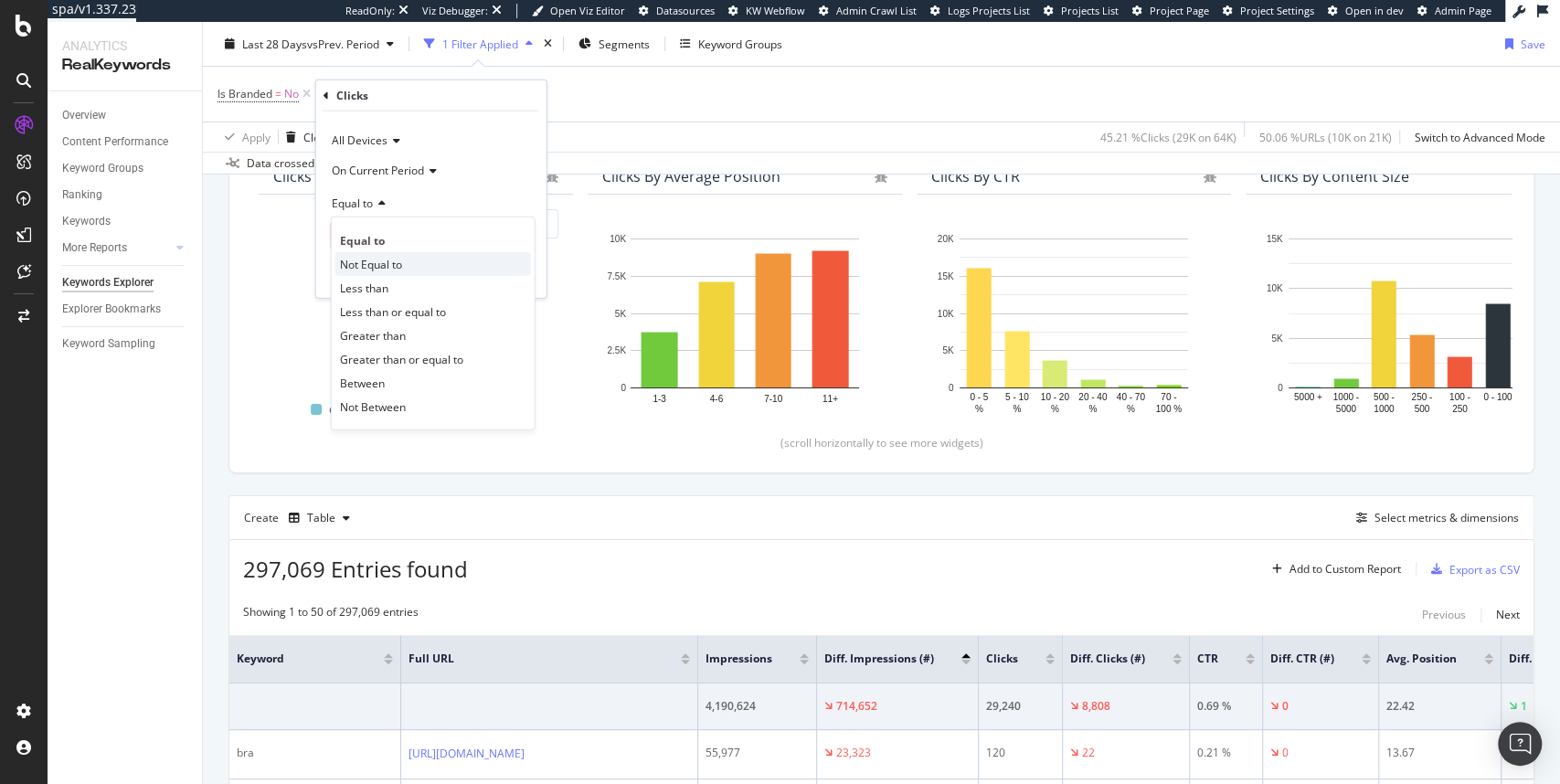
click at [380, 265] on span "Not Equal to" at bounding box center [371, 264] width 62 height 16
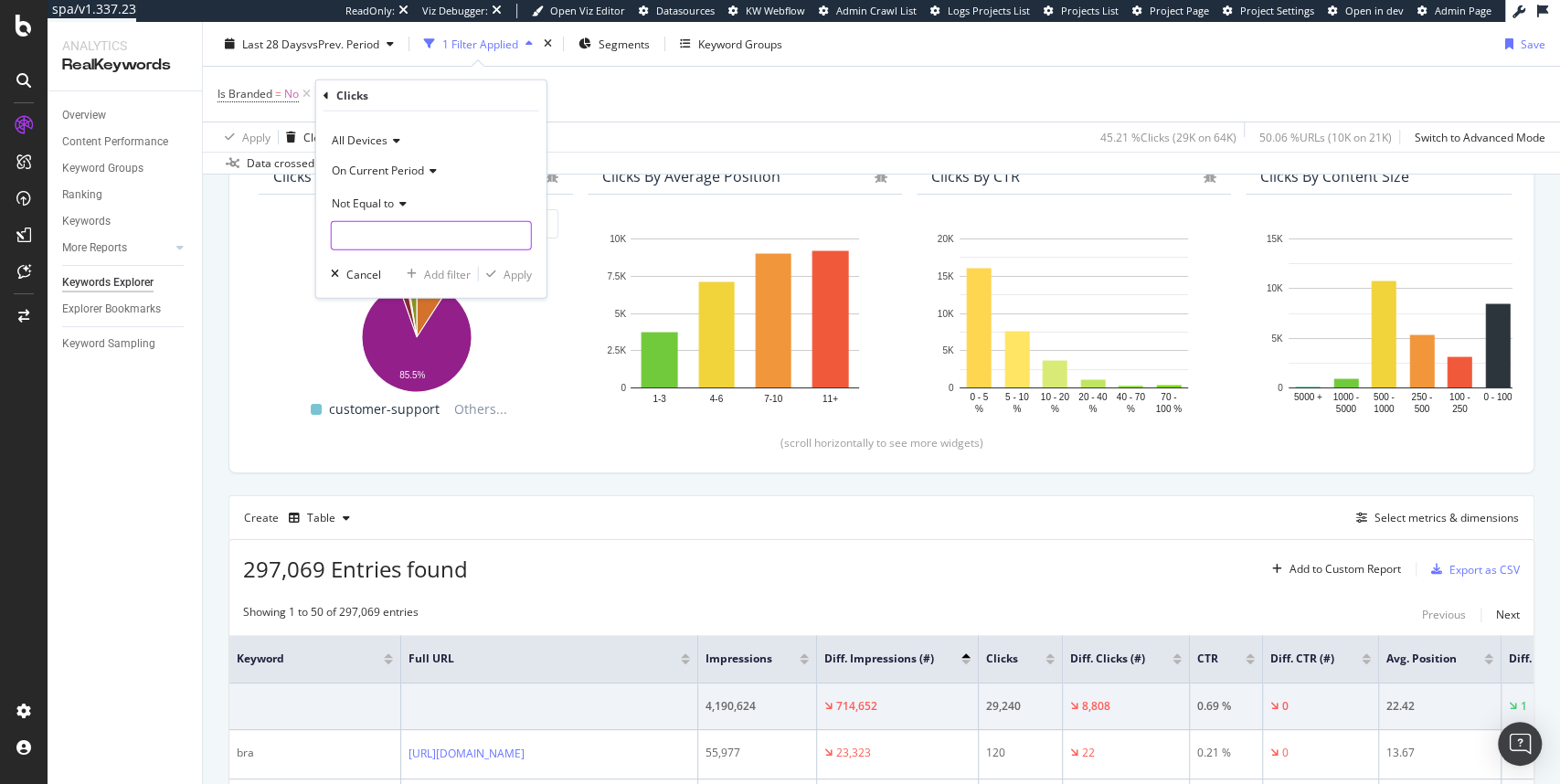
click at [379, 247] on input "number" at bounding box center [431, 235] width 201 height 29
type input "0"
click at [522, 274] on div "Apply" at bounding box center [518, 273] width 28 height 16
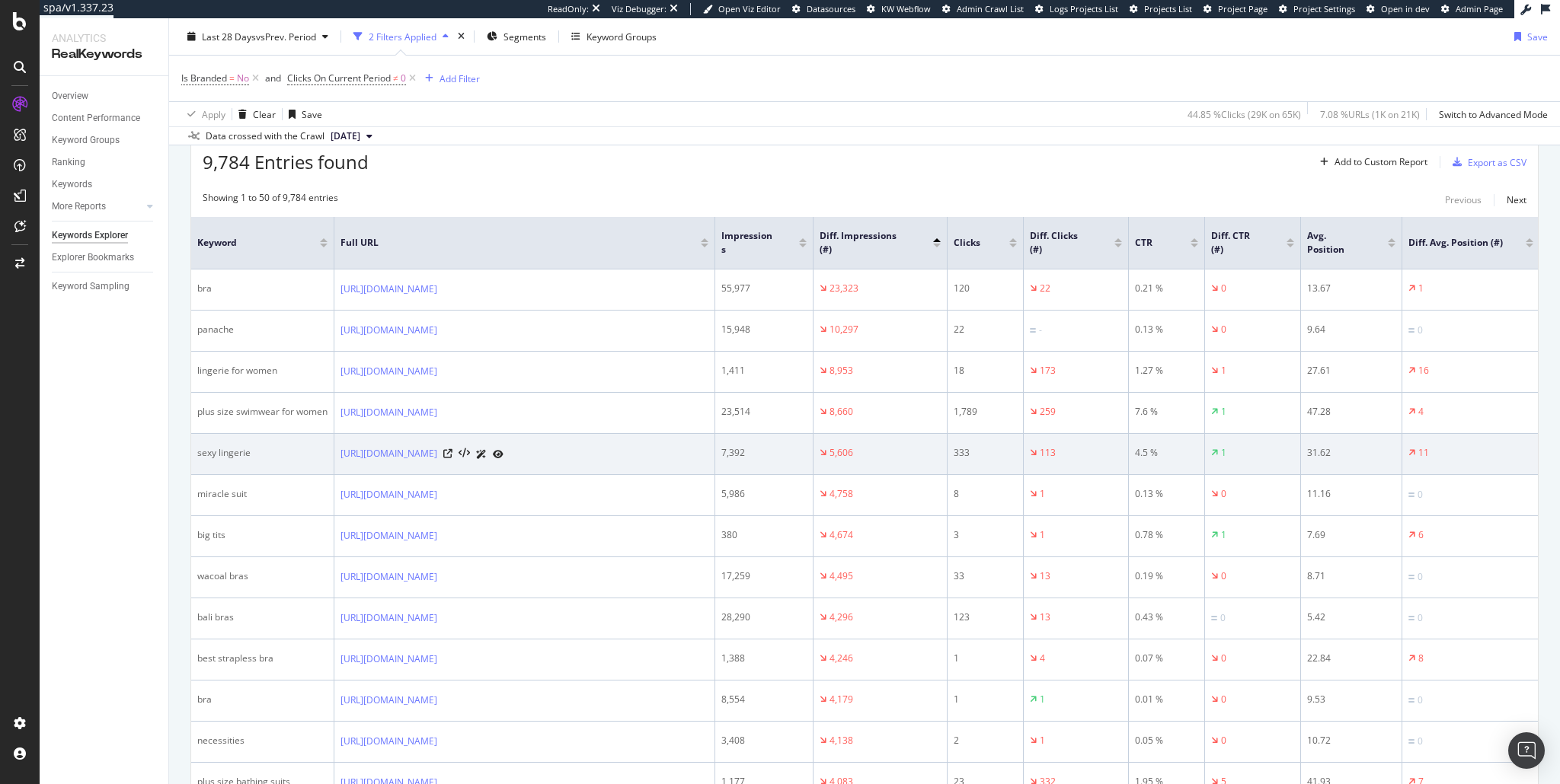
scroll to position [446, 0]
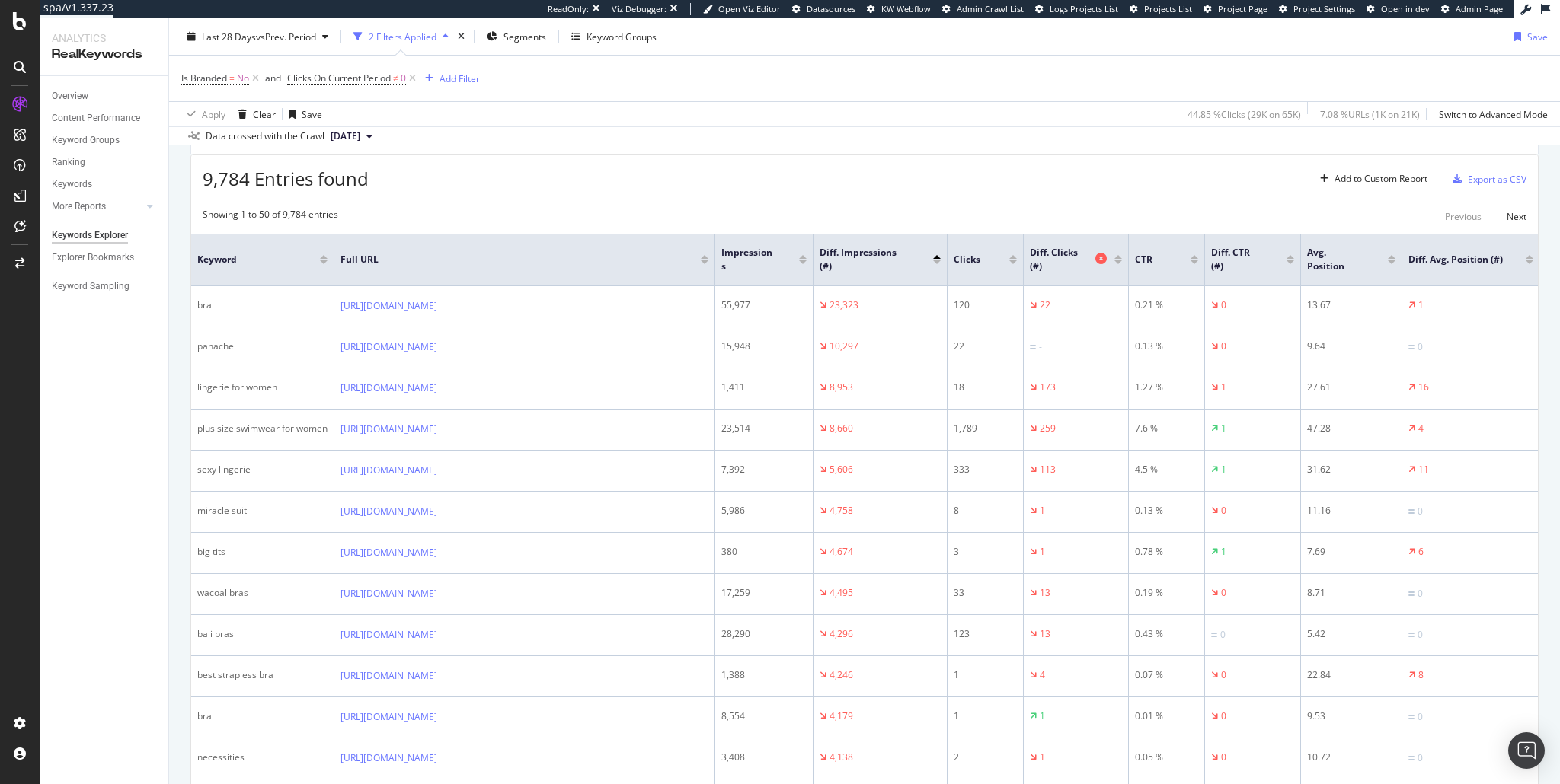
click at [1098, 256] on icon at bounding box center [1101, 258] width 12 height 12
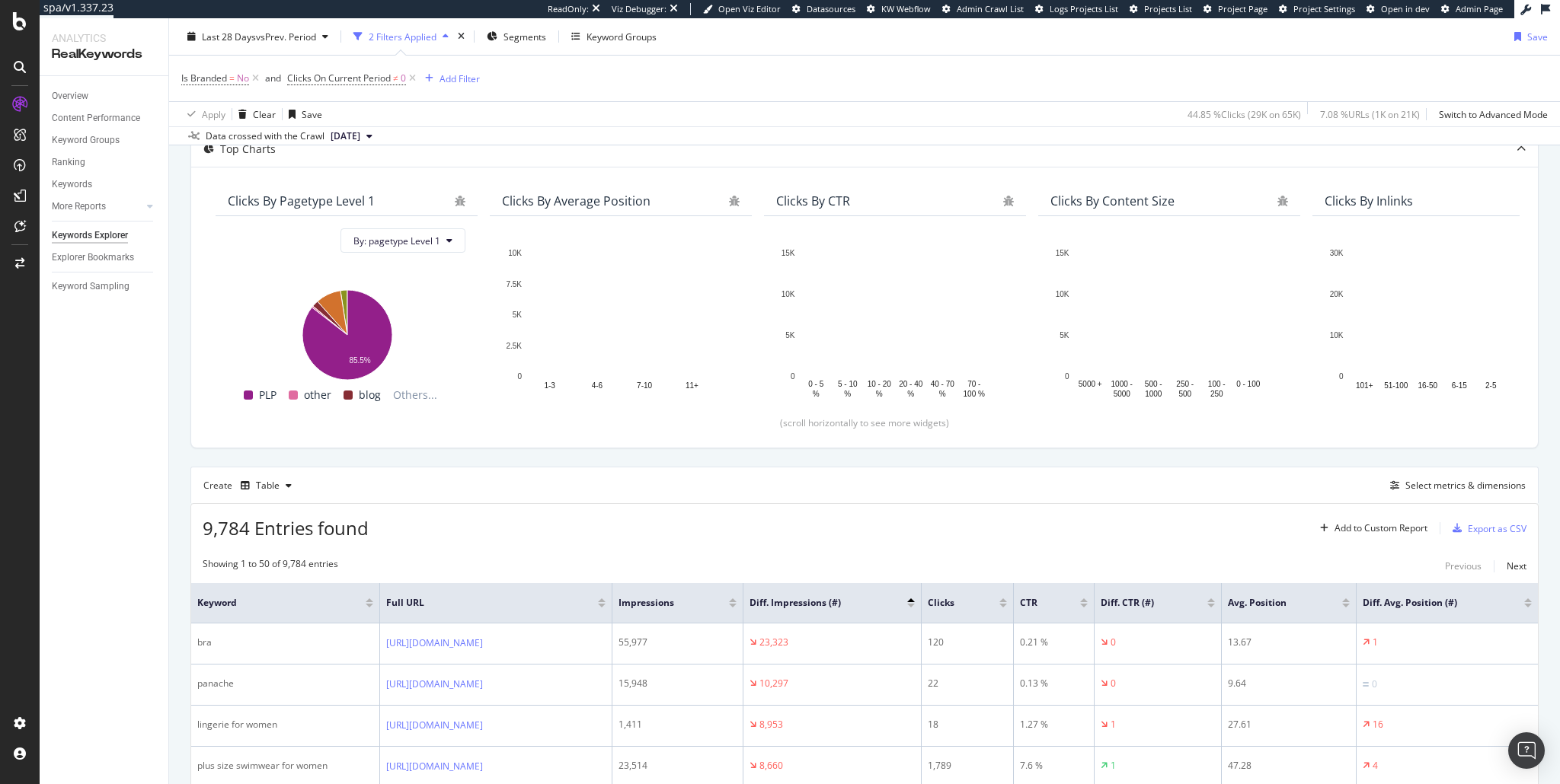
scroll to position [446, 0]
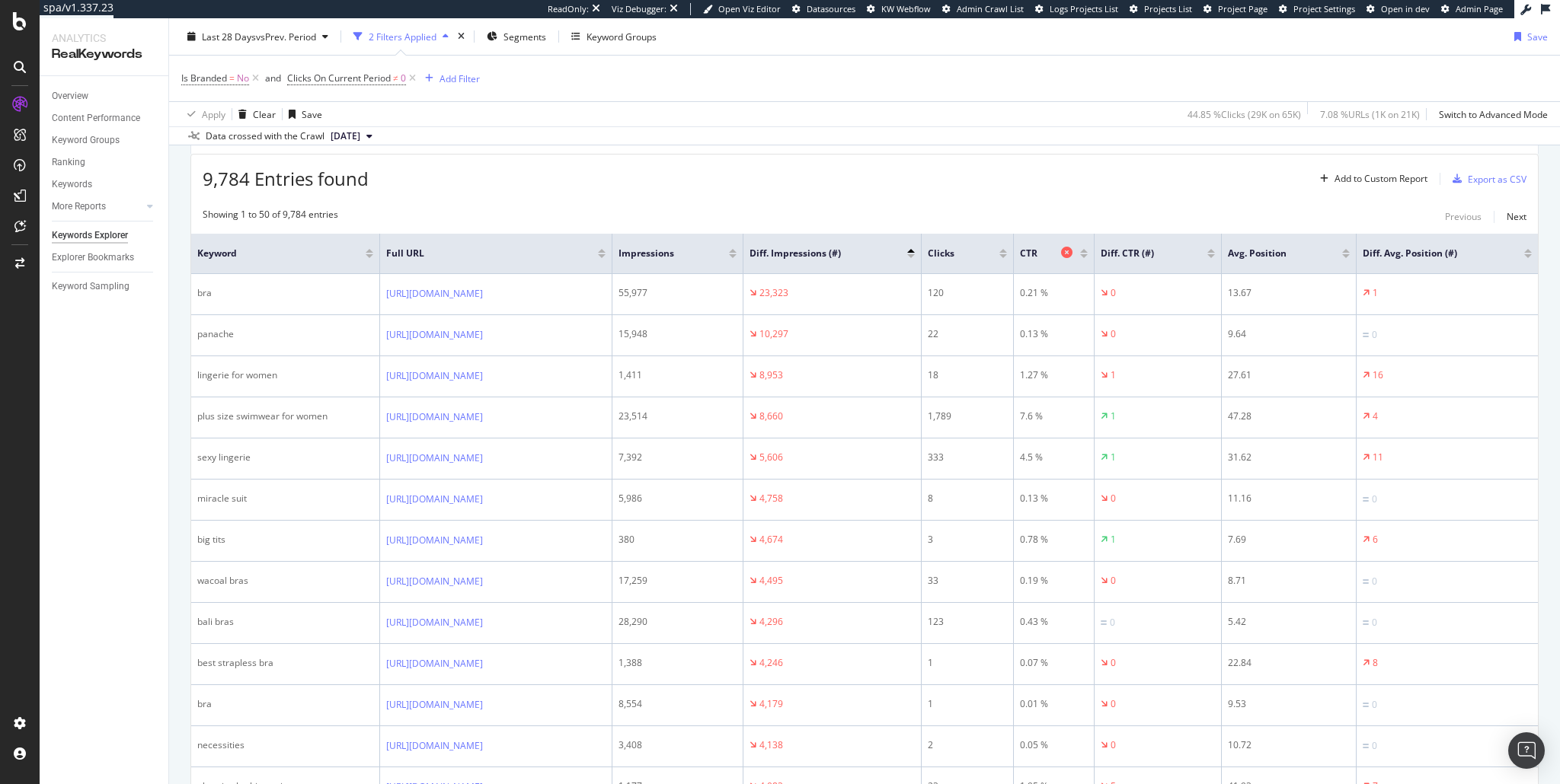
click at [1072, 252] on icon at bounding box center [1067, 252] width 12 height 12
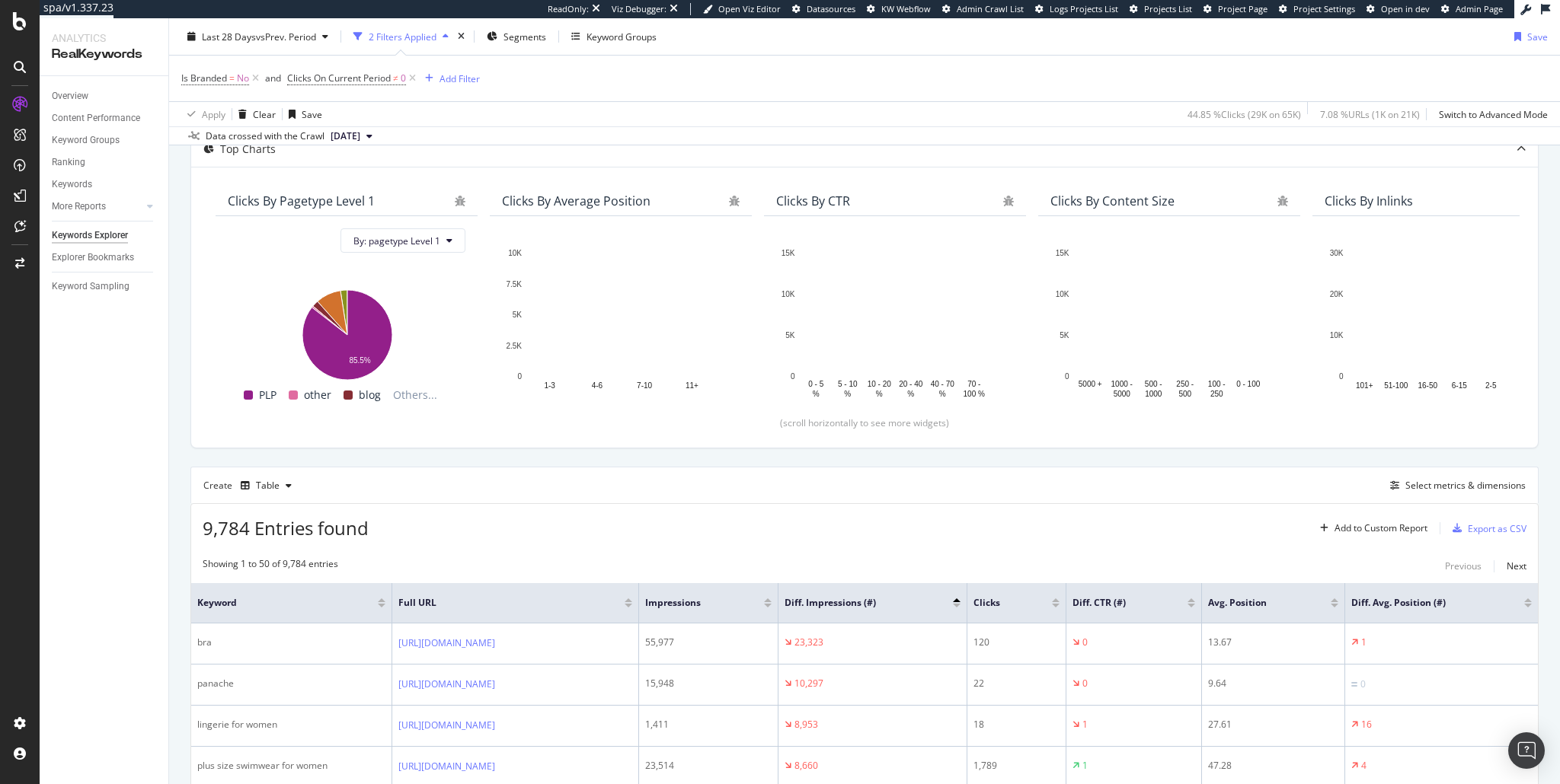
scroll to position [446, 0]
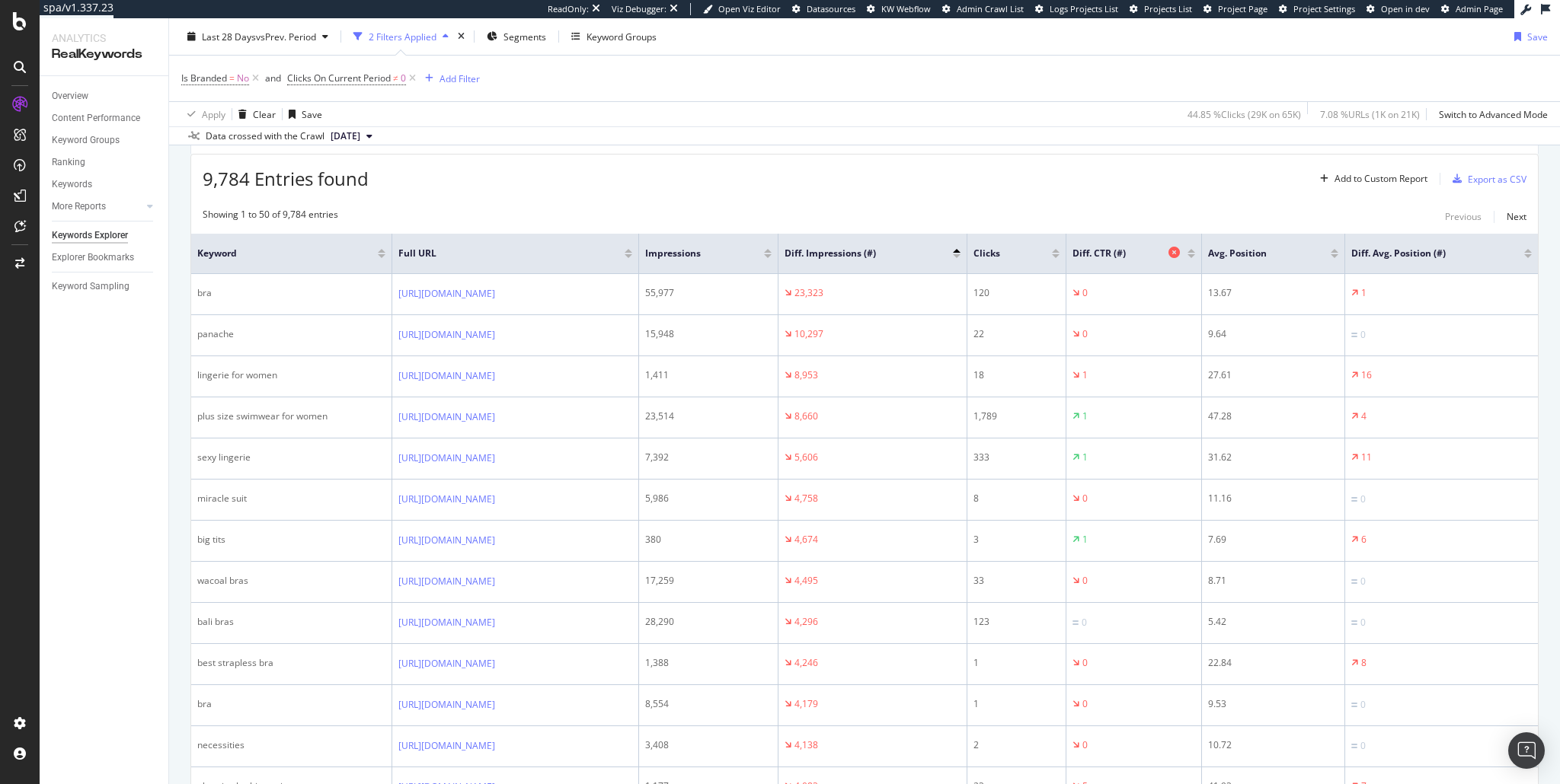
click at [1180, 256] on icon at bounding box center [1174, 252] width 12 height 12
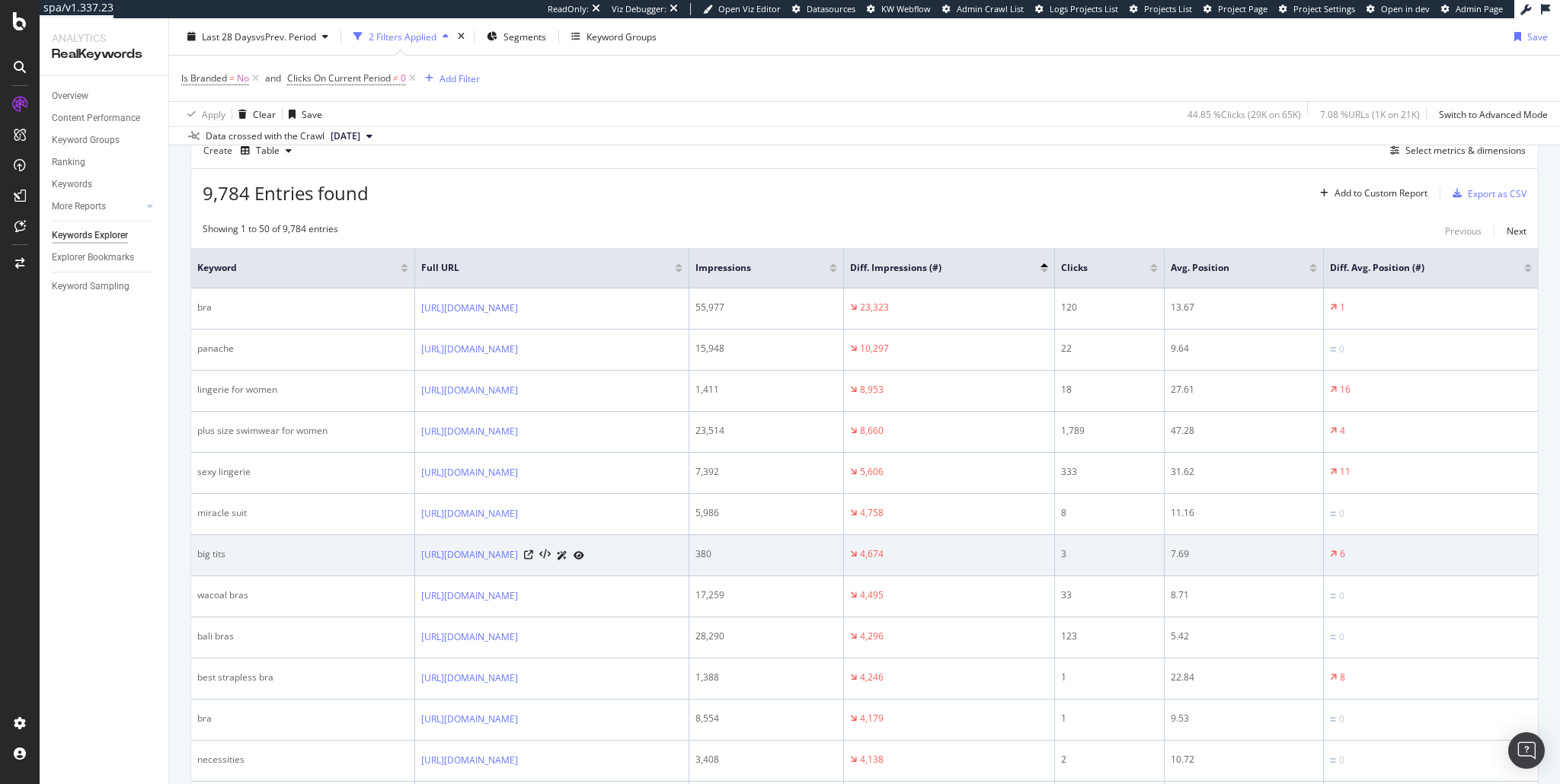
scroll to position [428, 0]
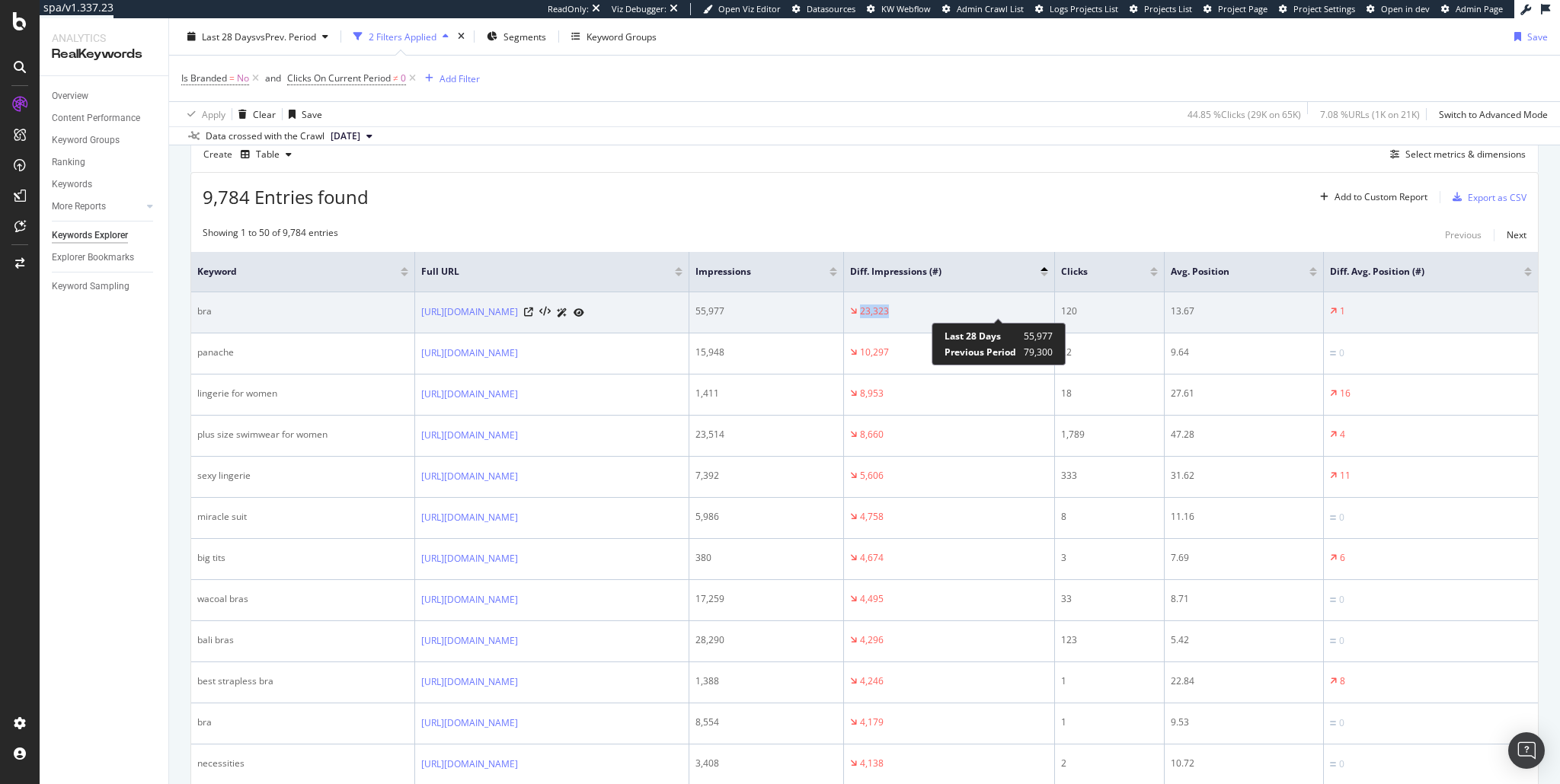
drag, startPoint x: 1045, startPoint y: 306, endPoint x: 982, endPoint y: 311, distance: 63.2
click at [982, 311] on div "23,323" at bounding box center [949, 311] width 197 height 14
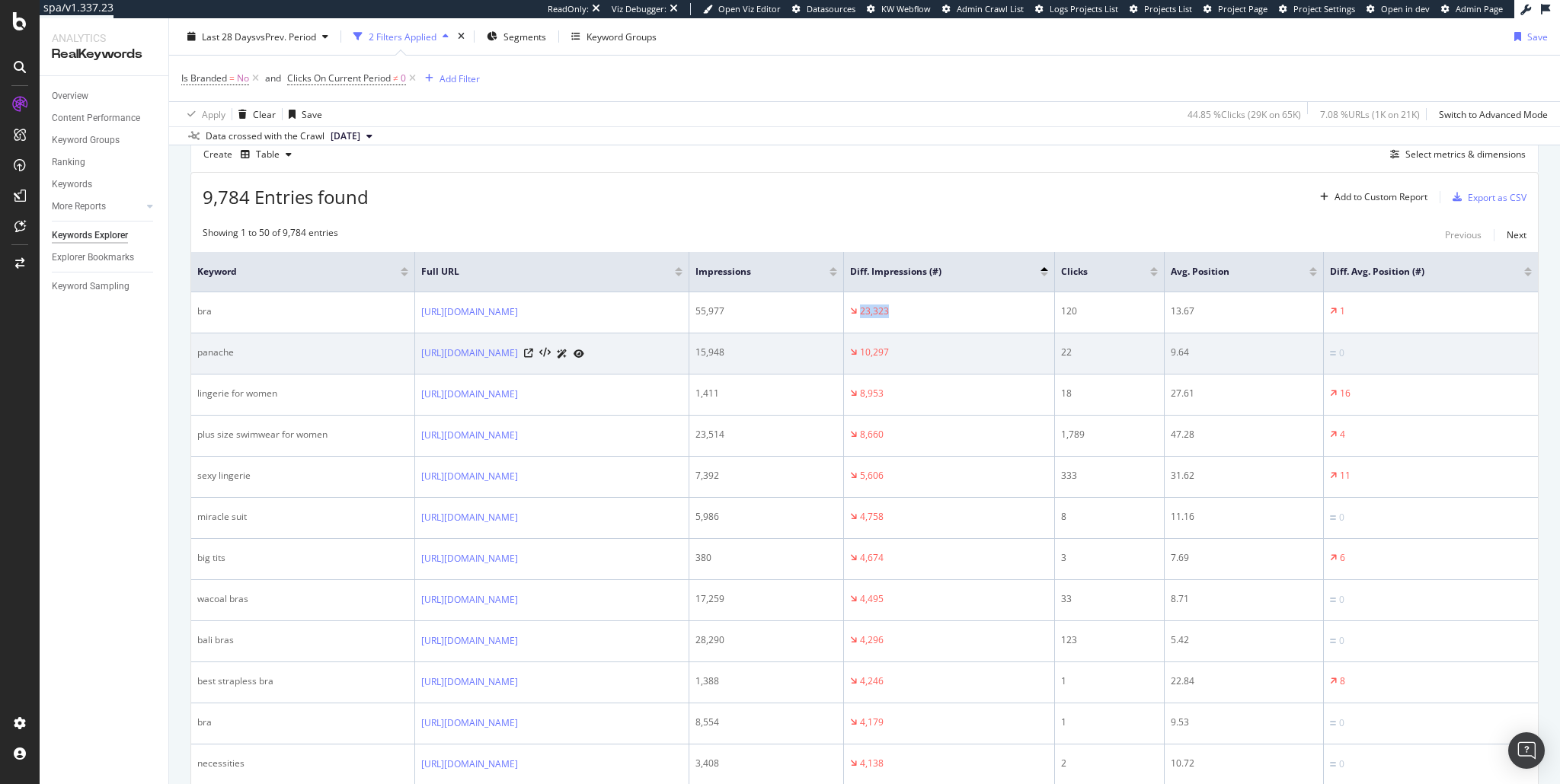
copy div "23,323"
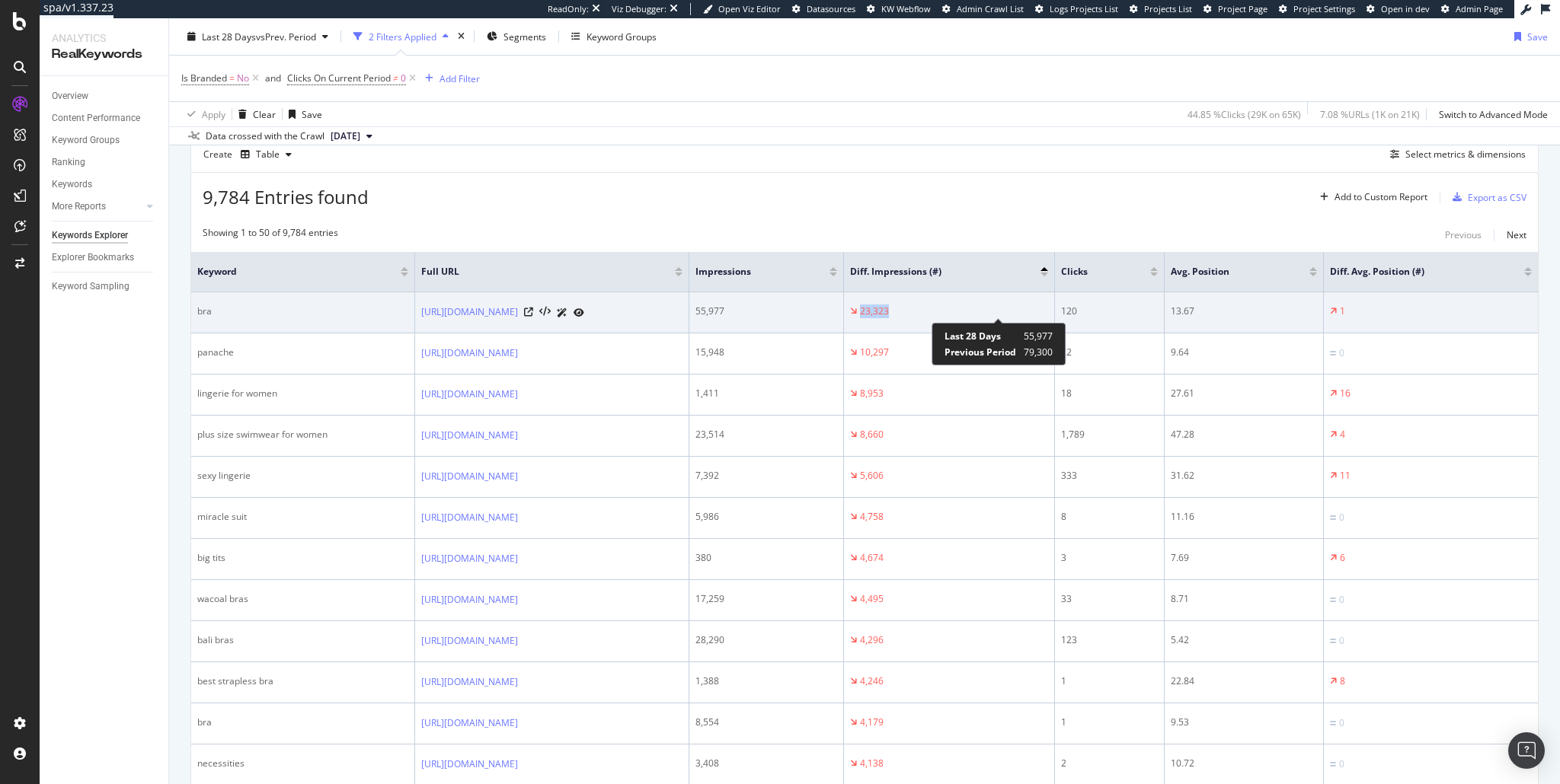
copy div "23,323"
drag, startPoint x: 887, startPoint y: 310, endPoint x: 856, endPoint y: 305, distance: 31.4
click at [837, 305] on div "55,977" at bounding box center [766, 311] width 141 height 14
copy div "55,977"
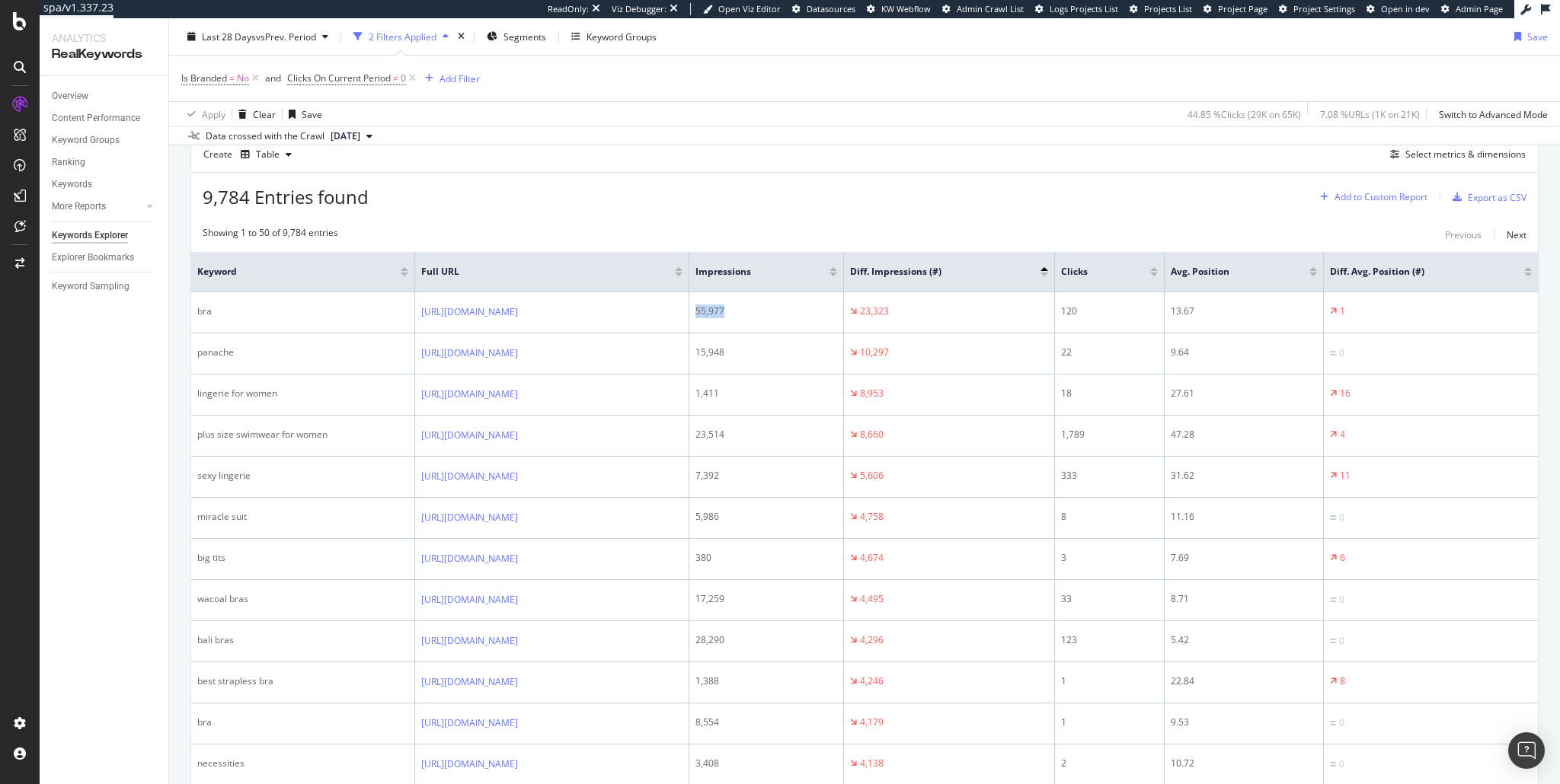
click at [1343, 198] on div "Add to Custom Report" at bounding box center [1381, 197] width 93 height 9
click at [1228, 194] on div "9,784 Entries found Add to Custom Report Export as CSV" at bounding box center [864, 192] width 1346 height 37
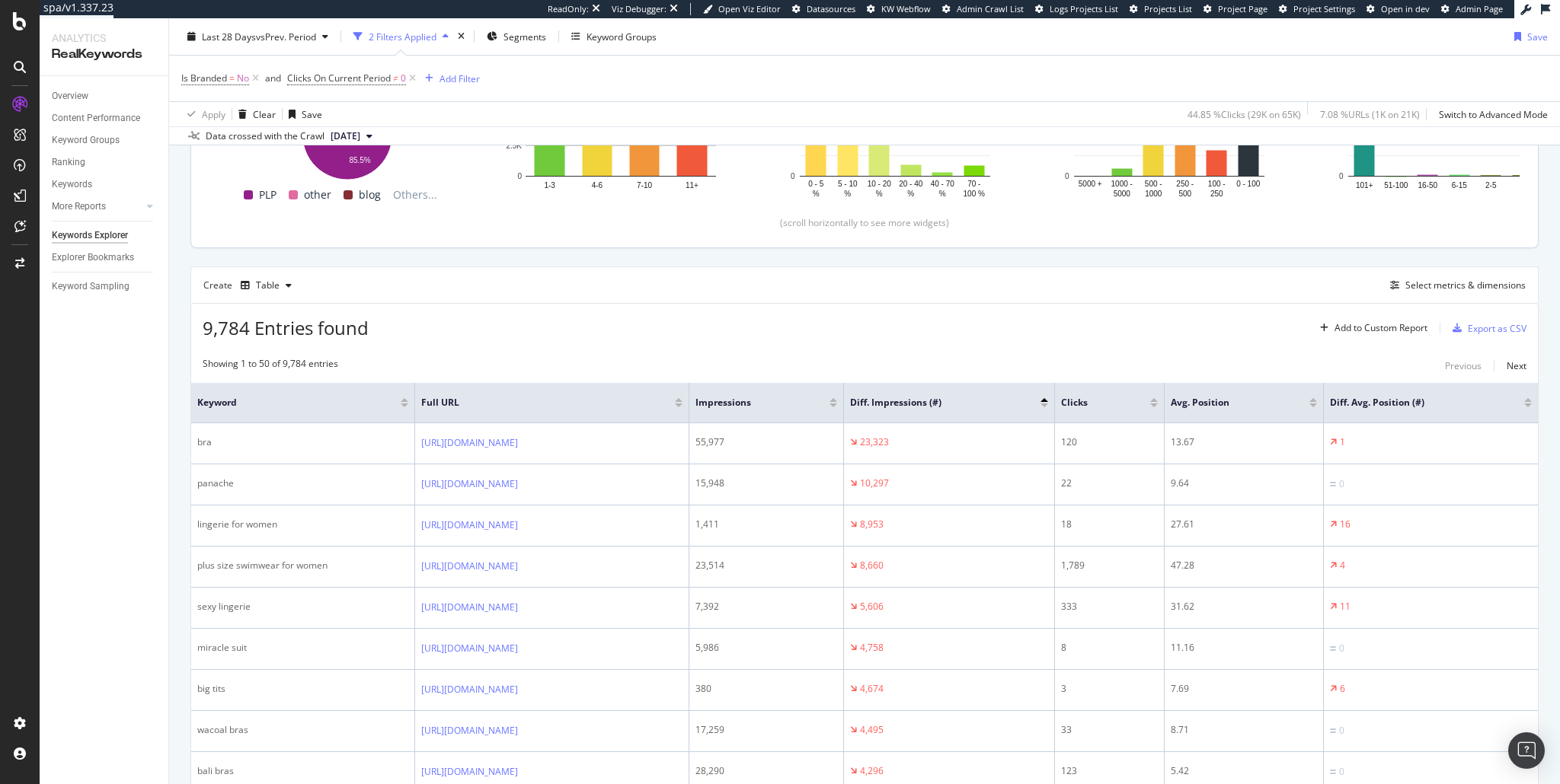
scroll to position [282, 0]
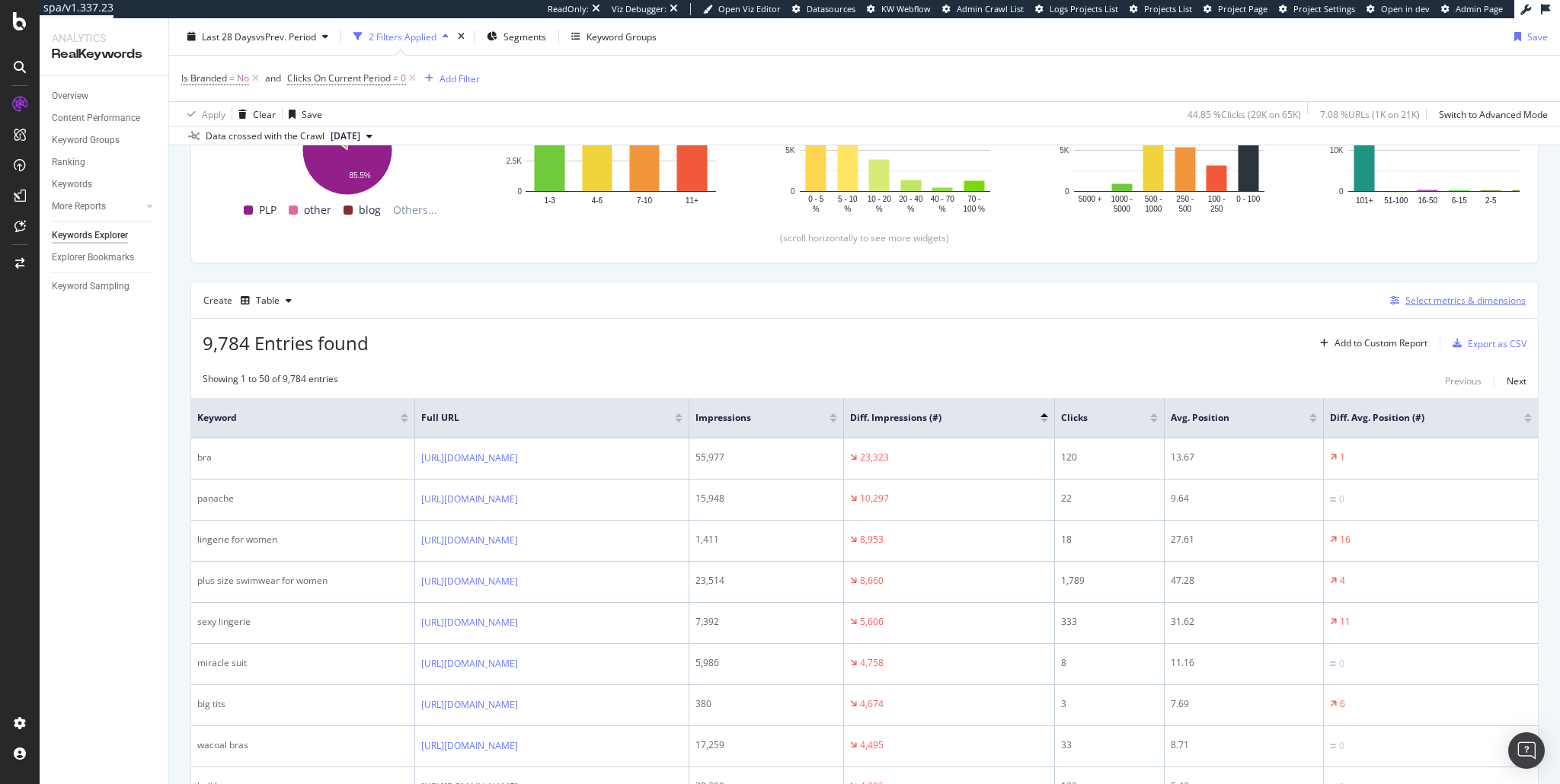
click at [1428, 304] on div "Select metrics & dimensions" at bounding box center [1465, 300] width 120 height 13
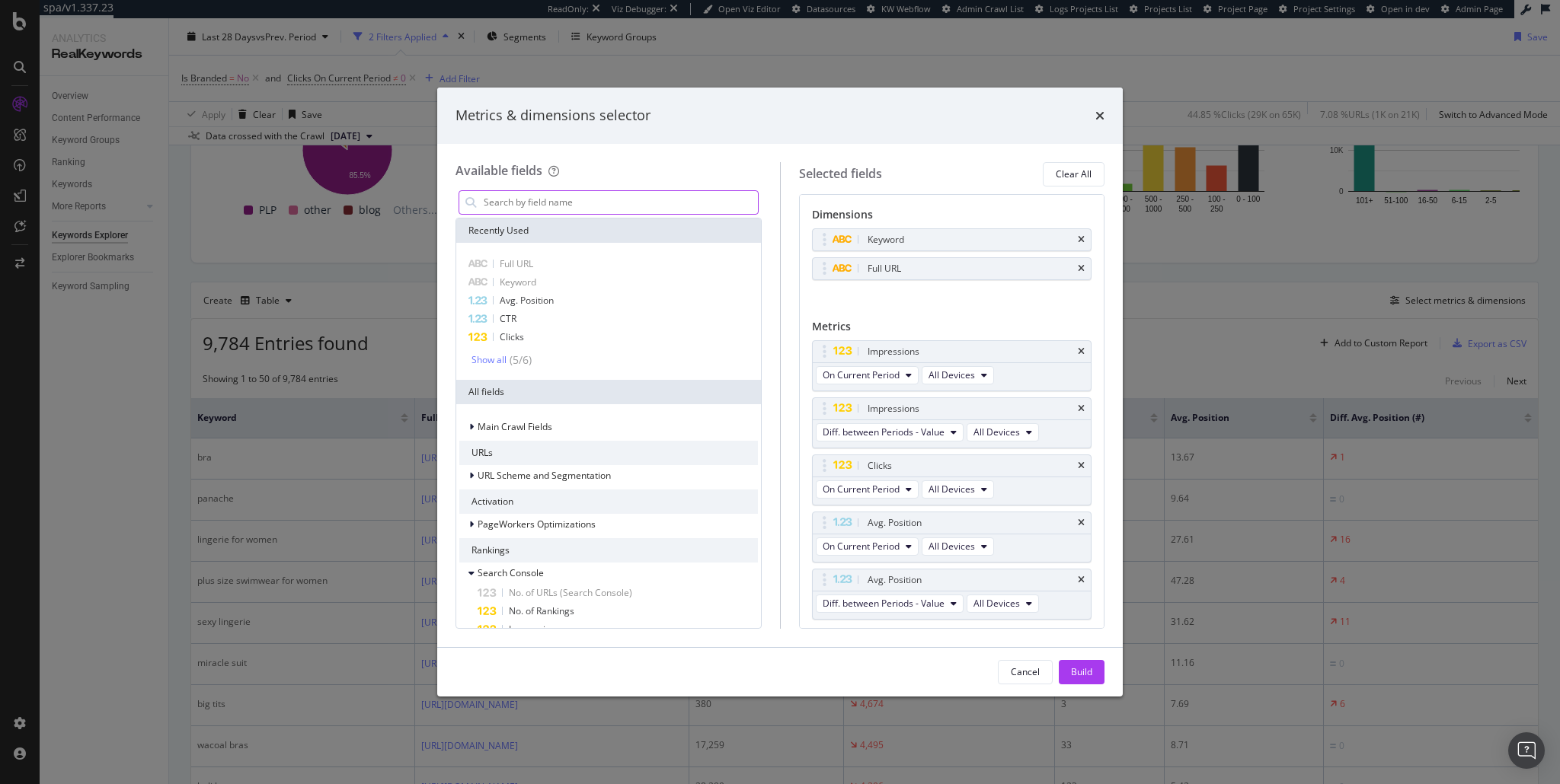
click at [565, 208] on input "modal" at bounding box center [620, 202] width 276 height 23
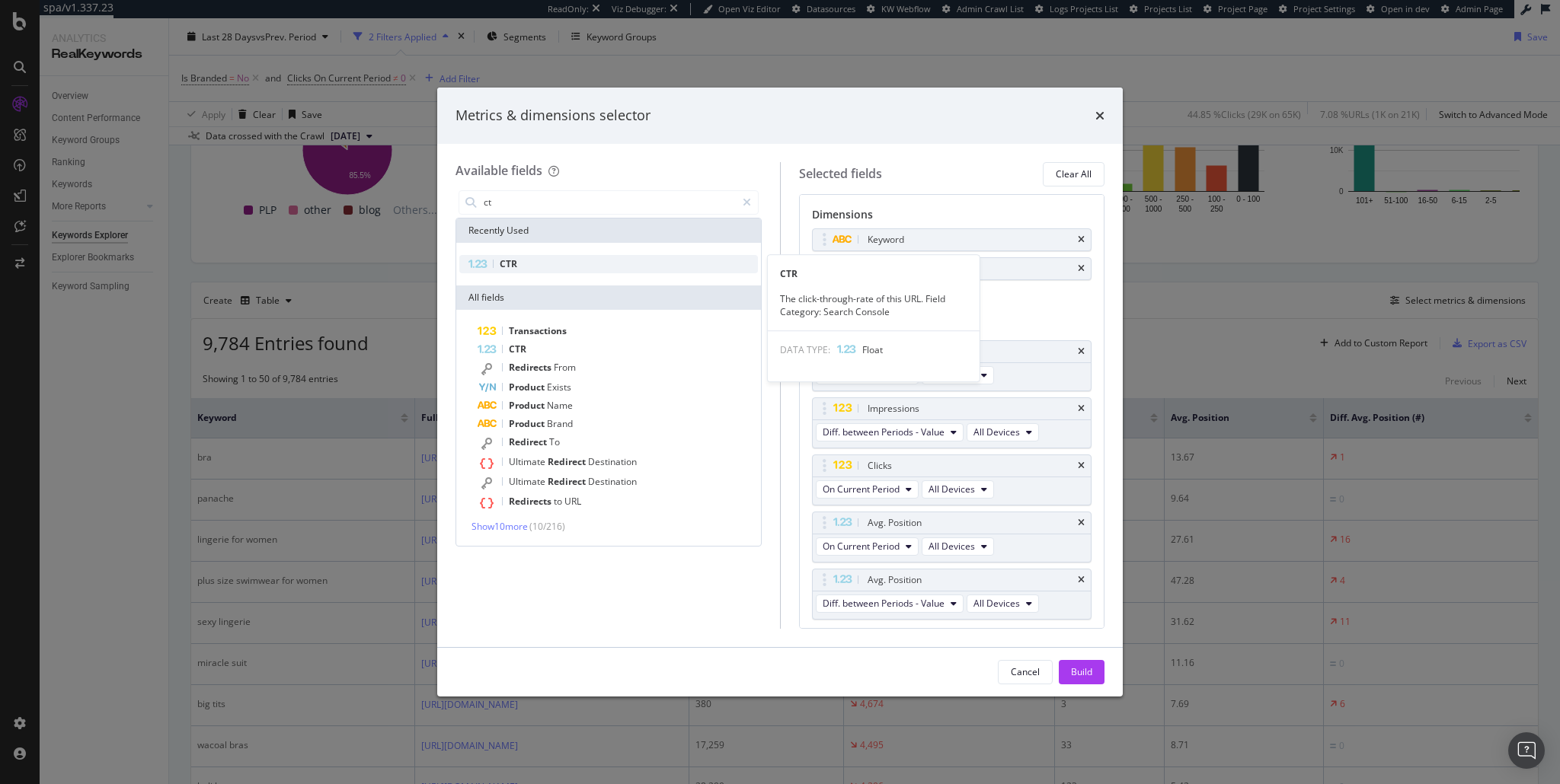
type input "ct"
click at [521, 265] on div "CTR" at bounding box center [609, 265] width 299 height 19
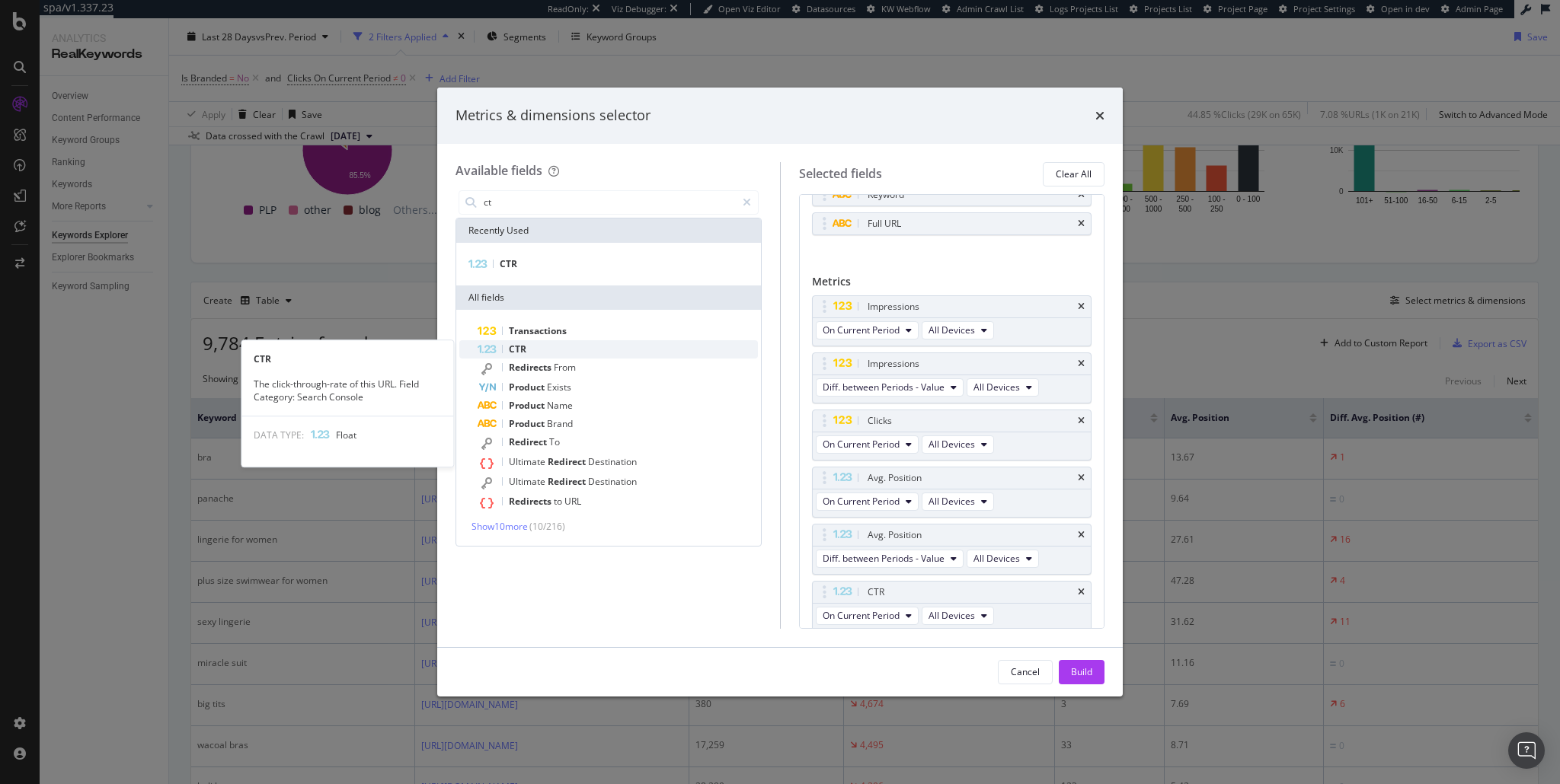
scroll to position [46, 0]
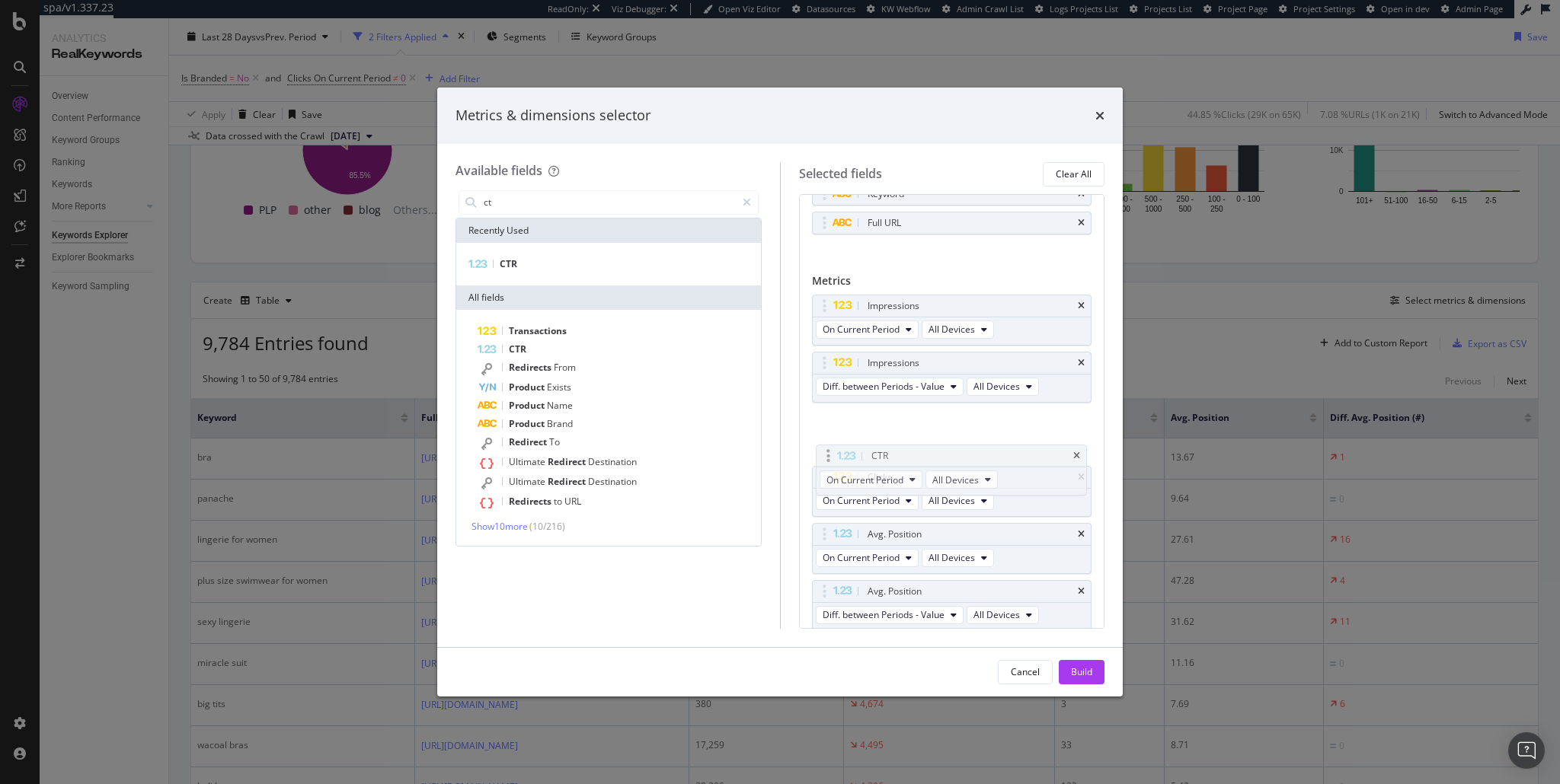
drag, startPoint x: 1012, startPoint y: 589, endPoint x: 1016, endPoint y: 457, distance: 132.1
click at [1016, 457] on body "spa/v1.337.23 ReadOnly: Viz Debugger: Open Viz Editor Datasources KW Webflow Ad…" at bounding box center [780, 392] width 1560 height 784
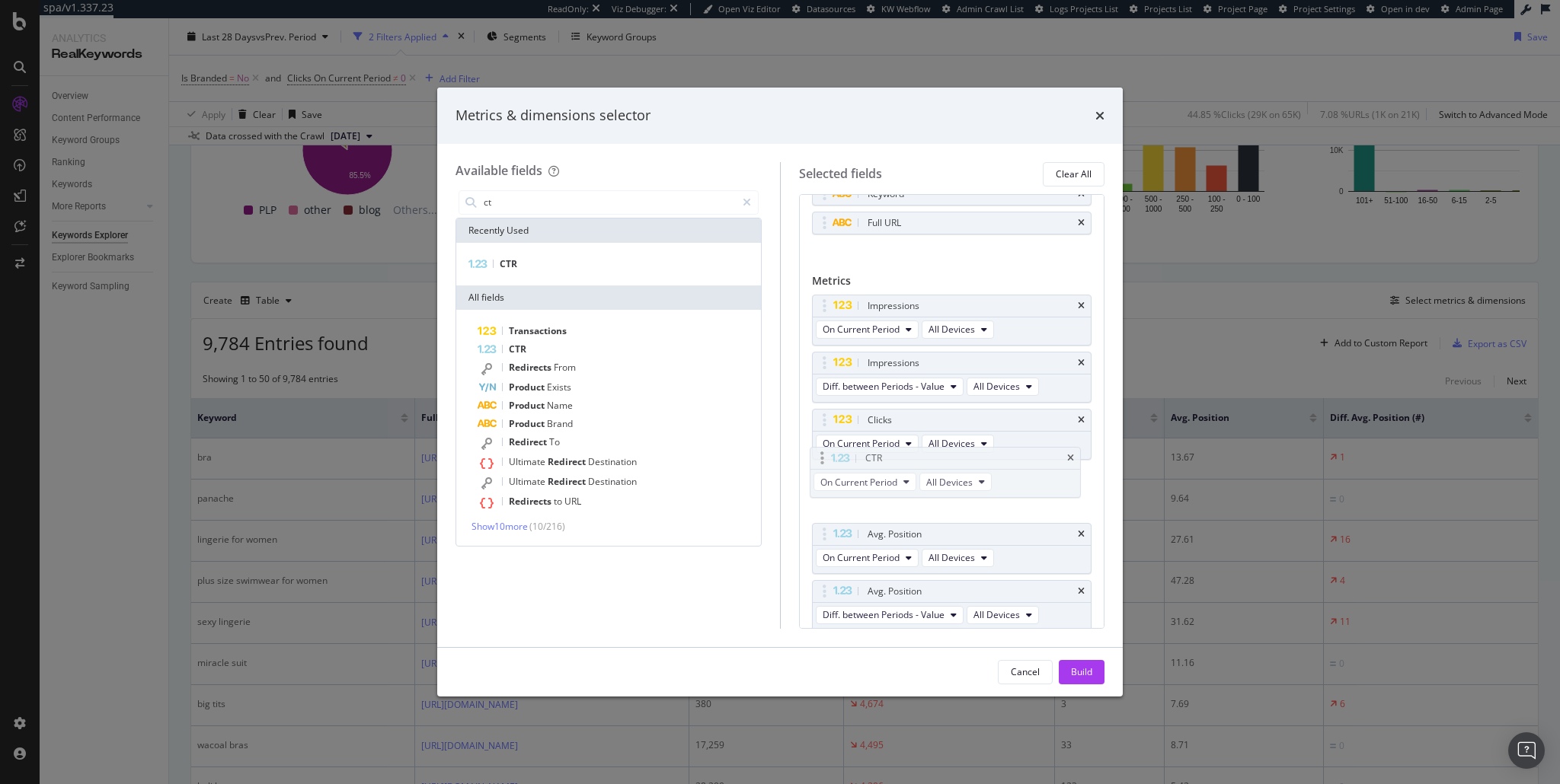
drag, startPoint x: 990, startPoint y: 422, endPoint x: 988, endPoint y: 463, distance: 41.0
click at [1080, 671] on div "Build" at bounding box center [1081, 671] width 21 height 13
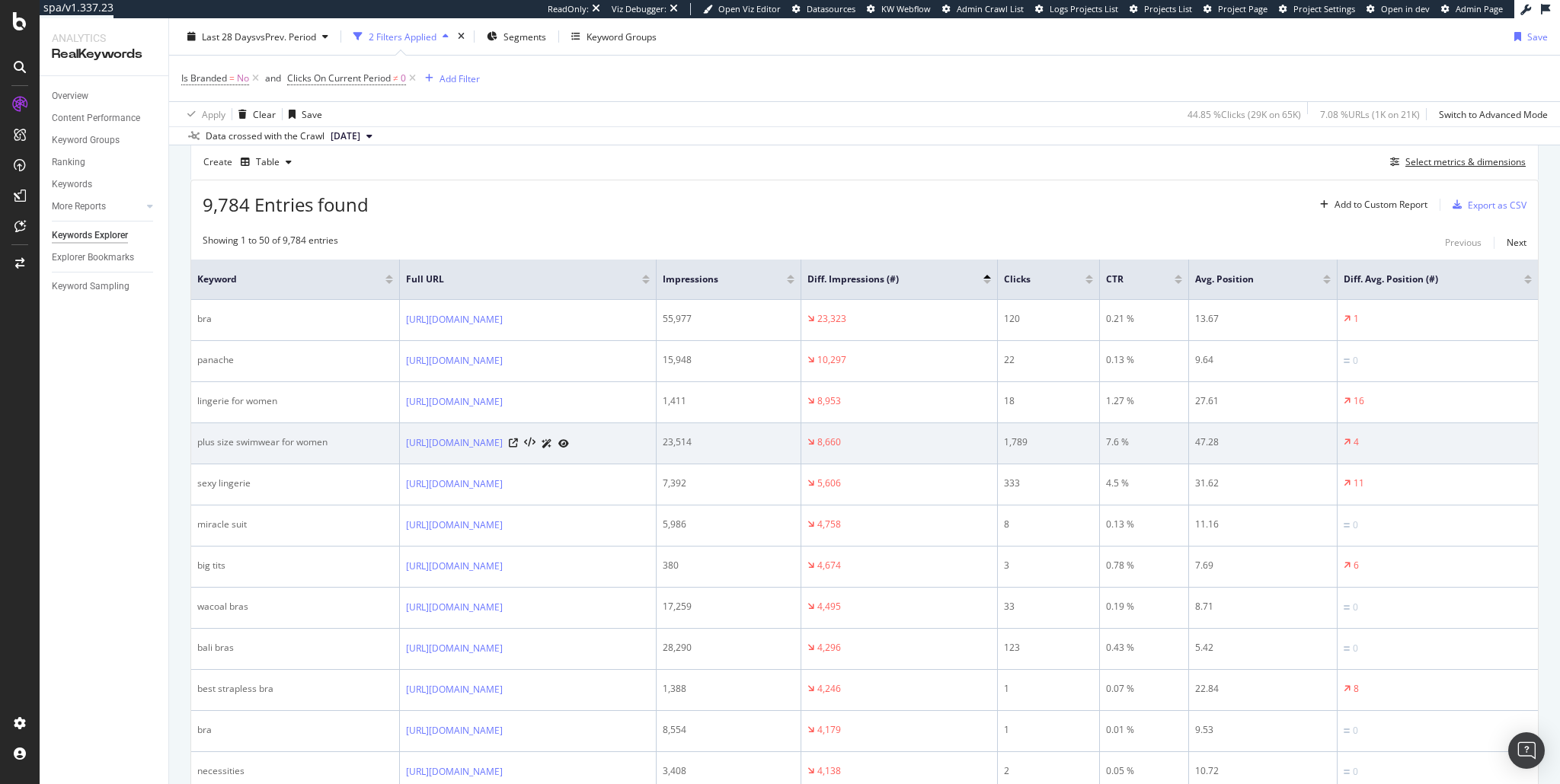
scroll to position [425, 0]
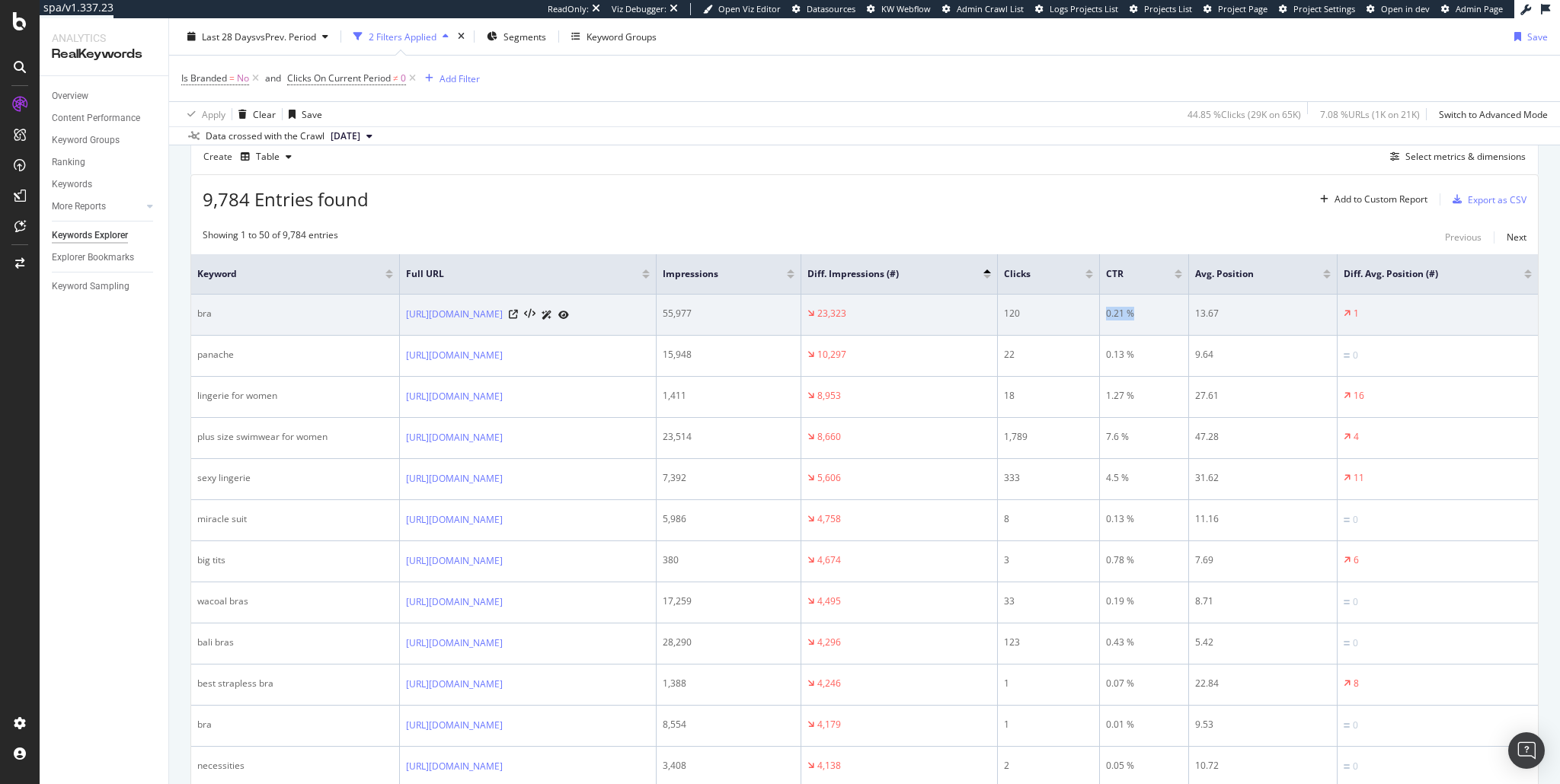
drag, startPoint x: 1206, startPoint y: 310, endPoint x: 1168, endPoint y: 307, distance: 38.1
click at [1168, 307] on tr "bra https://www.barenecessities.com/collections/bras 55,977 23,323 120 0.21 % 1…" at bounding box center [864, 315] width 1346 height 41
copy tr "0.21 %"
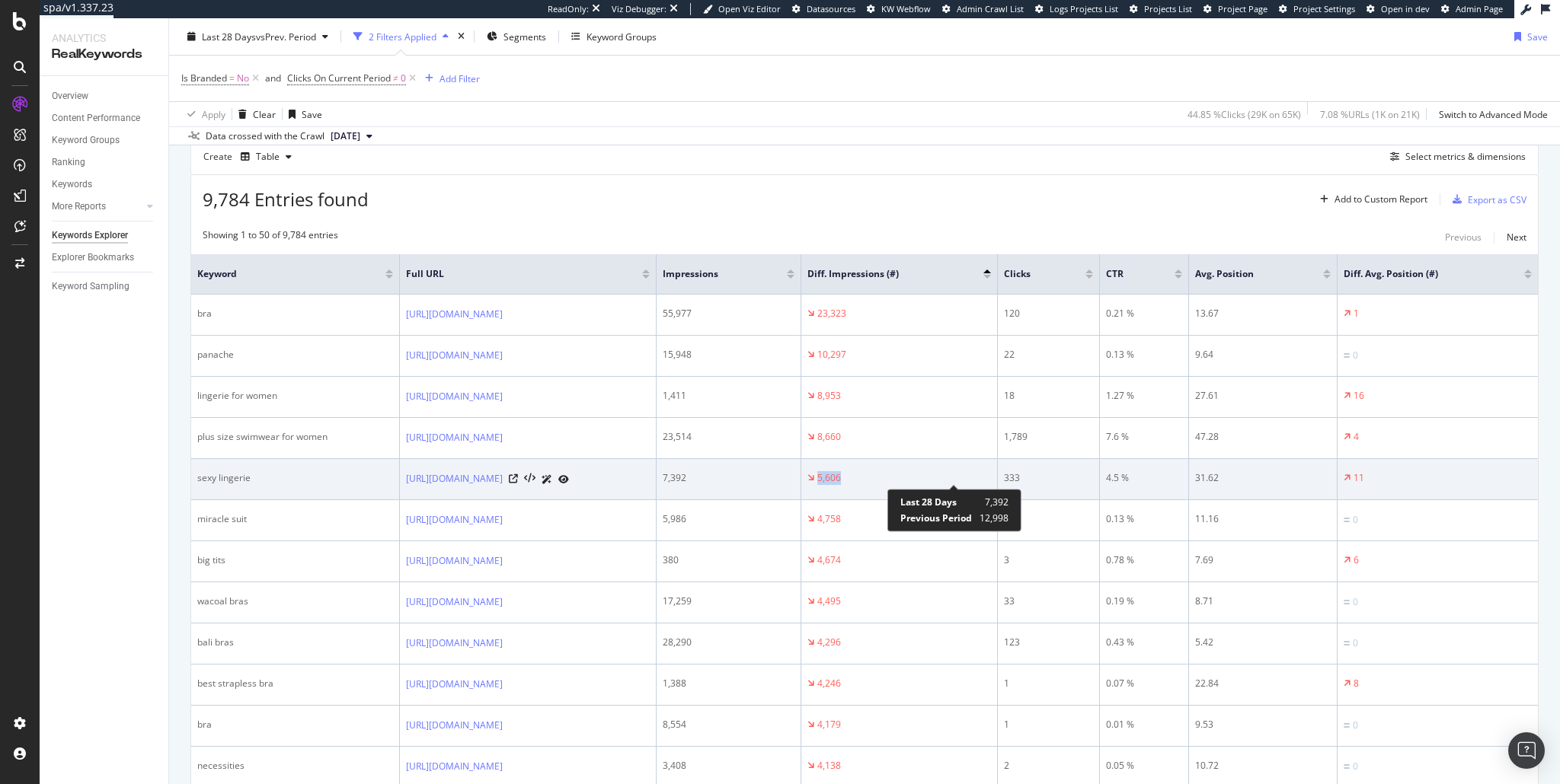
drag, startPoint x: 972, startPoint y: 476, endPoint x: 947, endPoint y: 474, distance: 25.1
click at [947, 474] on div "5,606" at bounding box center [899, 478] width 183 height 14
copy div "5,606"
drag, startPoint x: 1274, startPoint y: 479, endPoint x: 1246, endPoint y: 476, distance: 28.2
click at [1246, 476] on td "31.62" at bounding box center [1263, 480] width 148 height 41
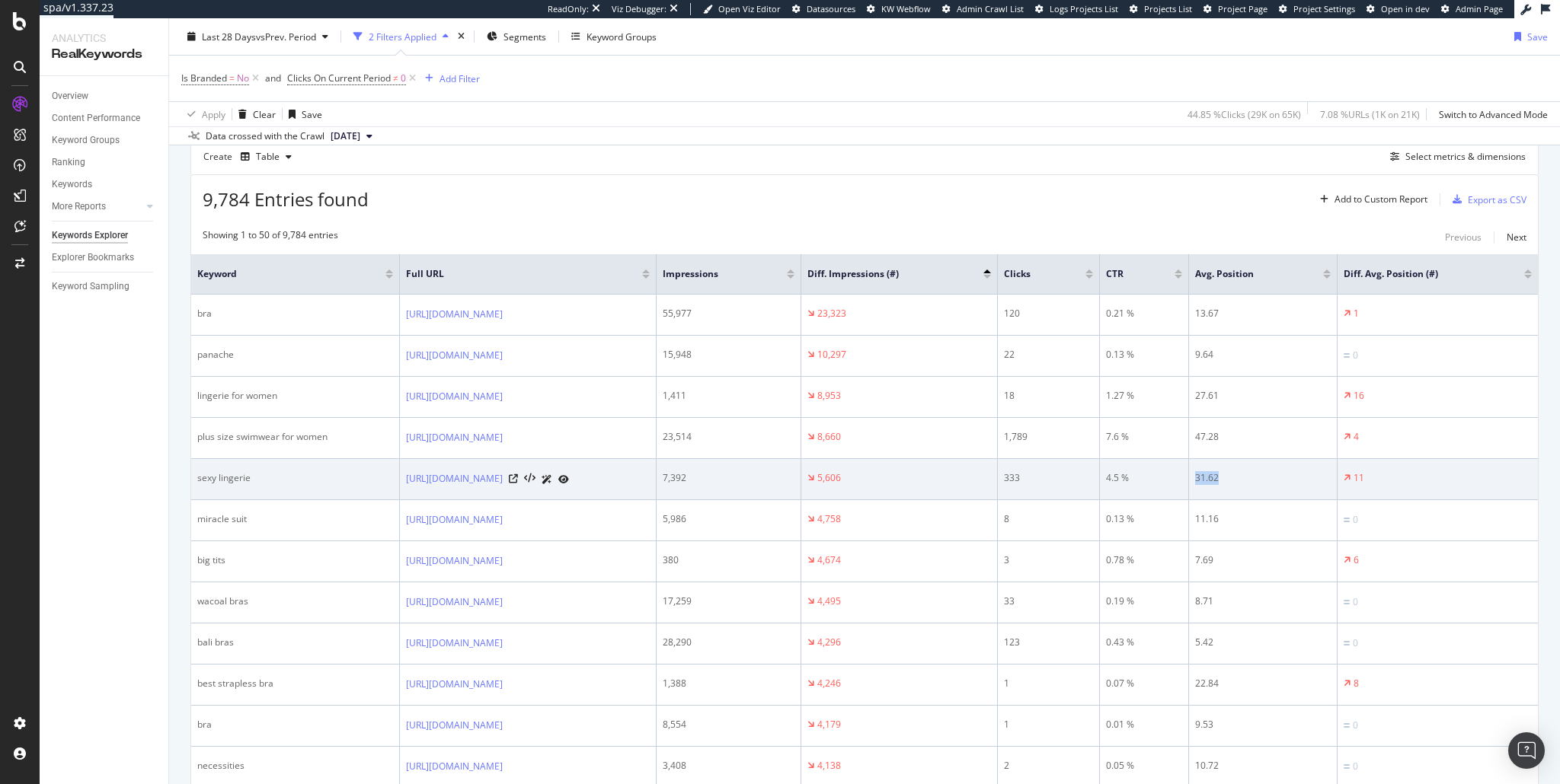
copy div "31.62"
drag, startPoint x: 1196, startPoint y: 478, endPoint x: 1170, endPoint y: 478, distance: 26.0
click at [1170, 478] on tr "sexy lingerie https://www.barenecessities.com/collections/sexy-lingerie 7,392 5…" at bounding box center [864, 480] width 1346 height 41
copy tr "4.5 %"
click at [228, 479] on div "sexy lingerie" at bounding box center [295, 478] width 196 height 14
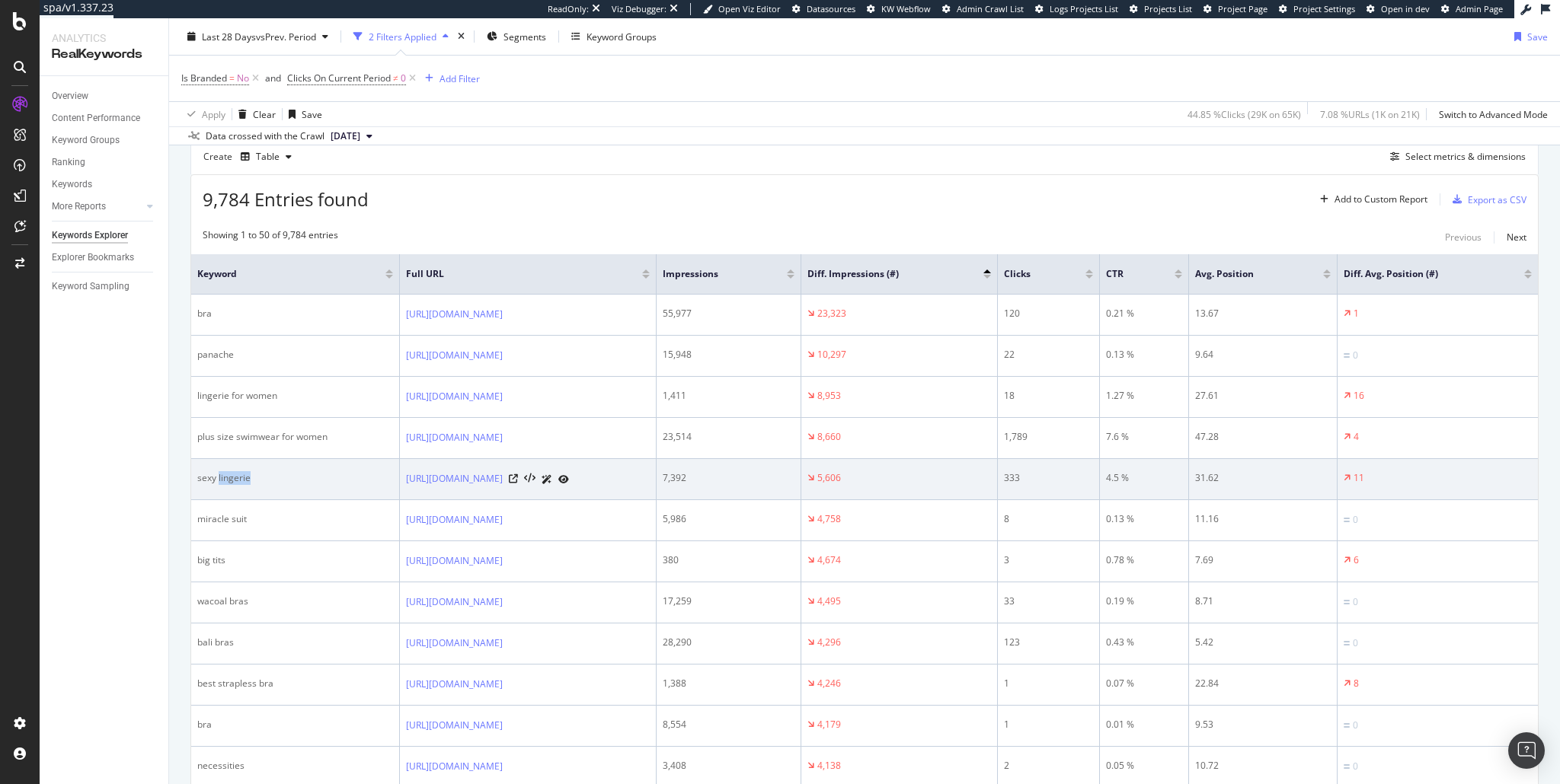
click at [228, 479] on div "sexy lingerie" at bounding box center [295, 478] width 196 height 14
copy div "lingerie"
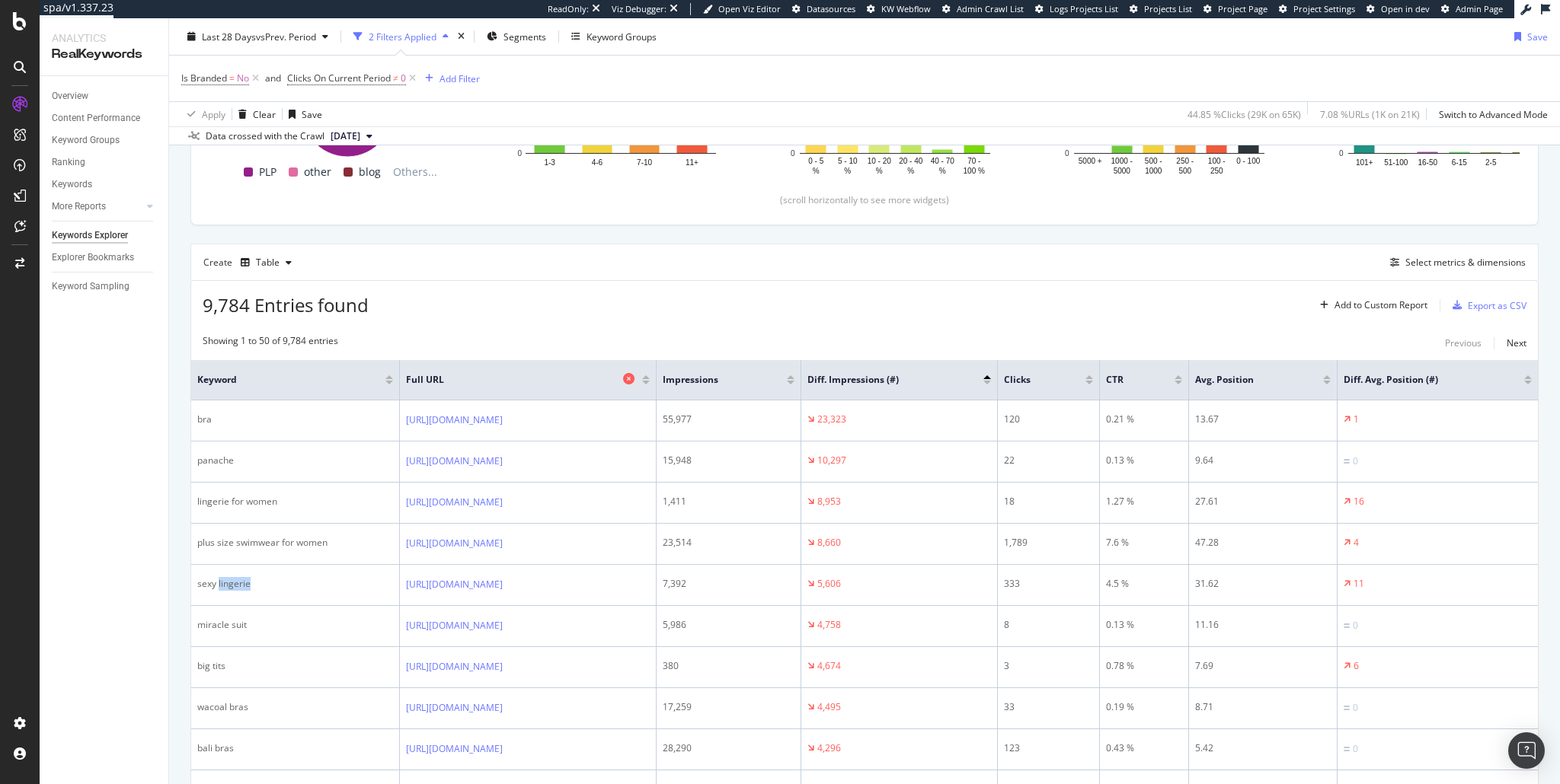
scroll to position [335, 0]
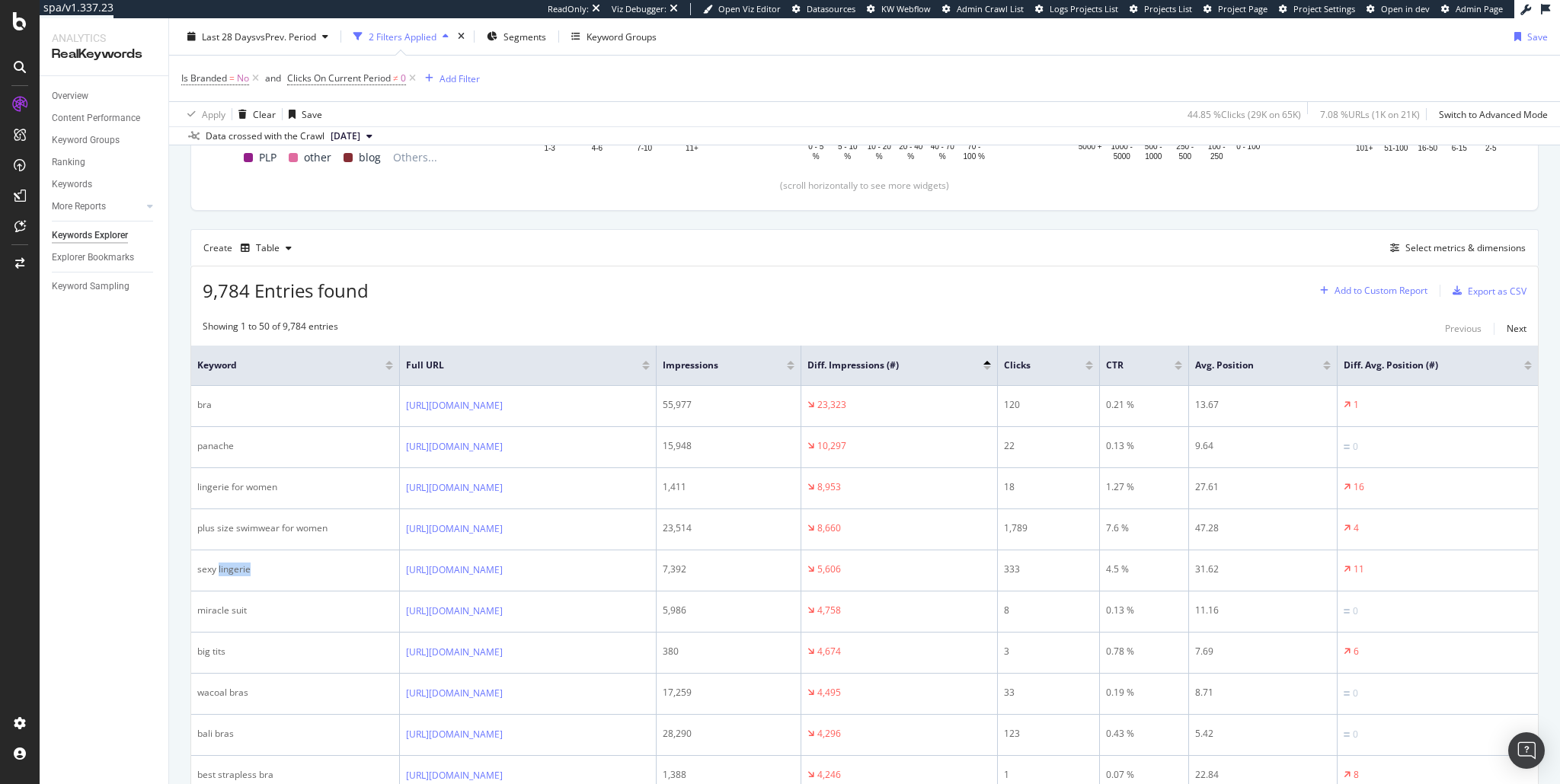
click at [1384, 290] on div "Add to Custom Report" at bounding box center [1381, 291] width 93 height 9
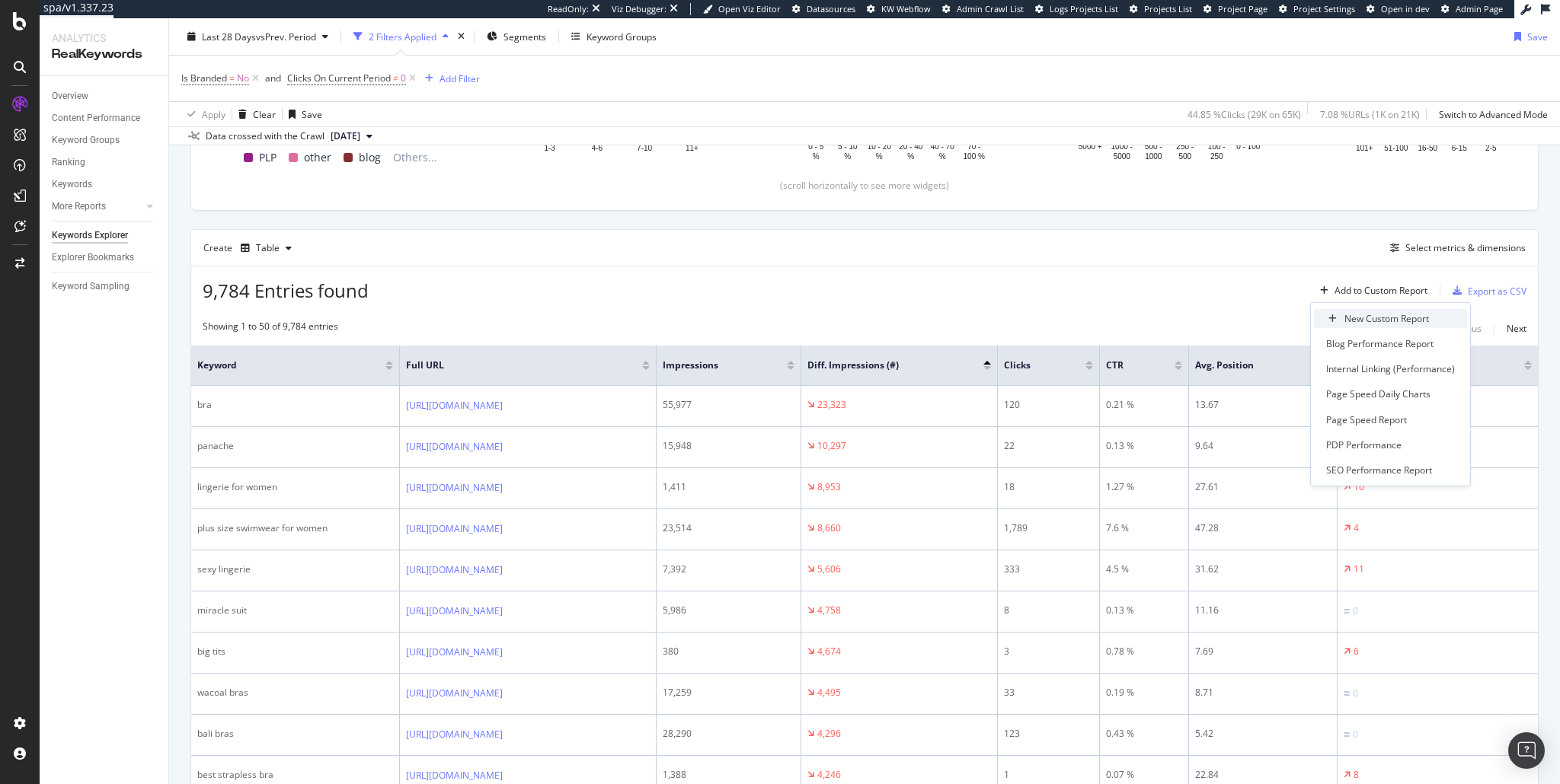
click at [1388, 317] on div "New Custom Report" at bounding box center [1386, 318] width 85 height 13
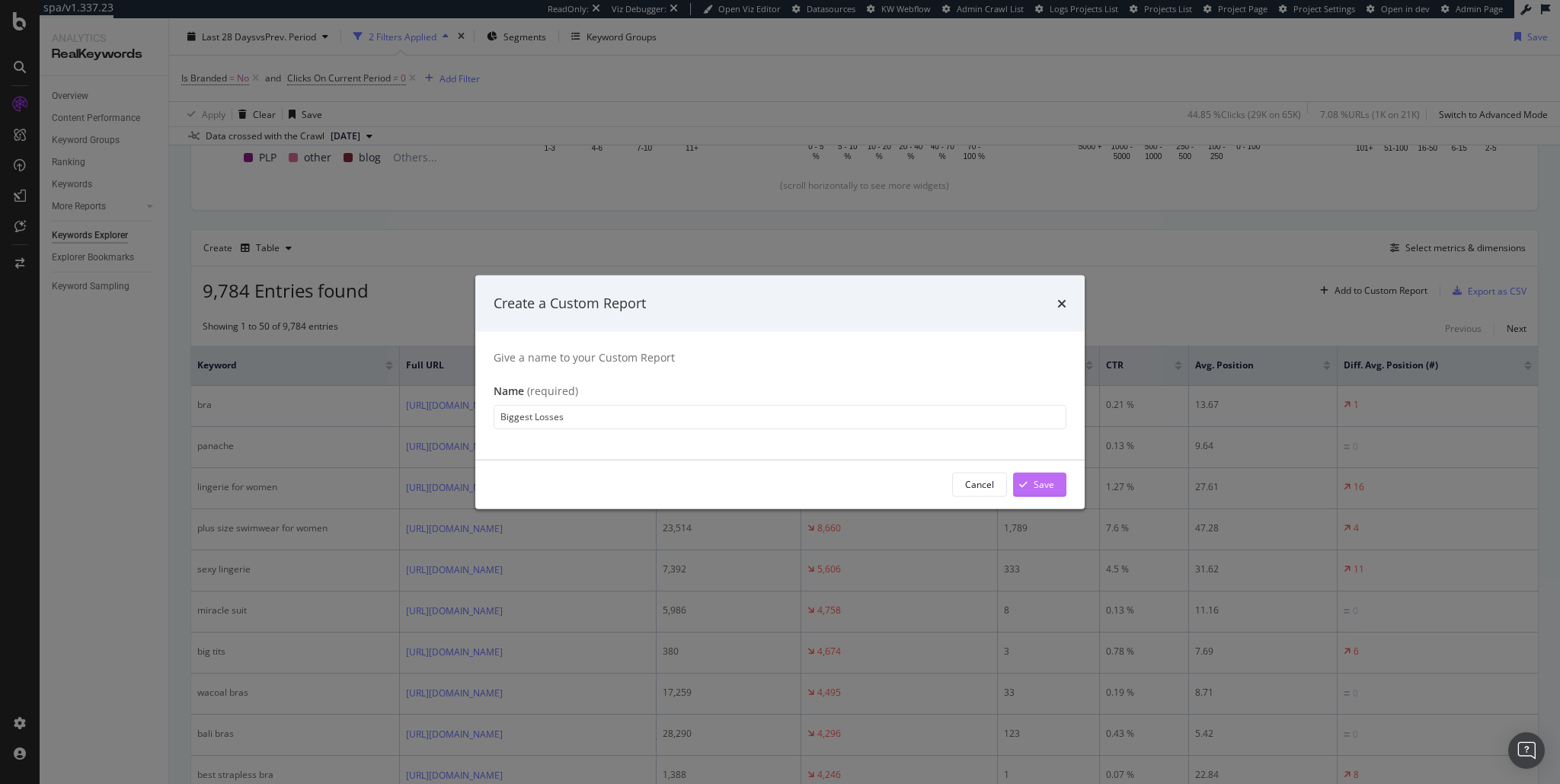
type input "Biggest Losses"
click at [1044, 489] on div "Save" at bounding box center [1044, 484] width 20 height 13
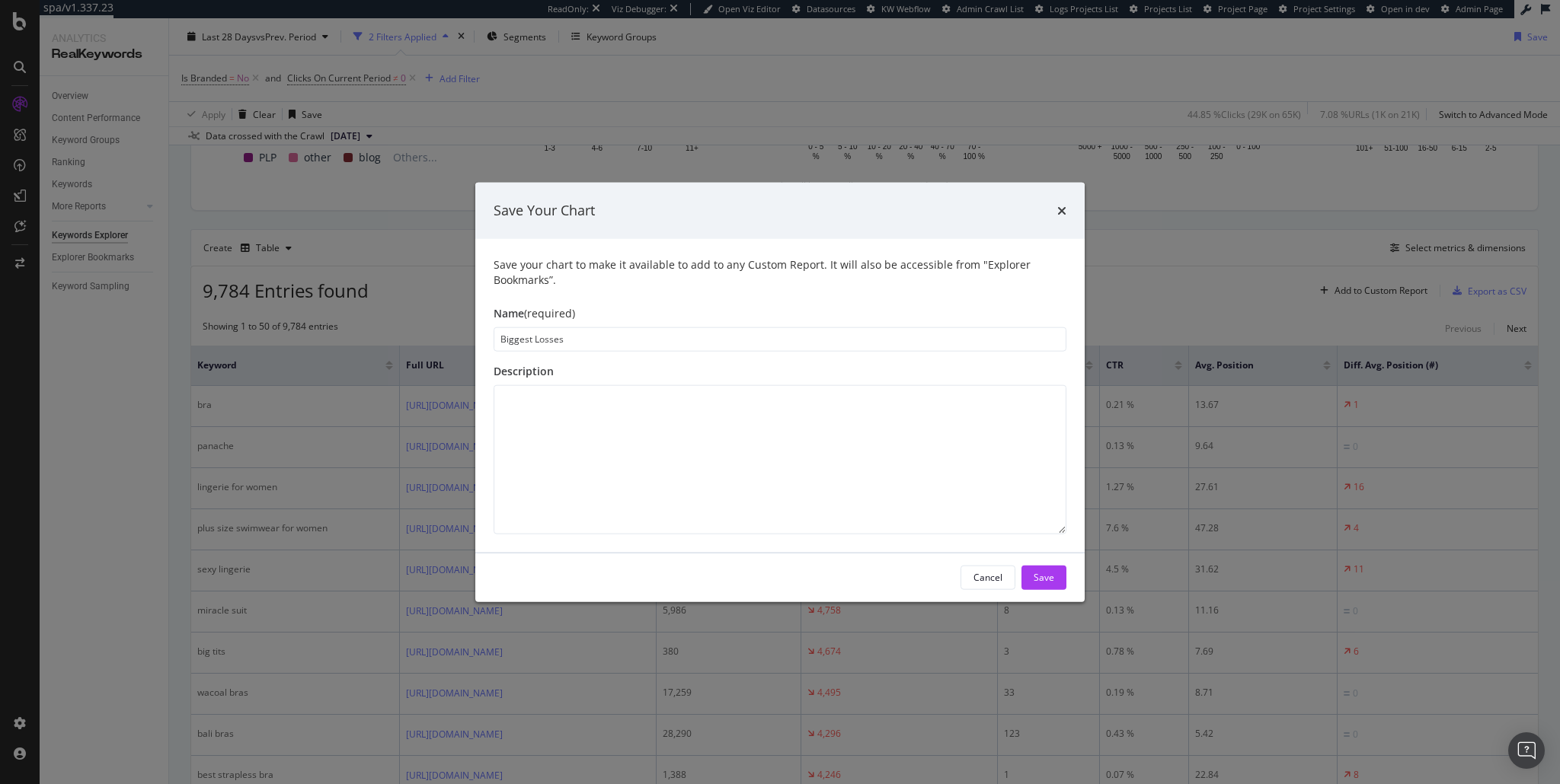
type input "Biggest Losses"
click at [714, 457] on textarea "modal" at bounding box center [780, 459] width 573 height 149
type textarea "Biggest keyword losses"
click at [1051, 580] on div "Save" at bounding box center [1044, 578] width 20 height 13
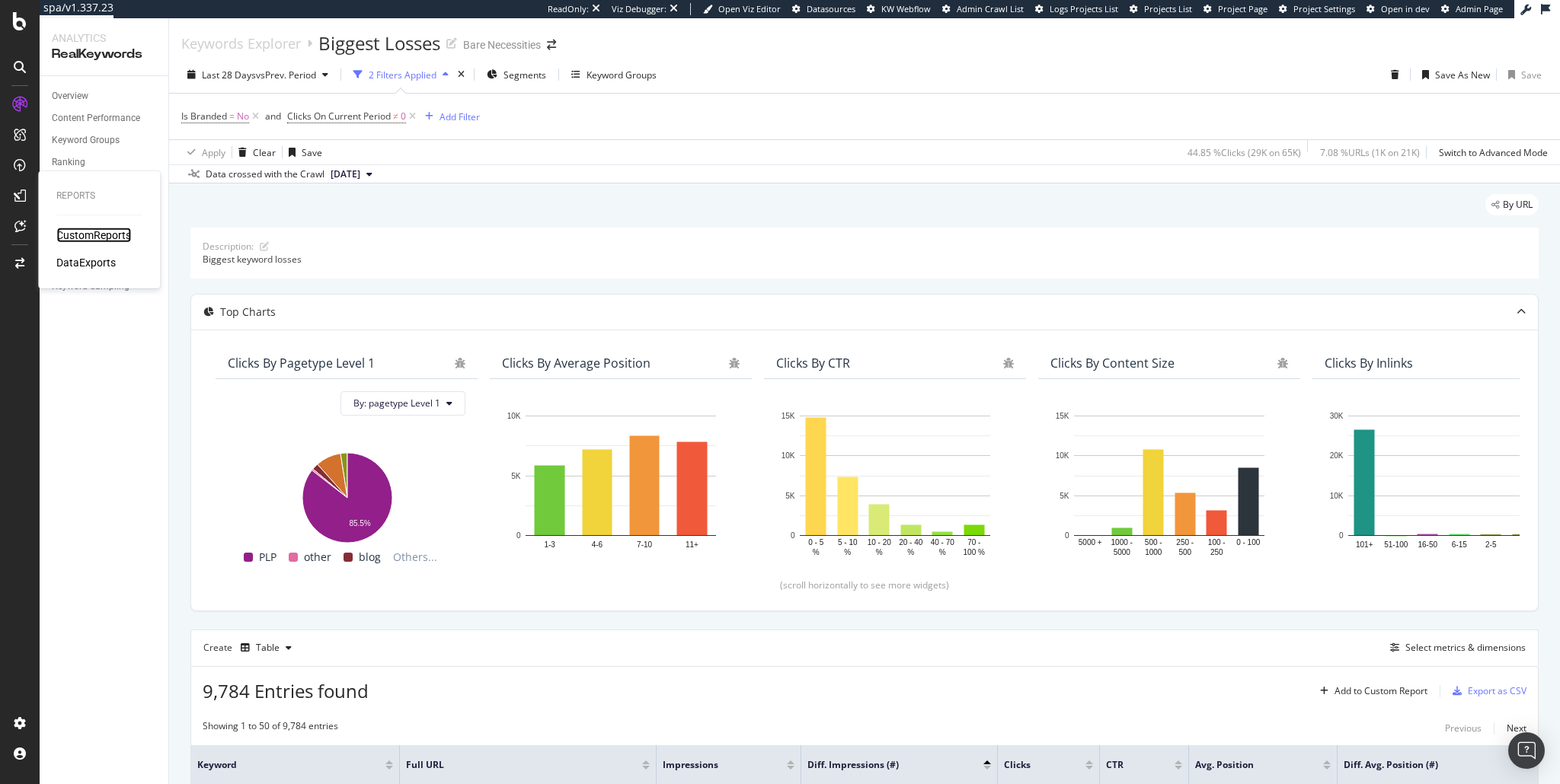
click at [90, 231] on div "CustomReports" at bounding box center [94, 235] width 75 height 16
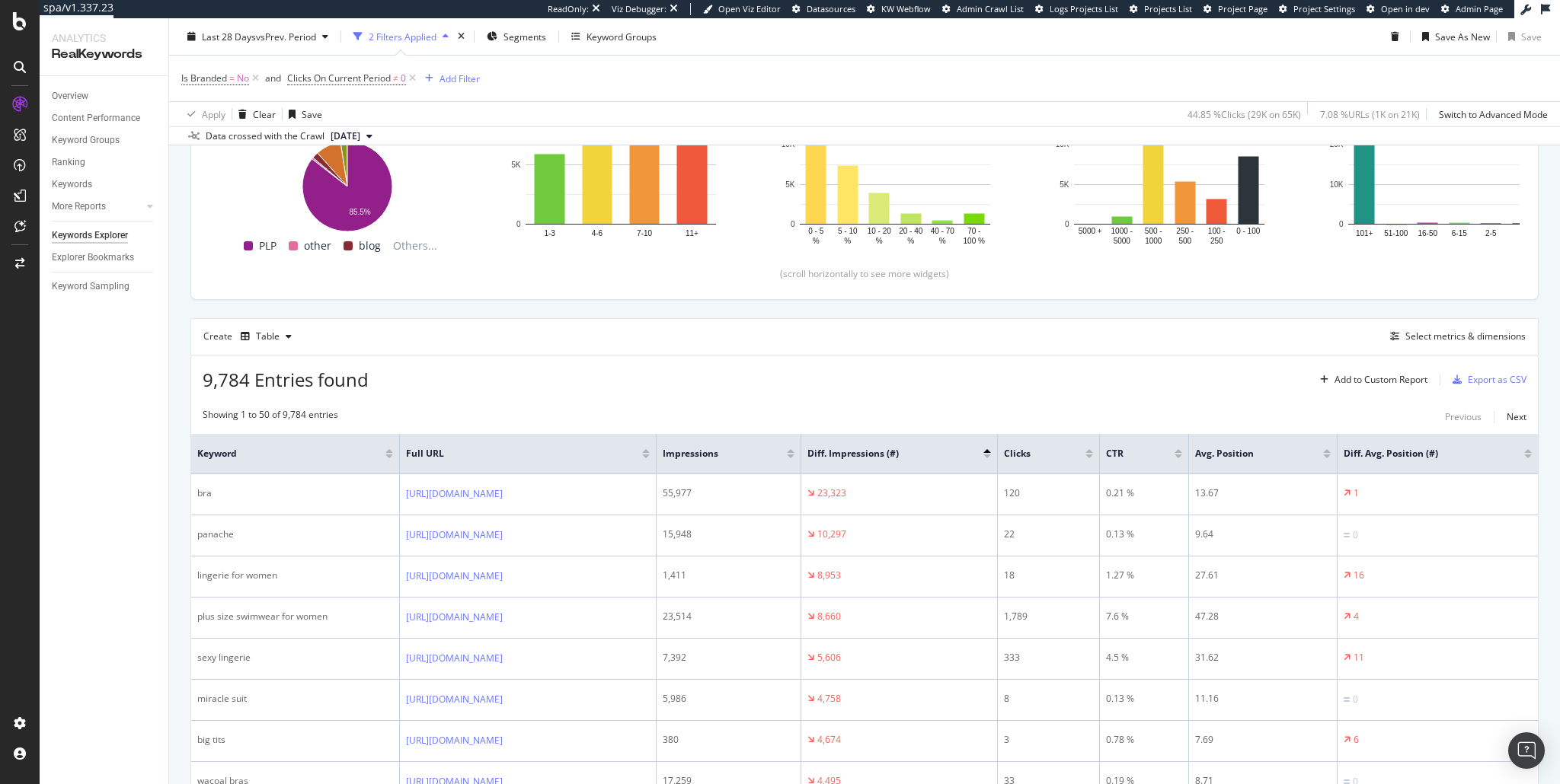
scroll to position [293, 0]
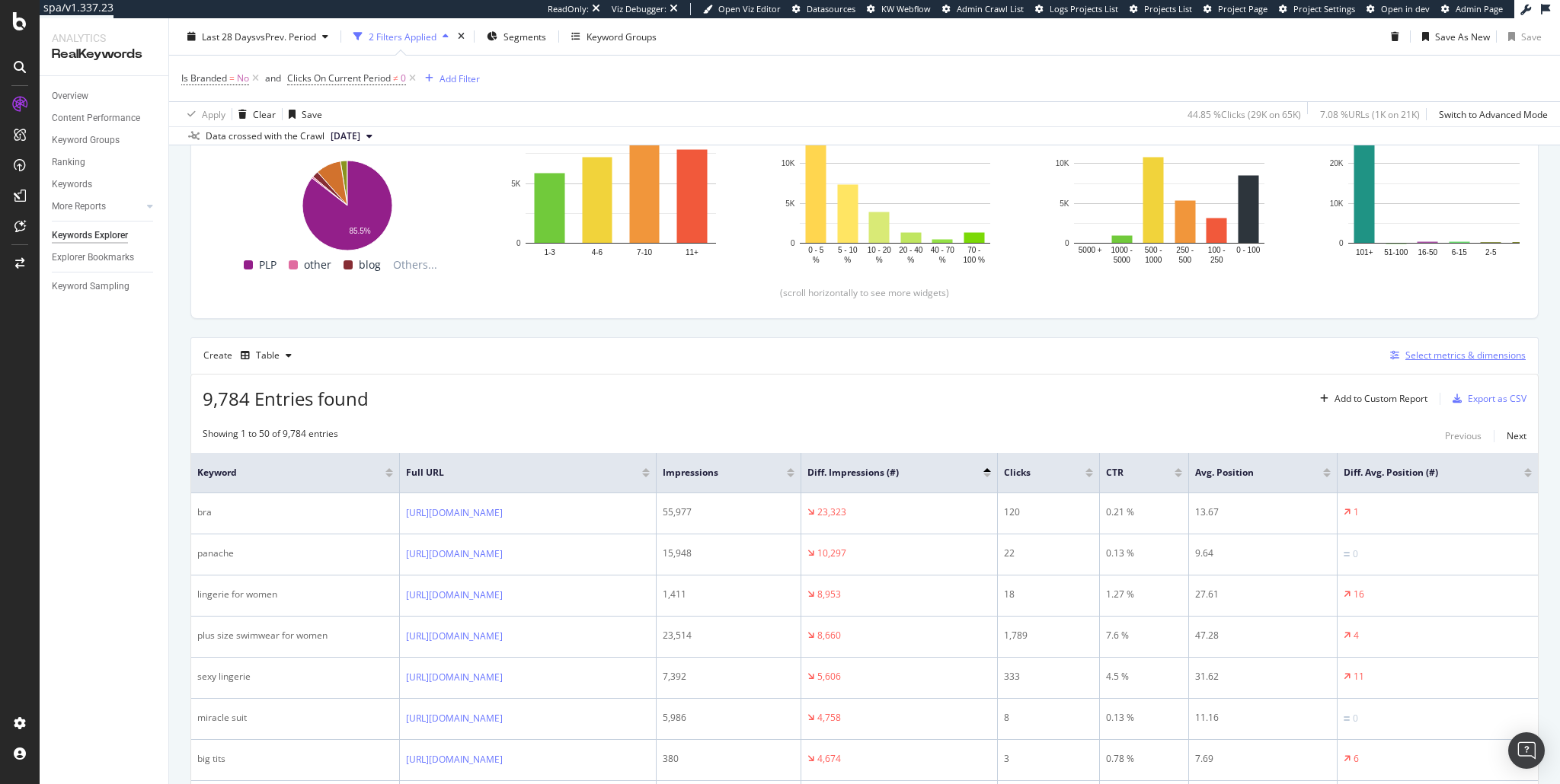
click at [1432, 362] on div "Select metrics & dimensions" at bounding box center [1454, 356] width 141 height 17
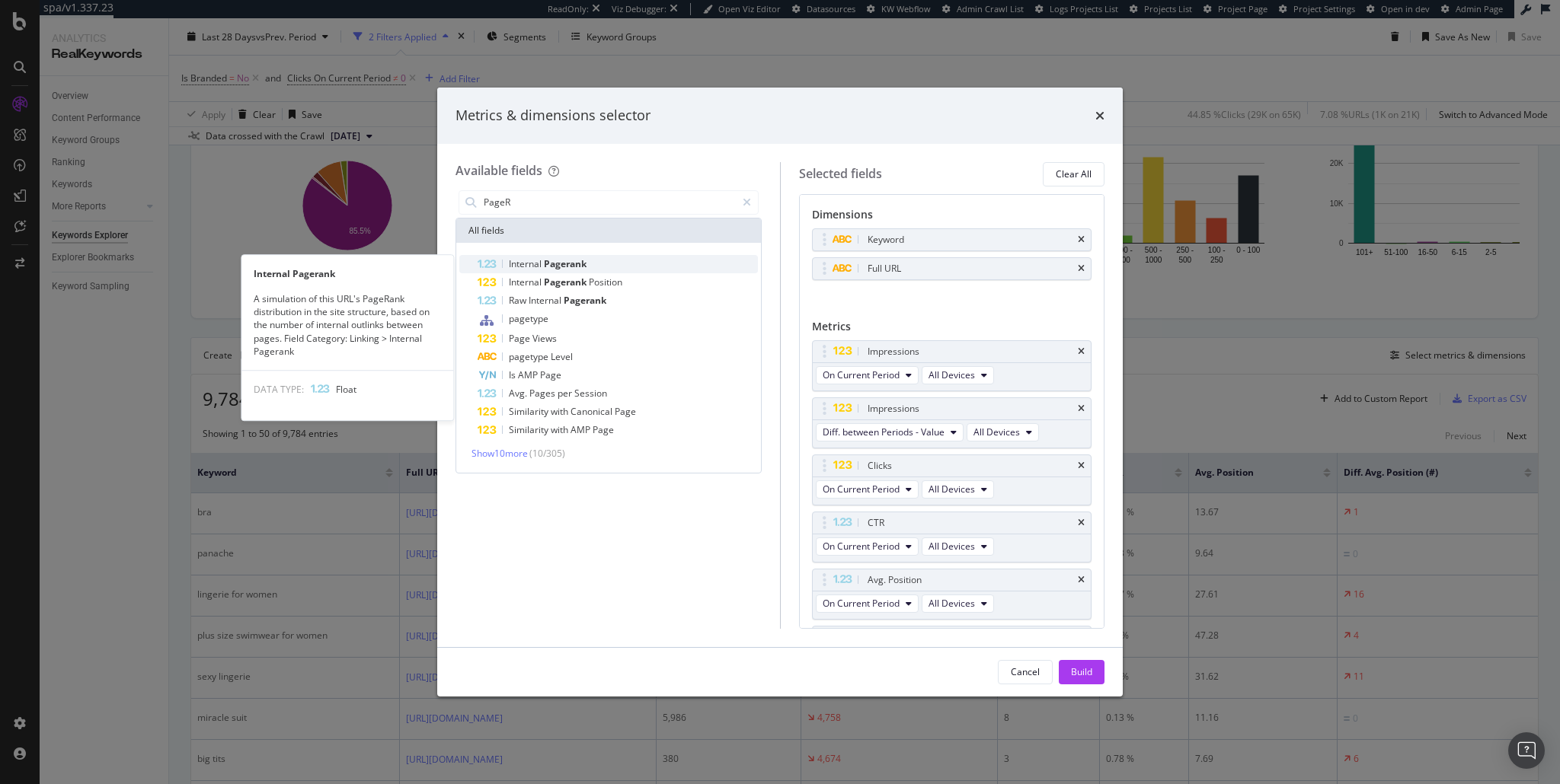
type input "PageR"
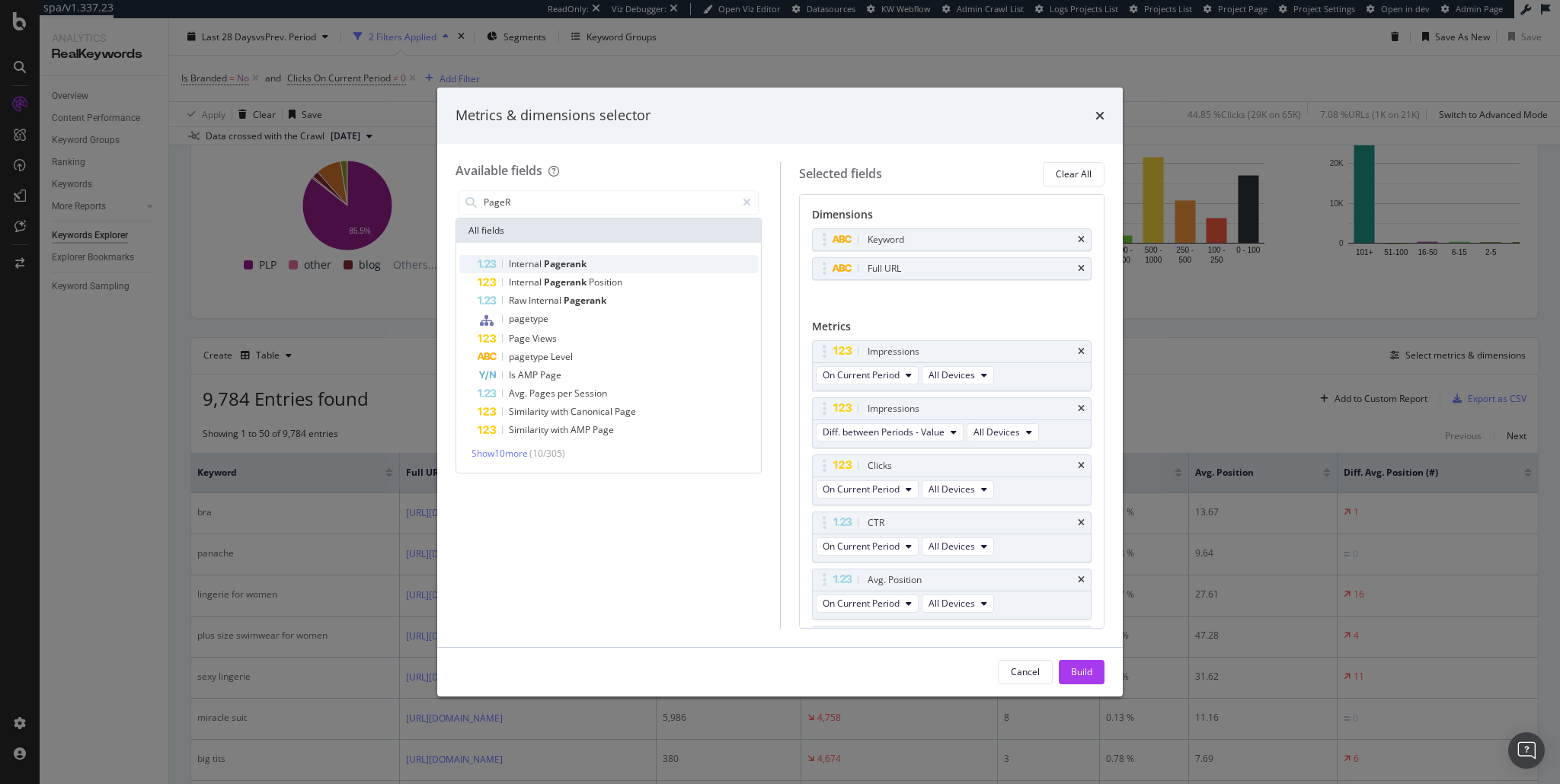
click at [554, 267] on span "Pagerank" at bounding box center [565, 264] width 43 height 13
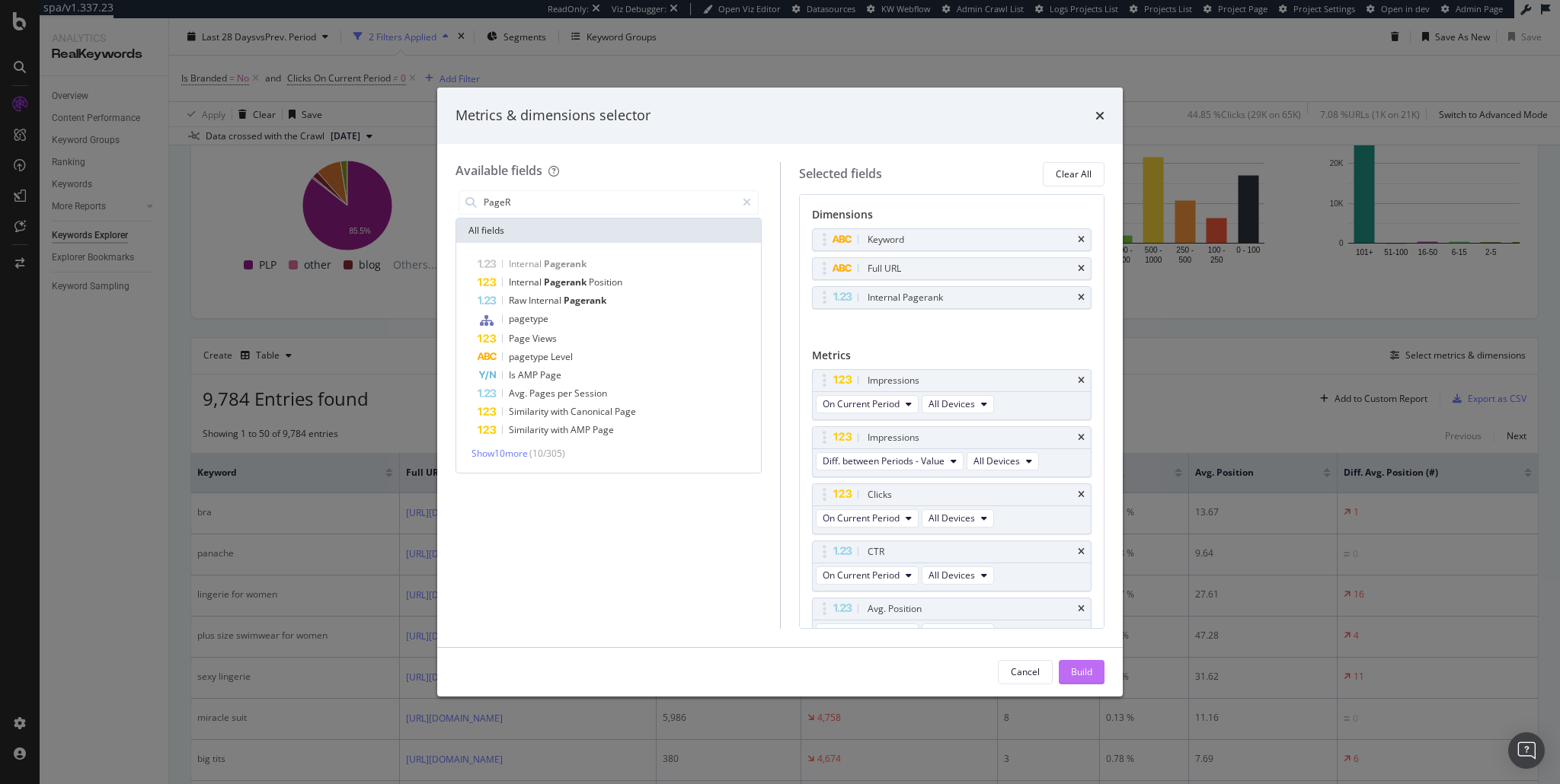
click at [1079, 670] on div "Build" at bounding box center [1081, 671] width 21 height 13
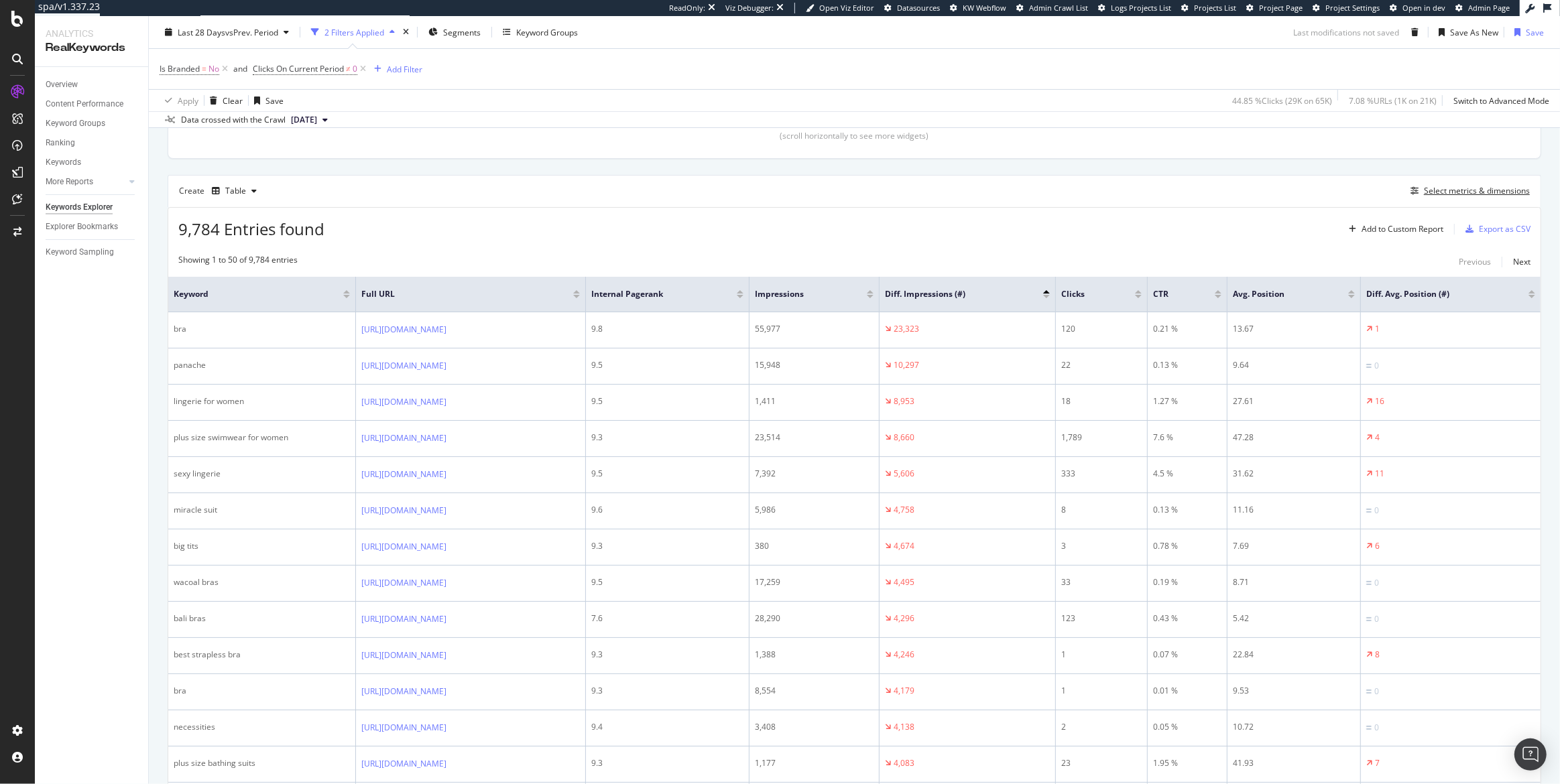
scroll to position [378, 0]
click at [1372, 196] on div "Select metrics & dimensions" at bounding box center [1477, 191] width 106 height 12
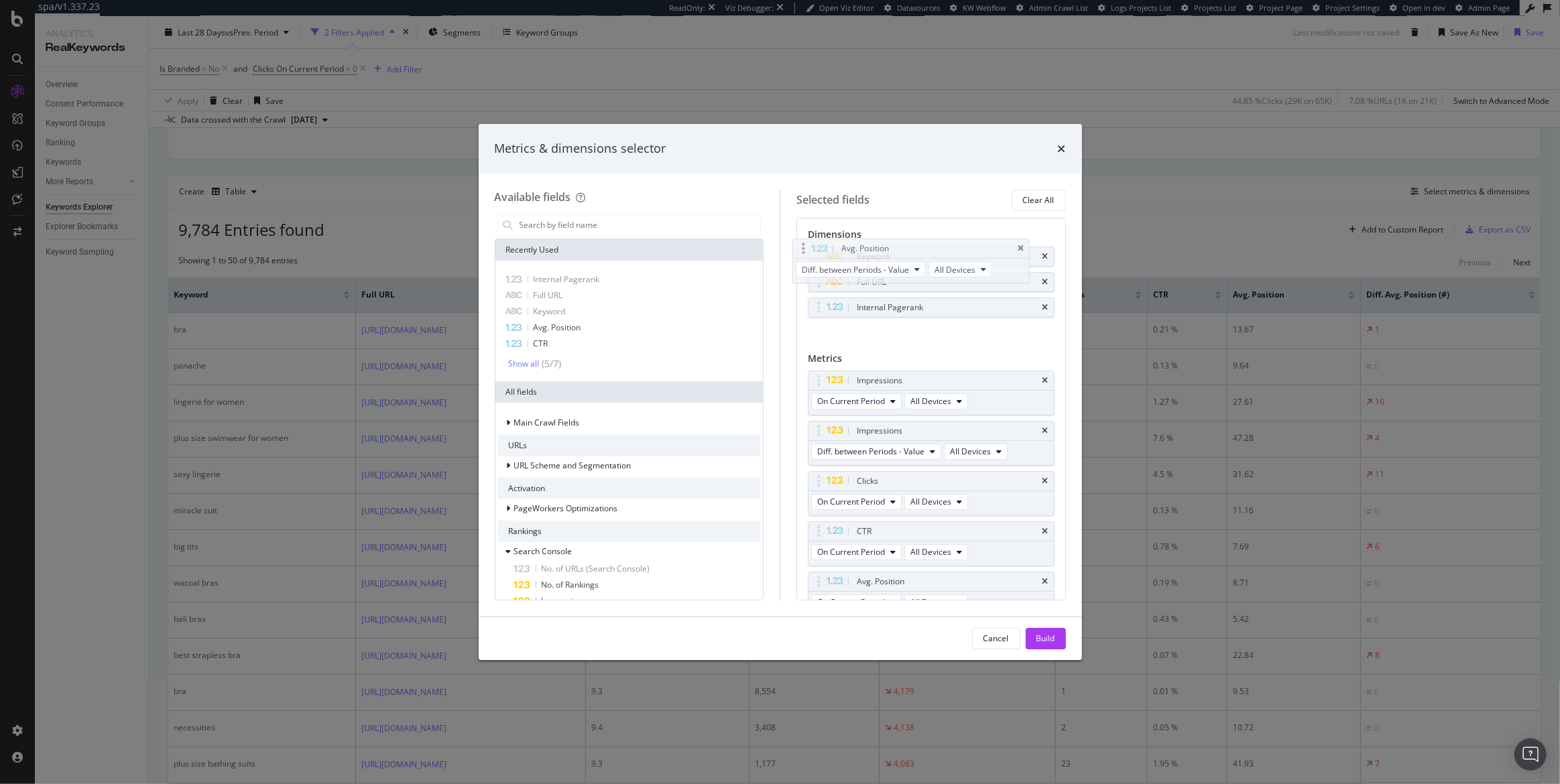
scroll to position [0, 0]
drag, startPoint x: 894, startPoint y: 520, endPoint x: 890, endPoint y: 361, distance: 159.1
click at [890, 361] on body "spa/v1.337.23 ReadOnly: Viz Debugger: Open Viz Editor Datasources KW Webflow Ad…" at bounding box center [780, 392] width 1560 height 784
drag, startPoint x: 1042, startPoint y: 636, endPoint x: 1048, endPoint y: 629, distance: 9.2
click at [1043, 636] on div "Build" at bounding box center [1045, 638] width 18 height 12
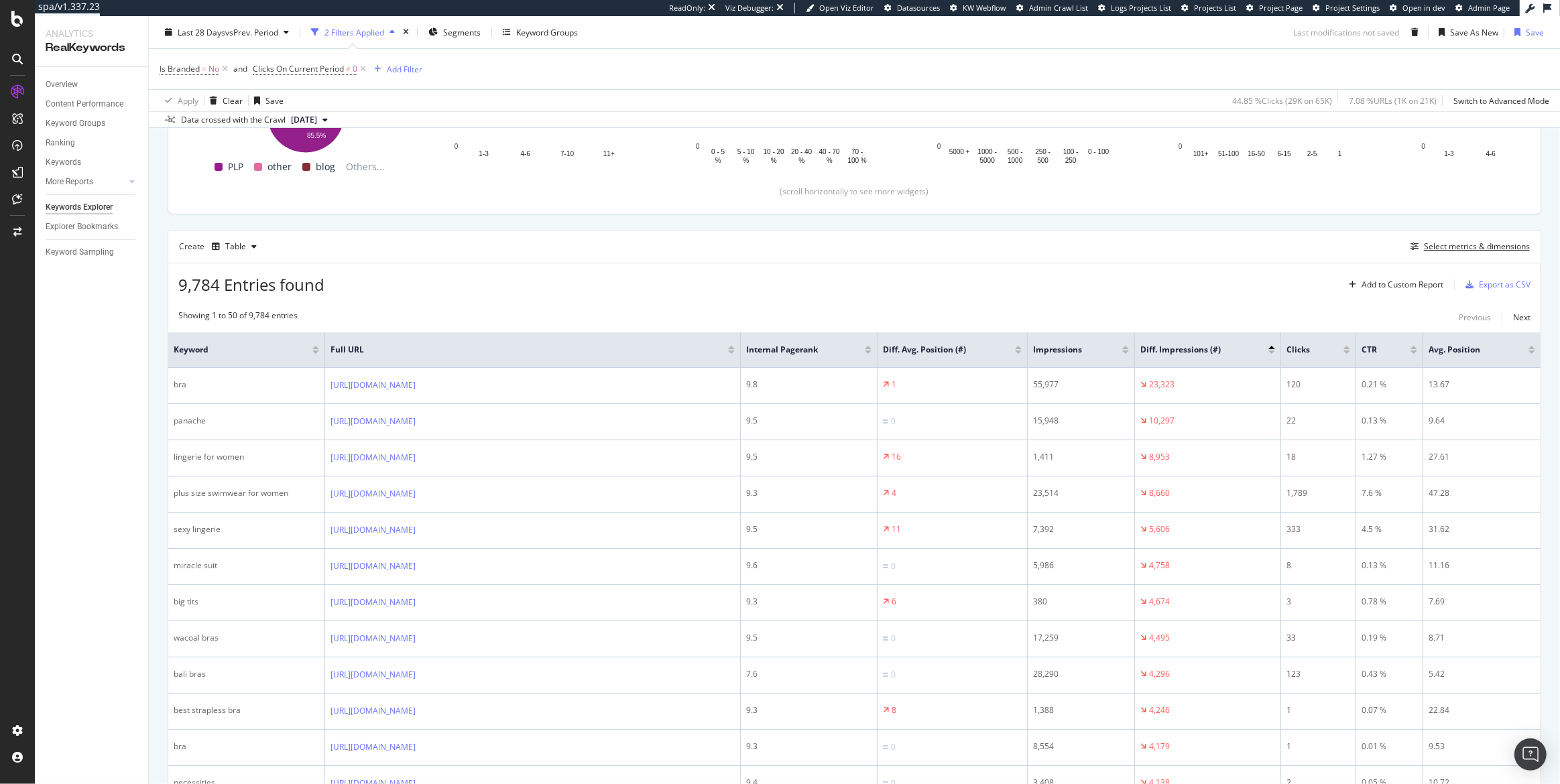
scroll to position [341, 0]
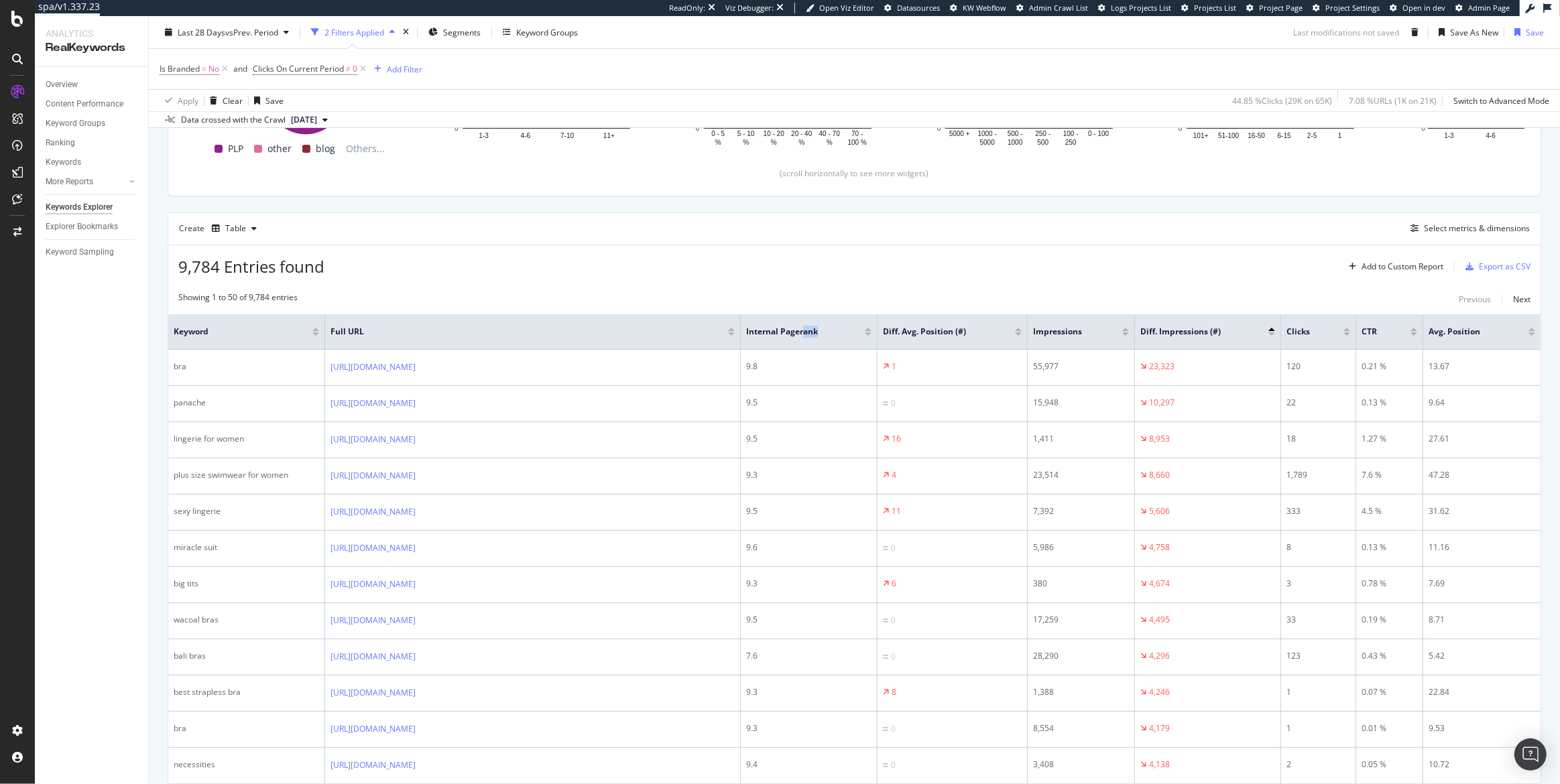
drag, startPoint x: 802, startPoint y: 329, endPoint x: 806, endPoint y: 342, distance: 13.6
click at [834, 342] on th "Internal Pagerank" at bounding box center [809, 332] width 137 height 36
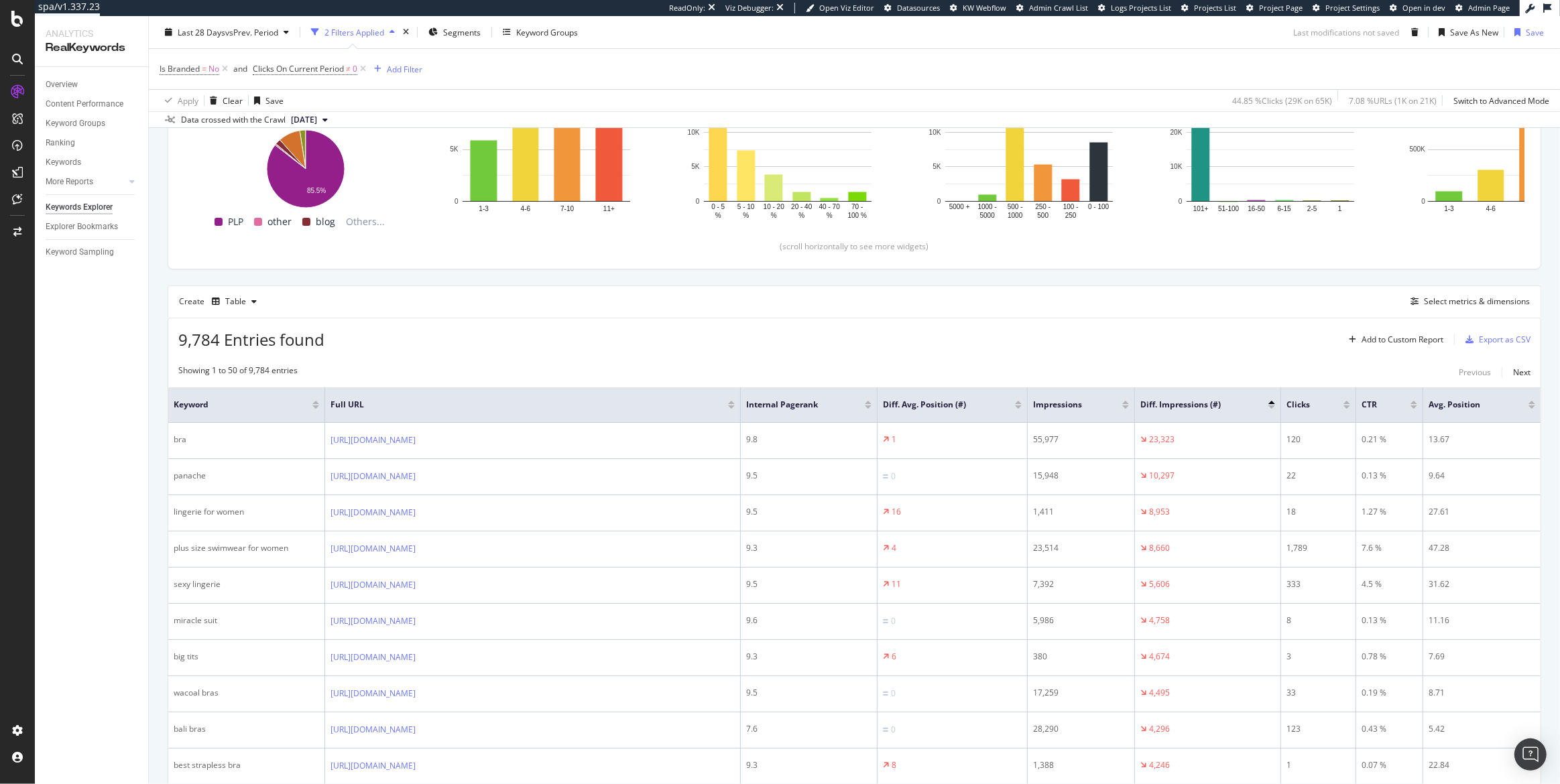
scroll to position [251, 0]
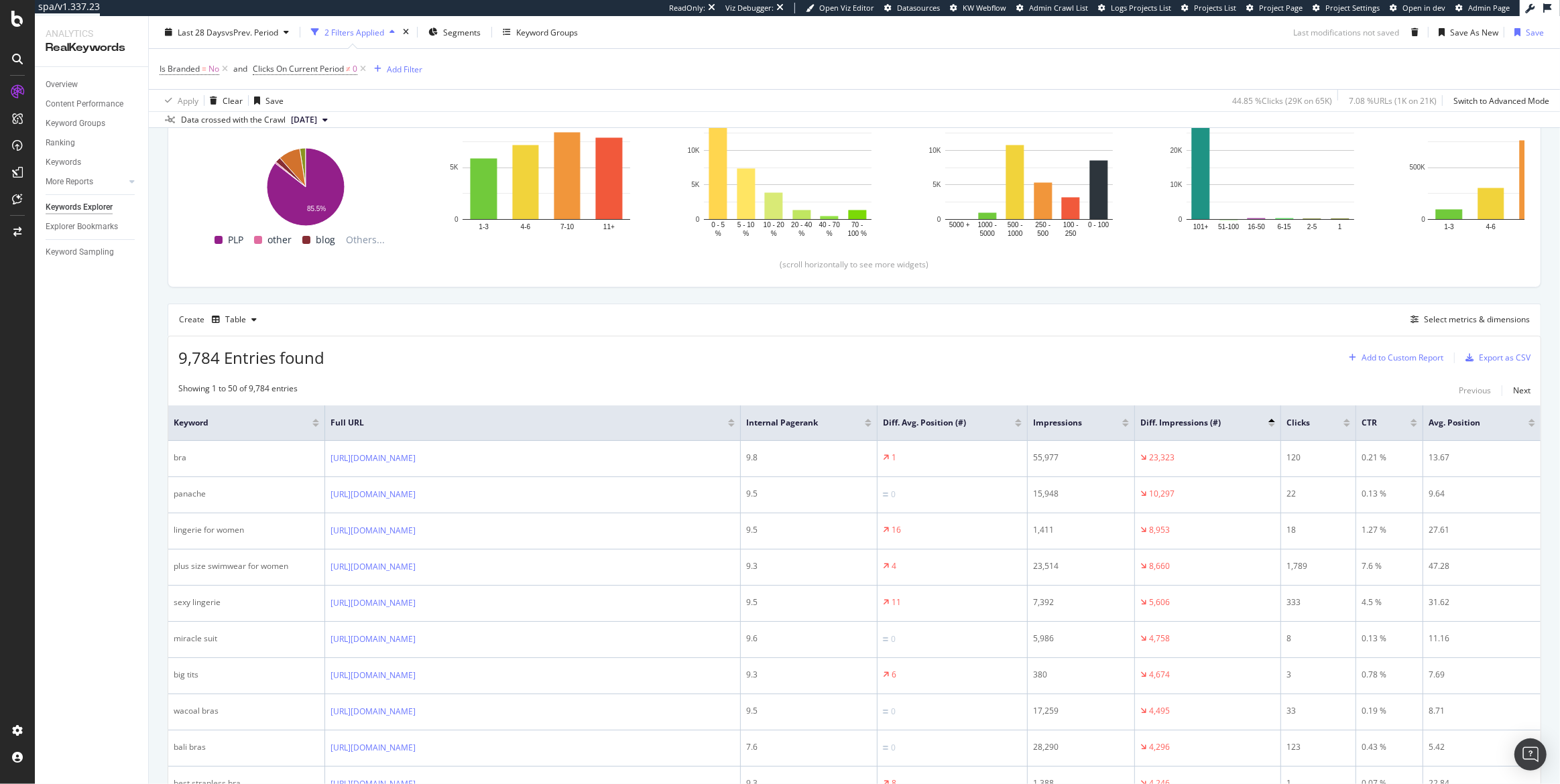
click at [1372, 359] on div "Add to Custom Report" at bounding box center [1402, 358] width 82 height 8
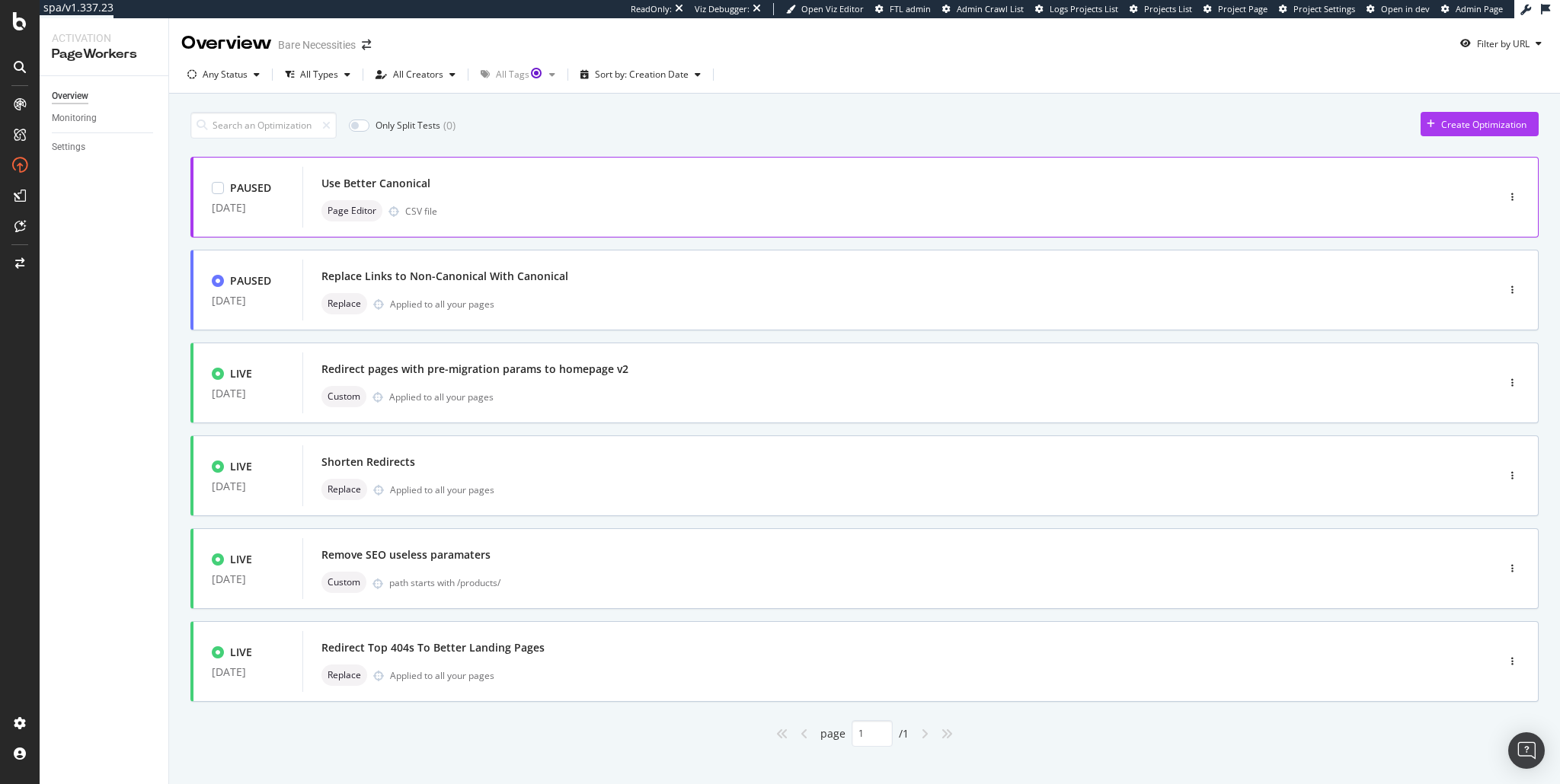
click at [543, 194] on div "Use Better Canonical Page Editor CSV file" at bounding box center [877, 197] width 1110 height 49
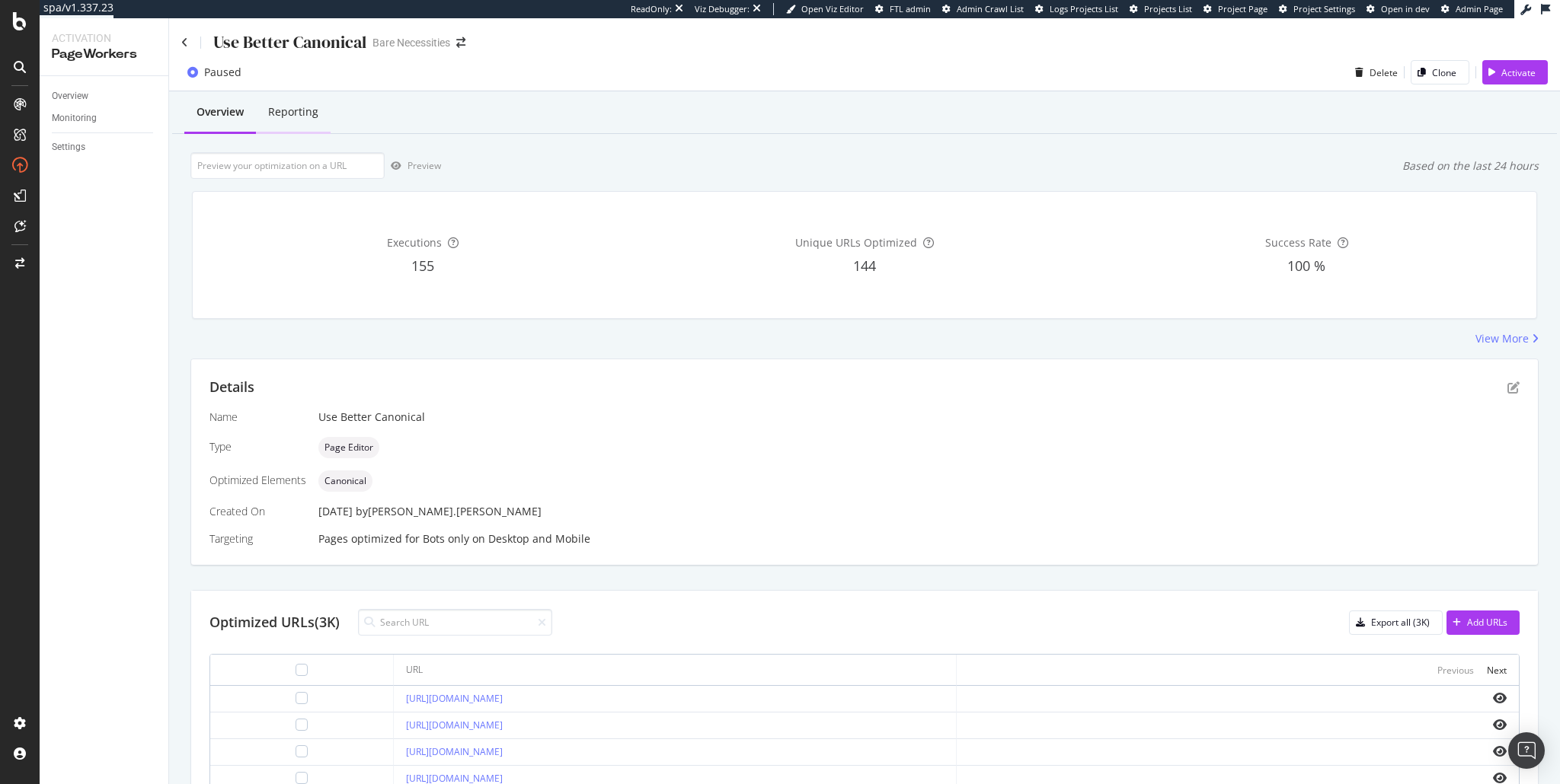
click at [290, 116] on div "Reporting" at bounding box center [293, 112] width 50 height 16
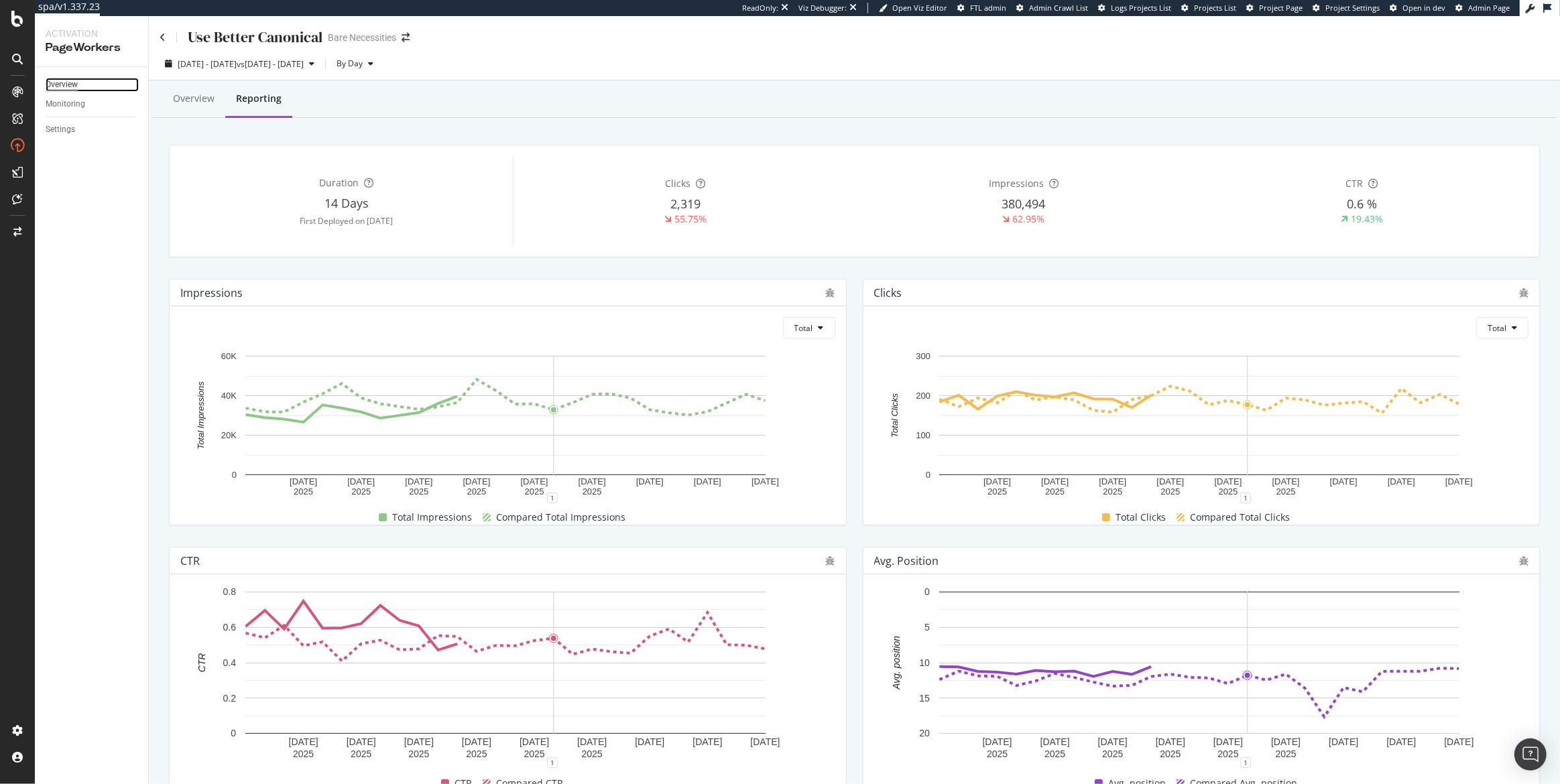
click at [65, 82] on div "Overview" at bounding box center [61, 85] width 32 height 14
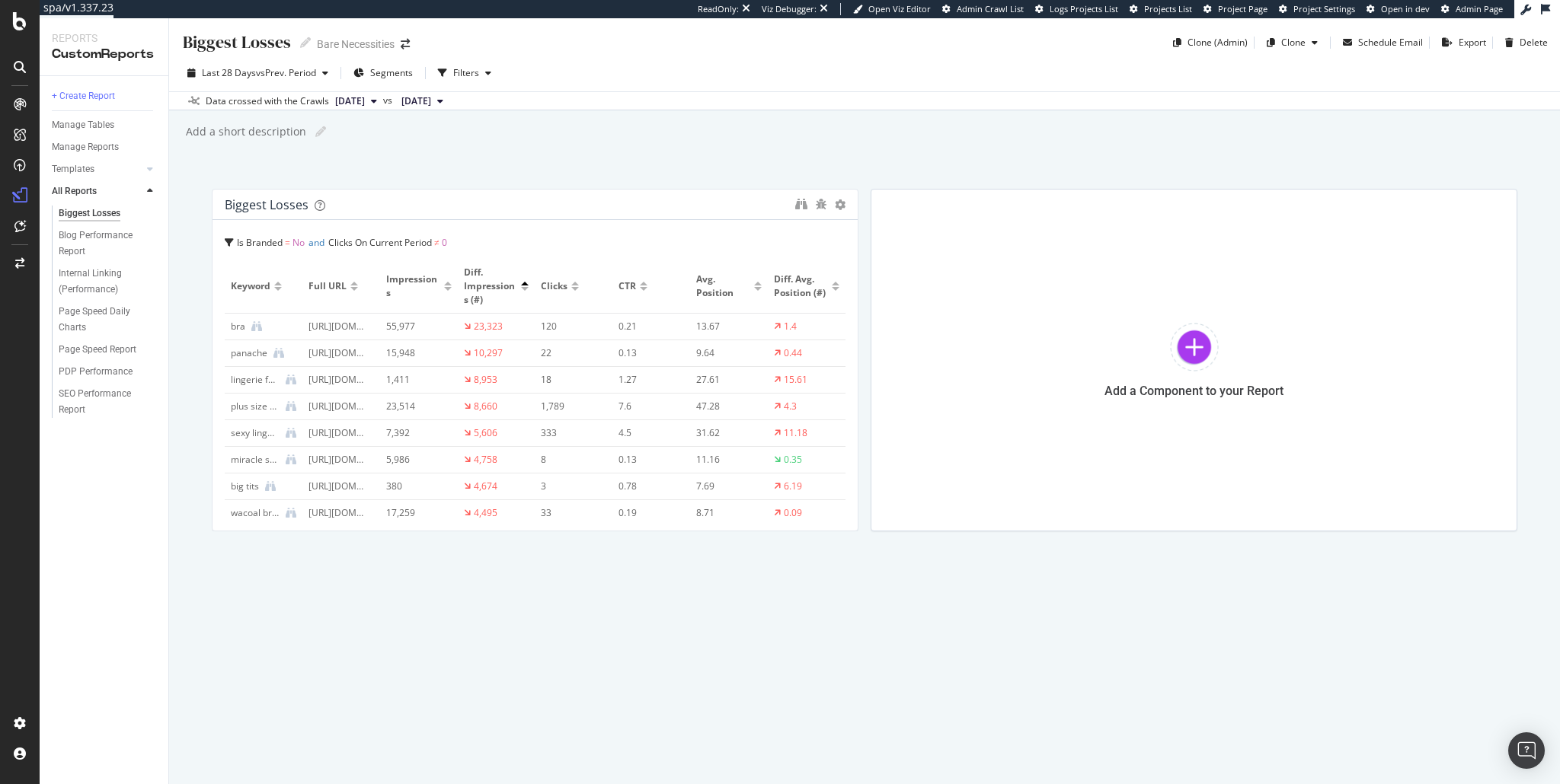
click at [289, 204] on div "Biggest Losses" at bounding box center [266, 205] width 84 height 16
click at [798, 199] on icon "binoculars" at bounding box center [801, 204] width 12 height 12
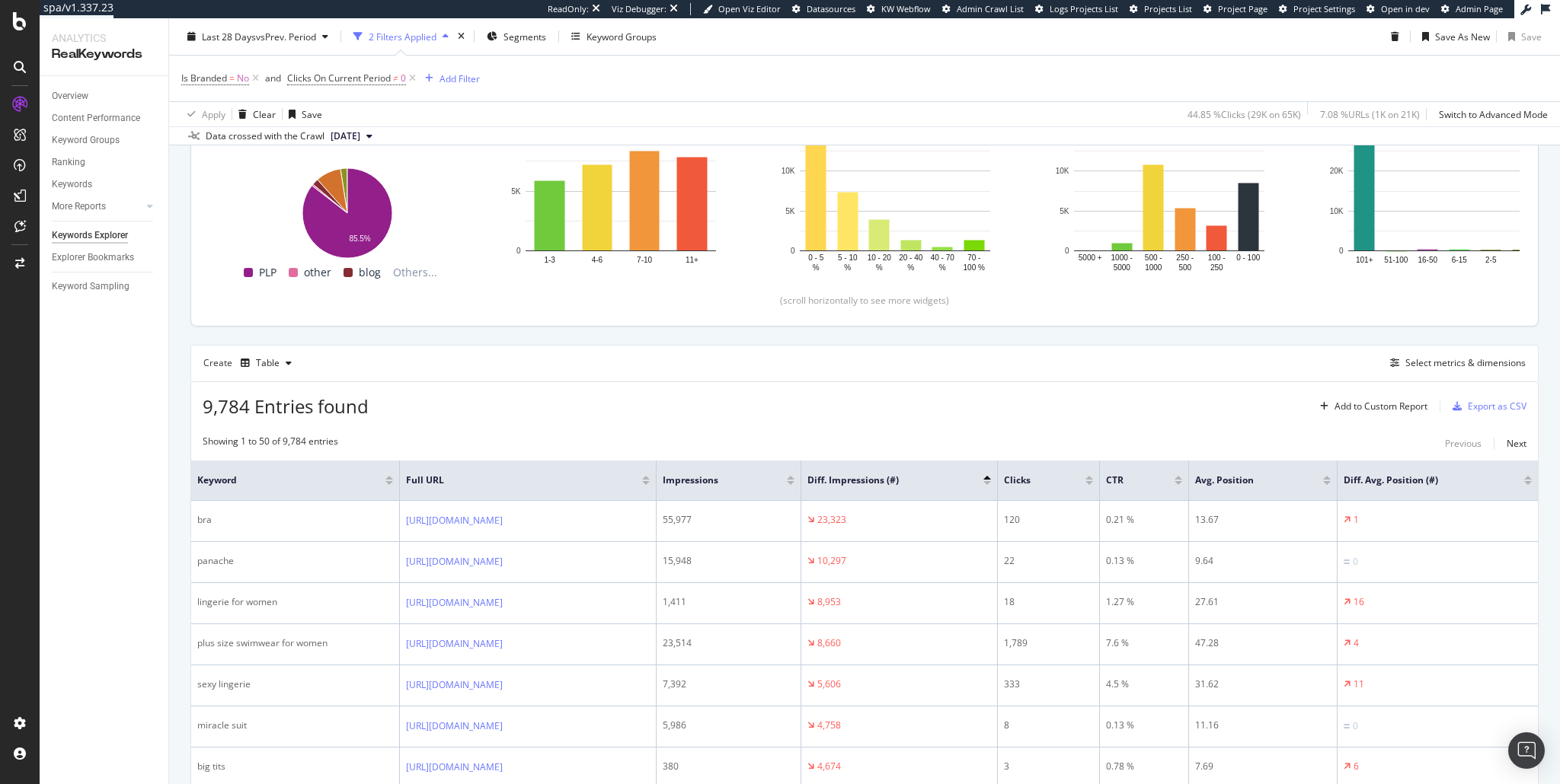
scroll to position [201, 0]
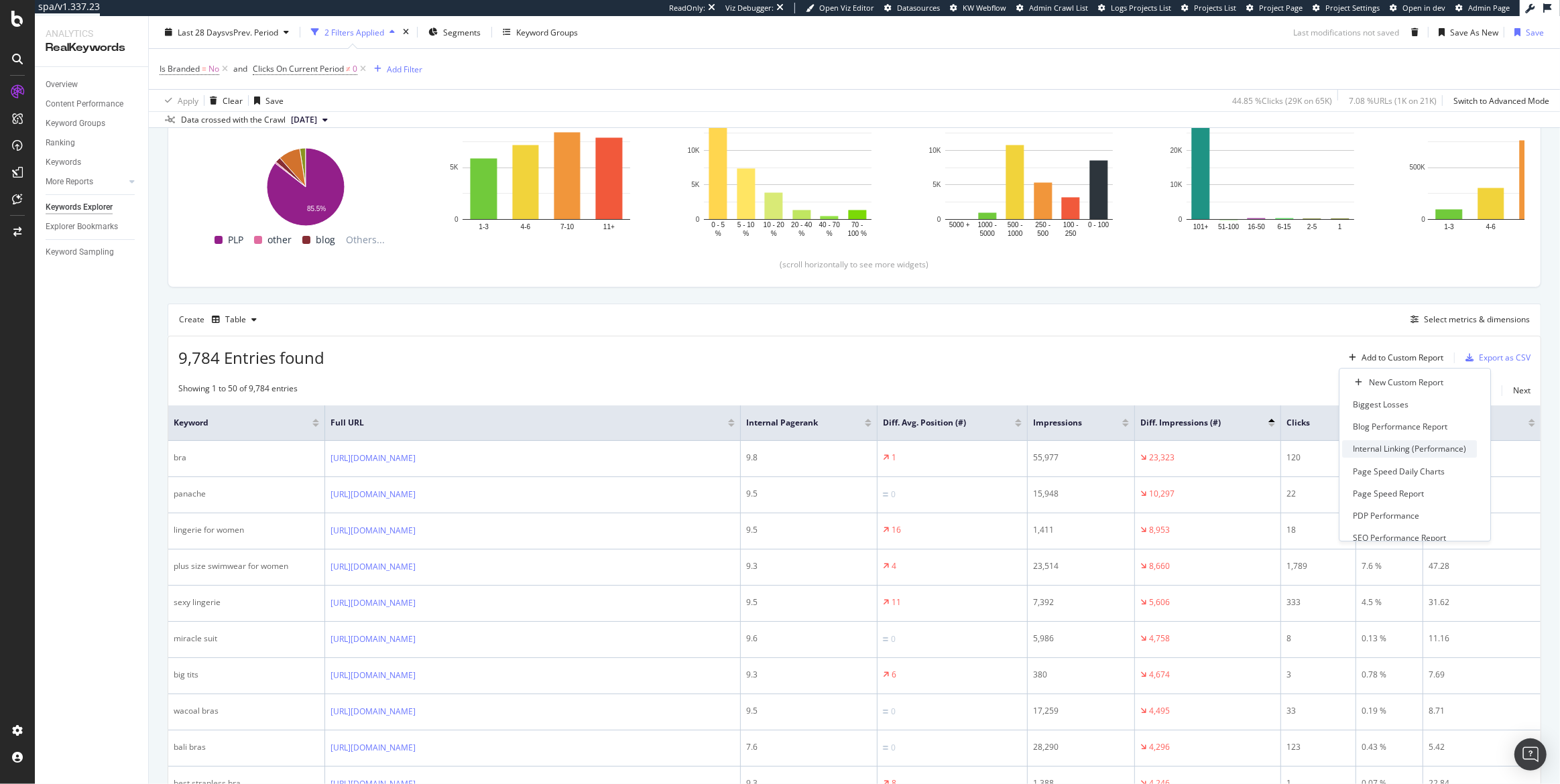
click at [1404, 446] on div "Internal Linking (Performance)" at bounding box center [1410, 449] width 113 height 12
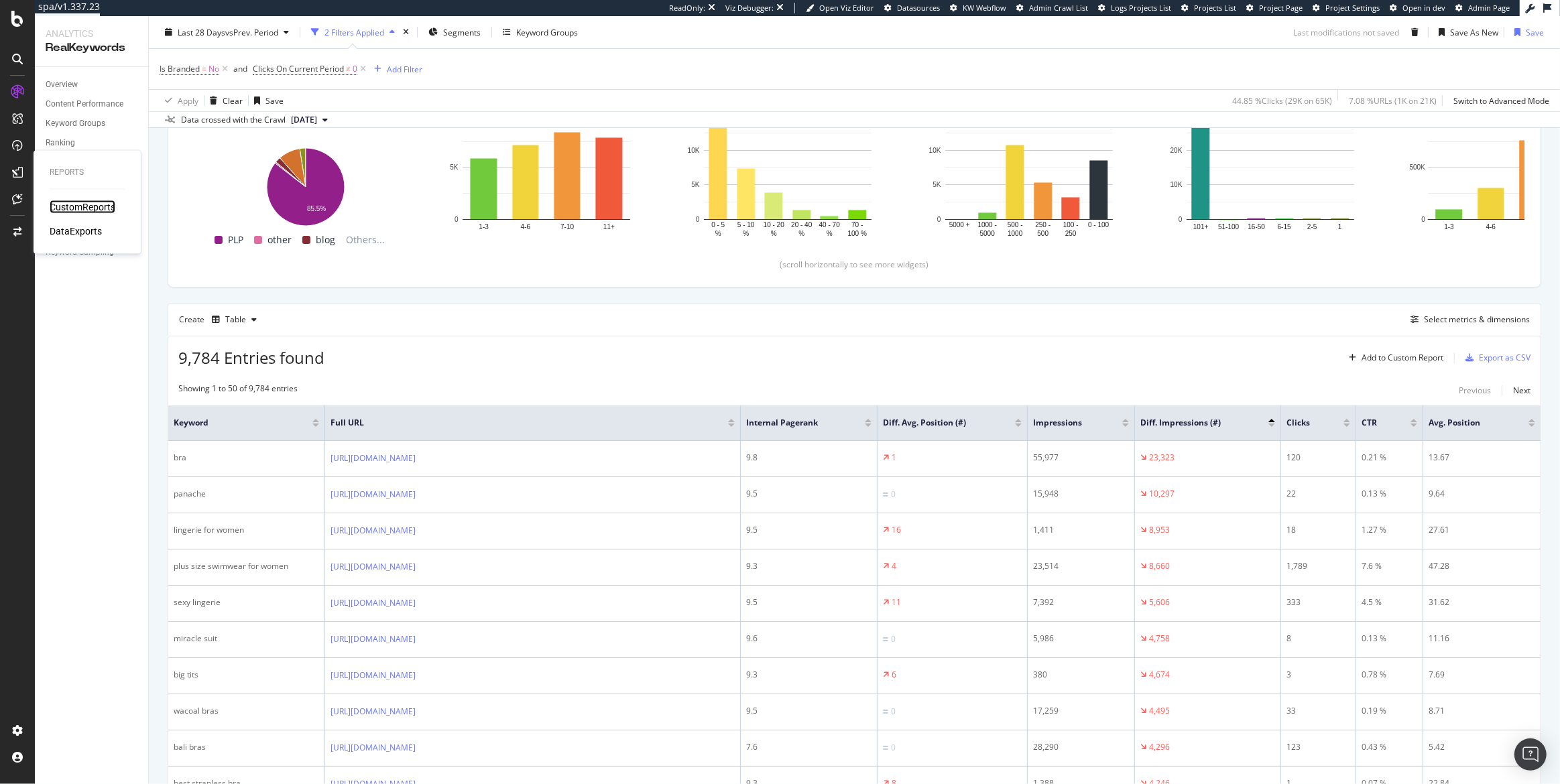
click at [64, 210] on div "CustomReports" at bounding box center [83, 207] width 66 height 14
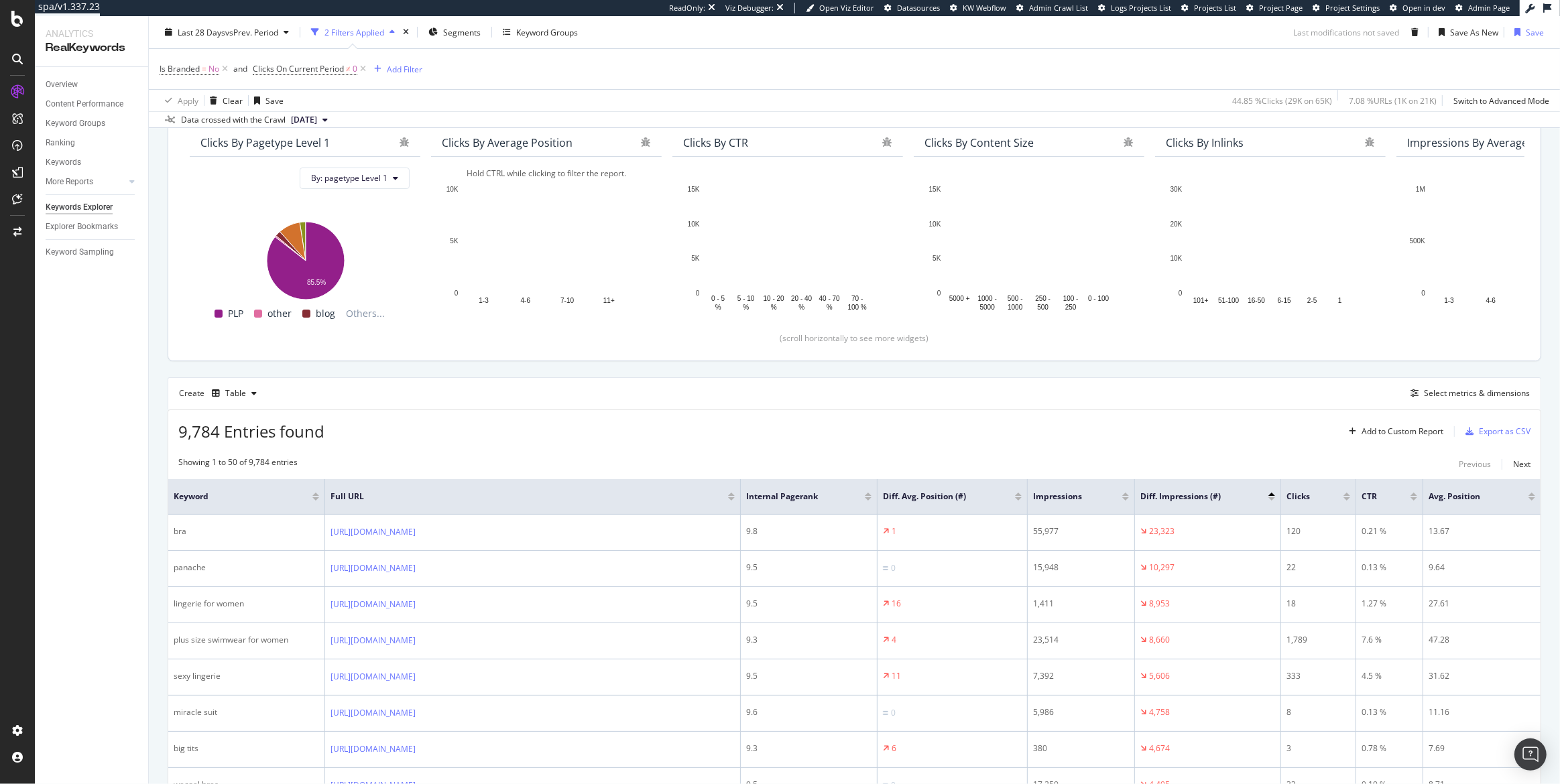
scroll to position [219, 0]
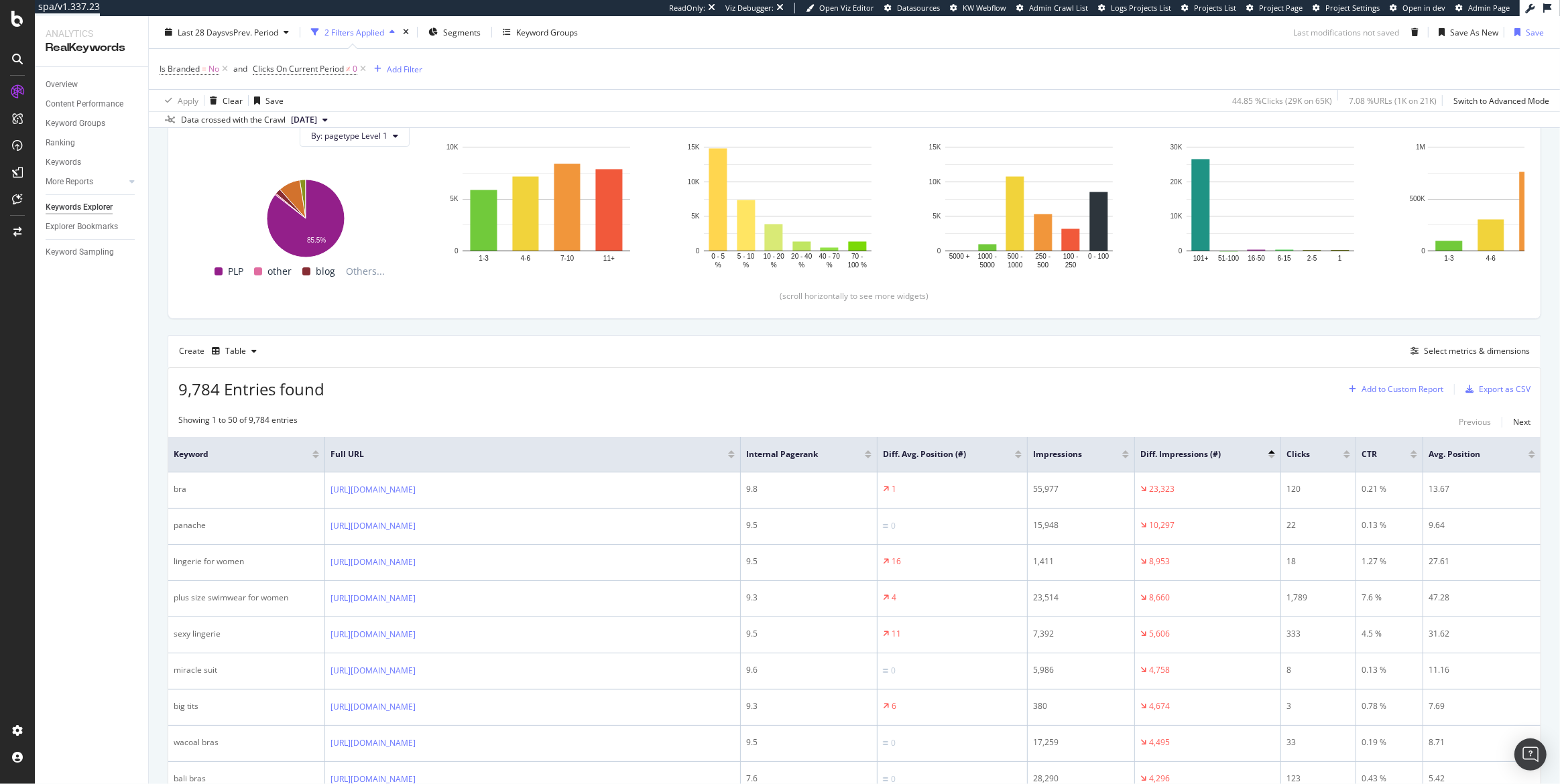
click at [1418, 387] on div "Add to Custom Report" at bounding box center [1402, 389] width 82 height 8
click at [1414, 420] on div "New Custom Report" at bounding box center [1409, 414] width 135 height 17
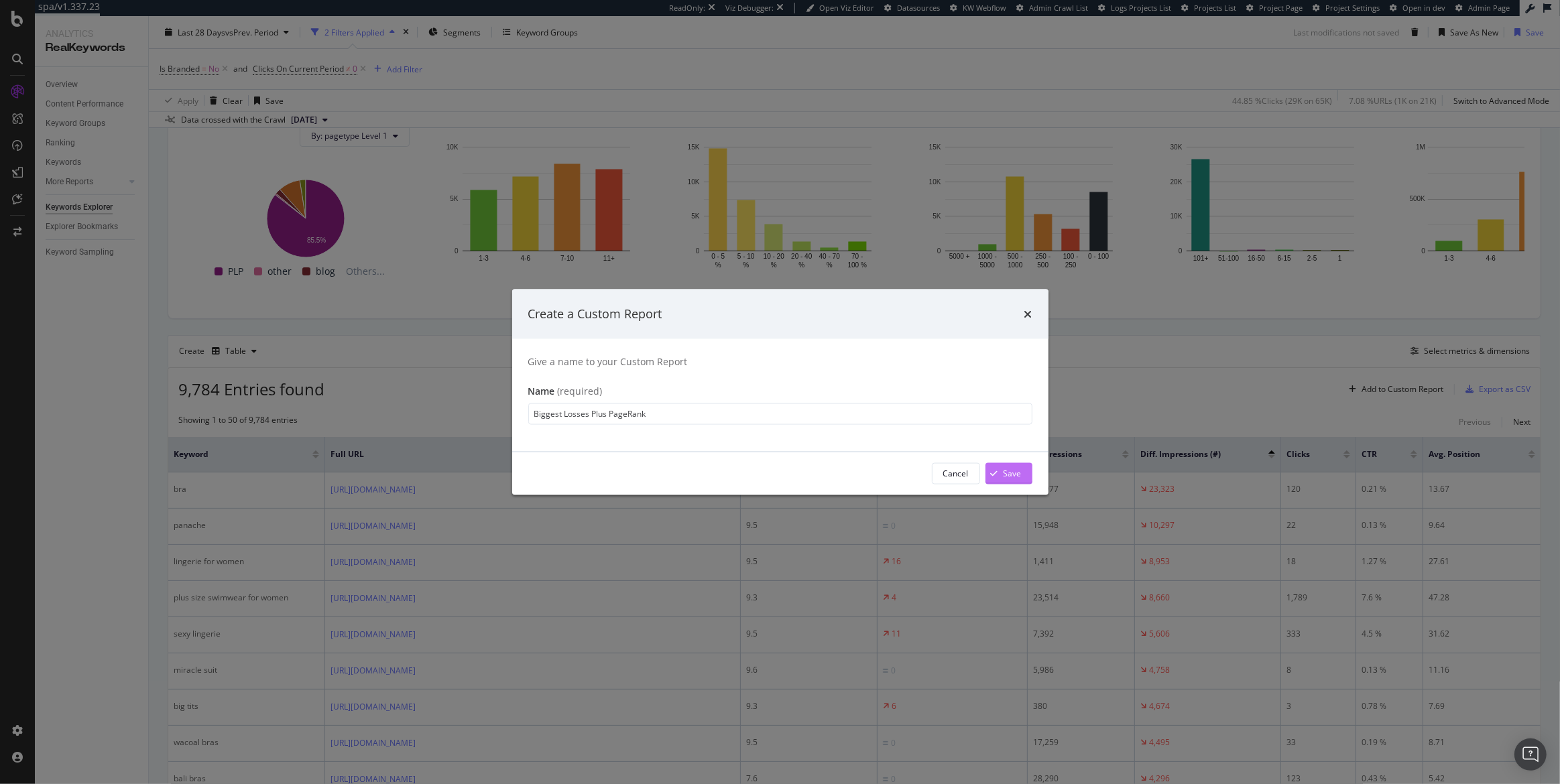
type input "Biggest Losses Plus PageRank"
click at [1011, 465] on div "Save" at bounding box center [1003, 473] width 36 height 20
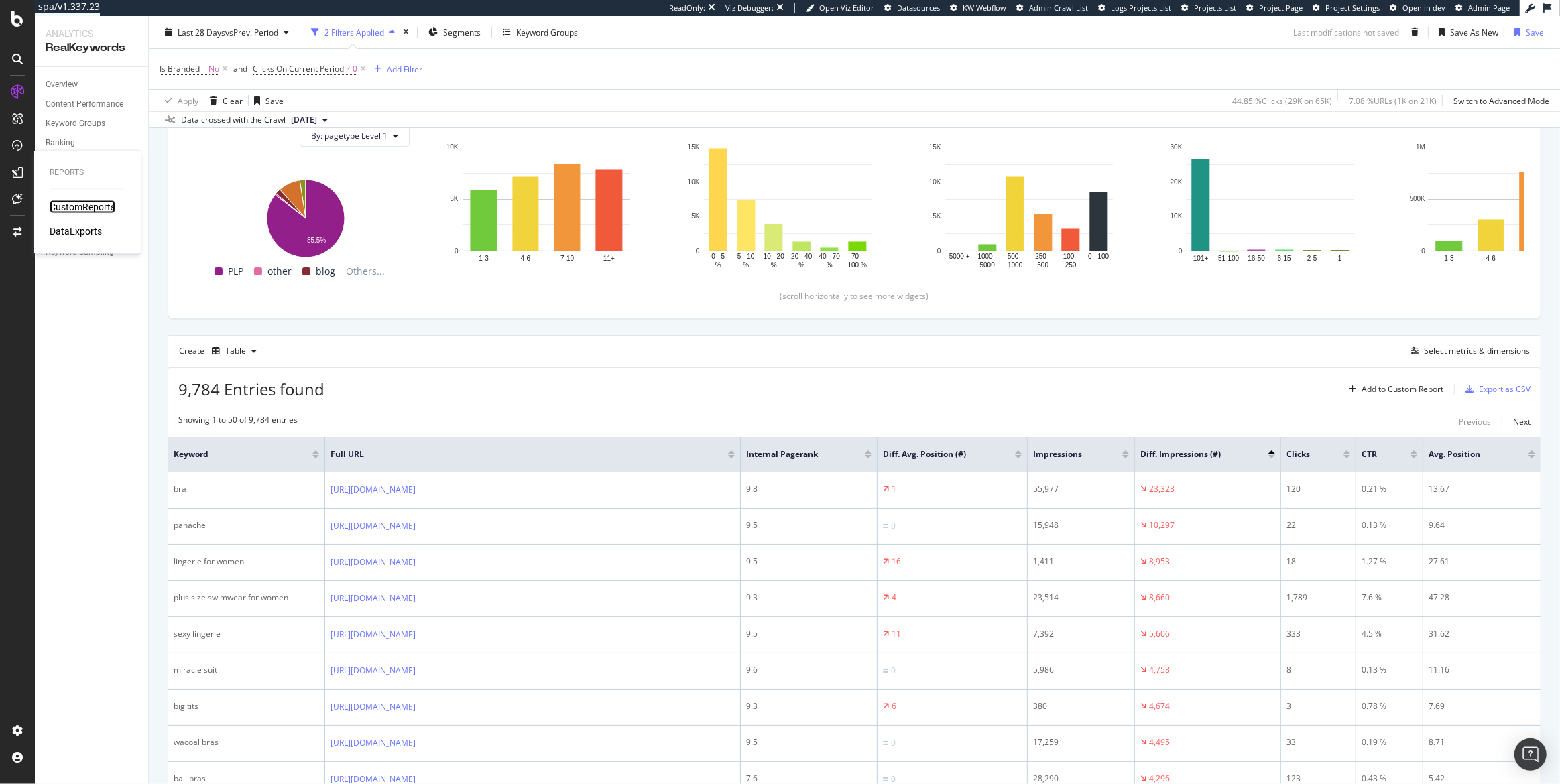
click at [64, 210] on div "CustomReports" at bounding box center [83, 207] width 66 height 14
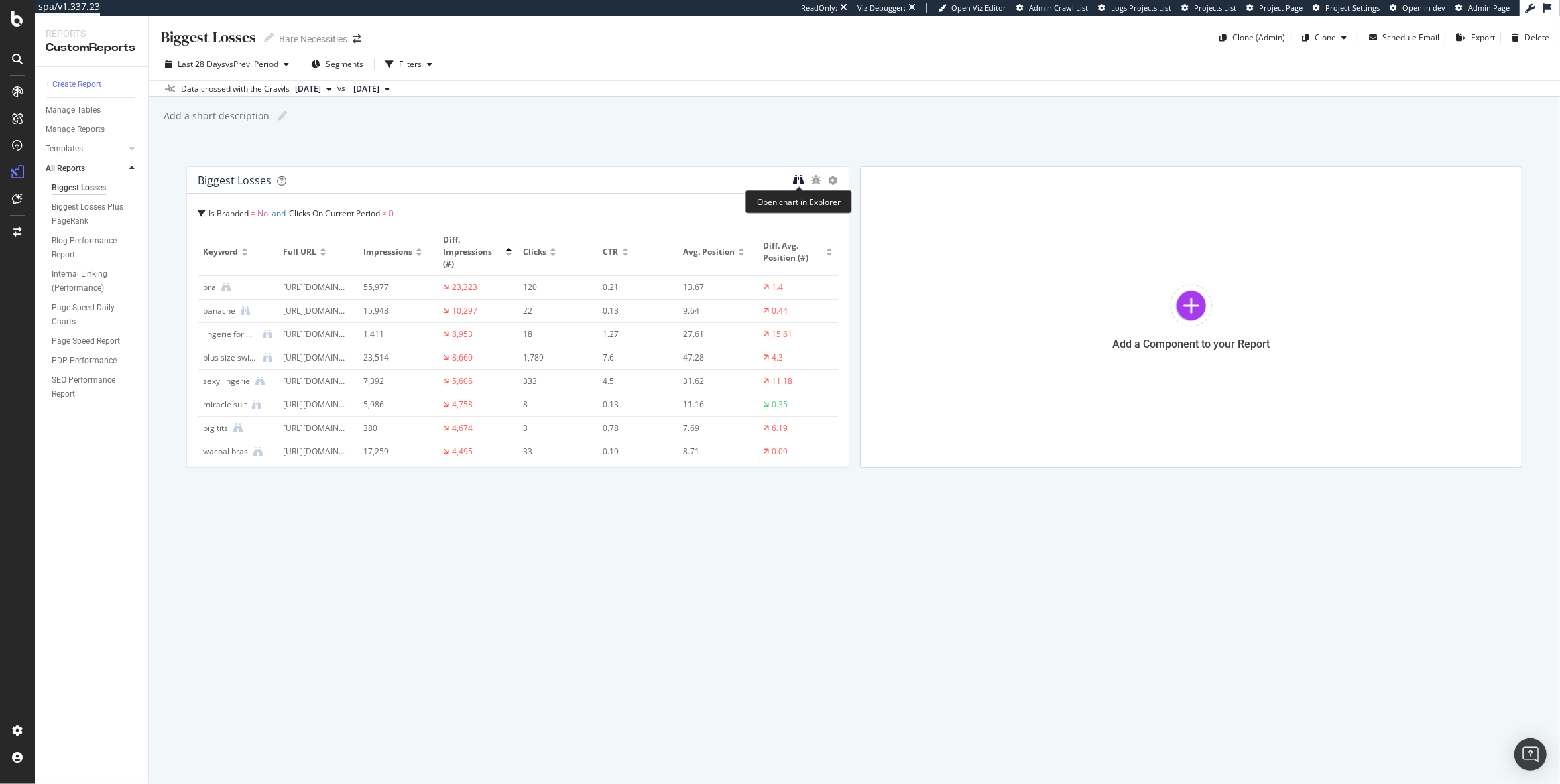
click at [797, 180] on icon "binoculars" at bounding box center [799, 180] width 11 height 11
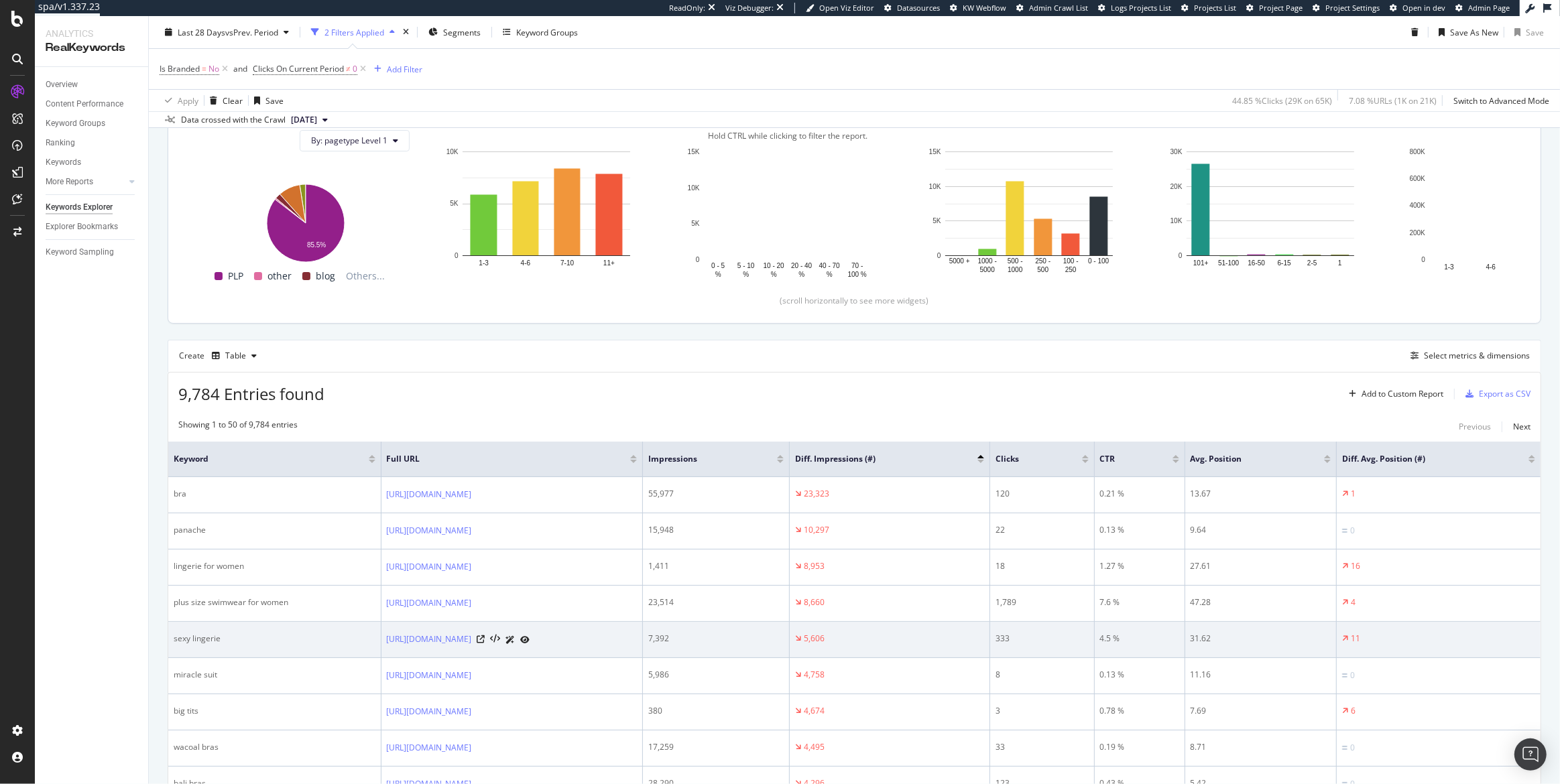
scroll to position [219, 0]
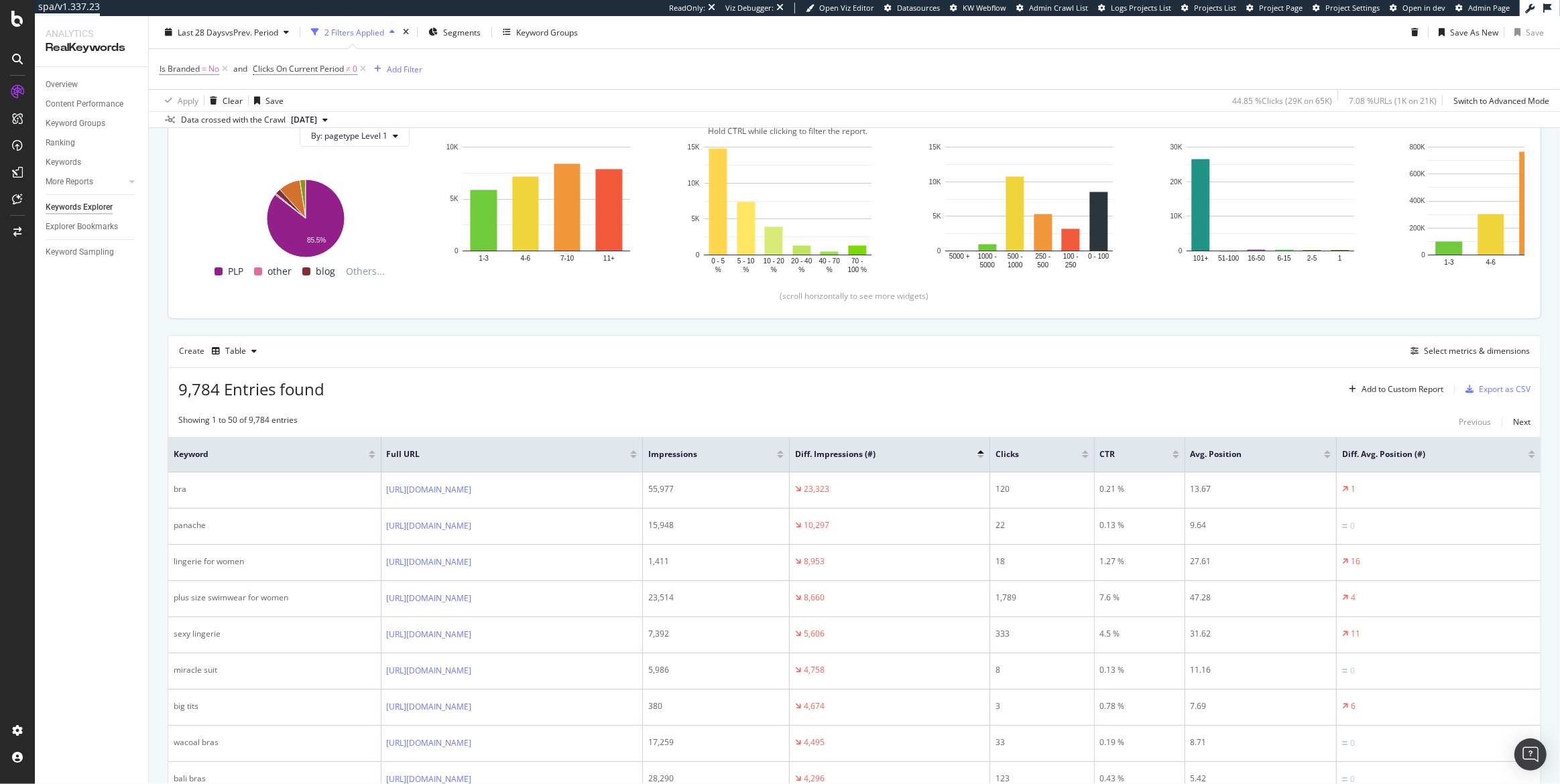
click at [641, 419] on div "Showing 1 to 50 of 9,784 entries Previous Next" at bounding box center [854, 422] width 1372 height 16
